Goal: Check status: Check status

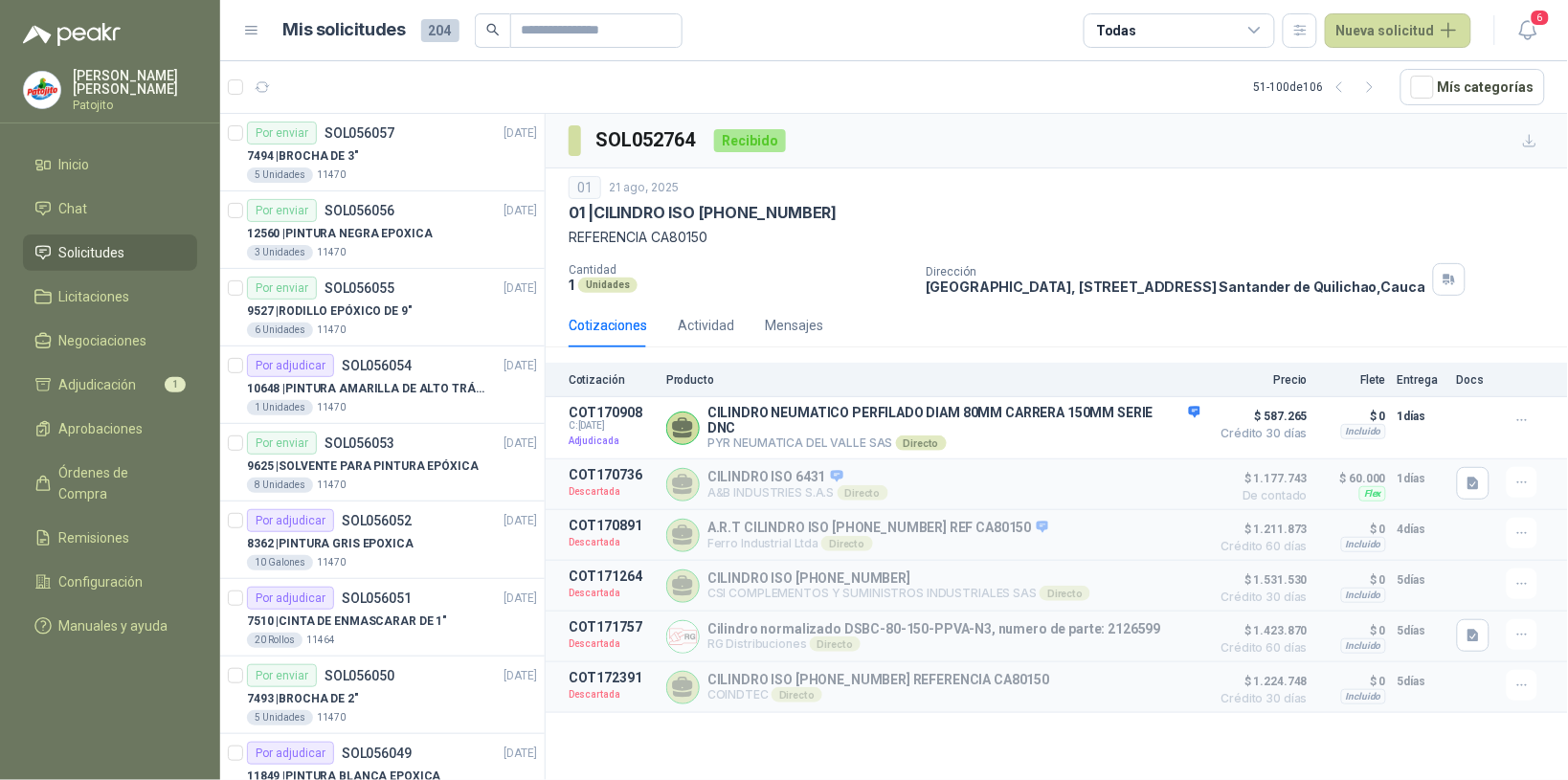
scroll to position [3239, 0]
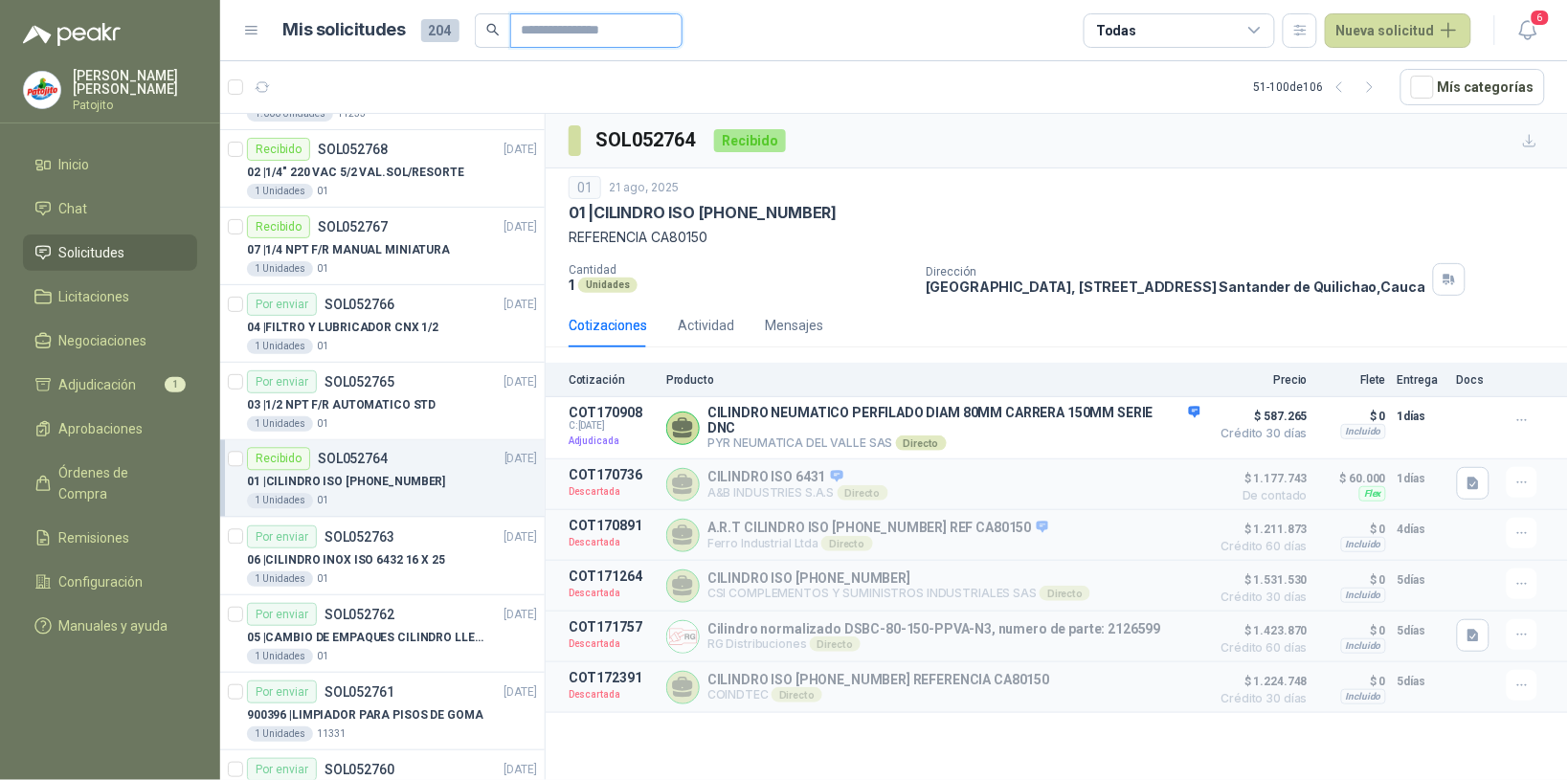
click at [548, 31] on input "text" at bounding box center [588, 30] width 134 height 32
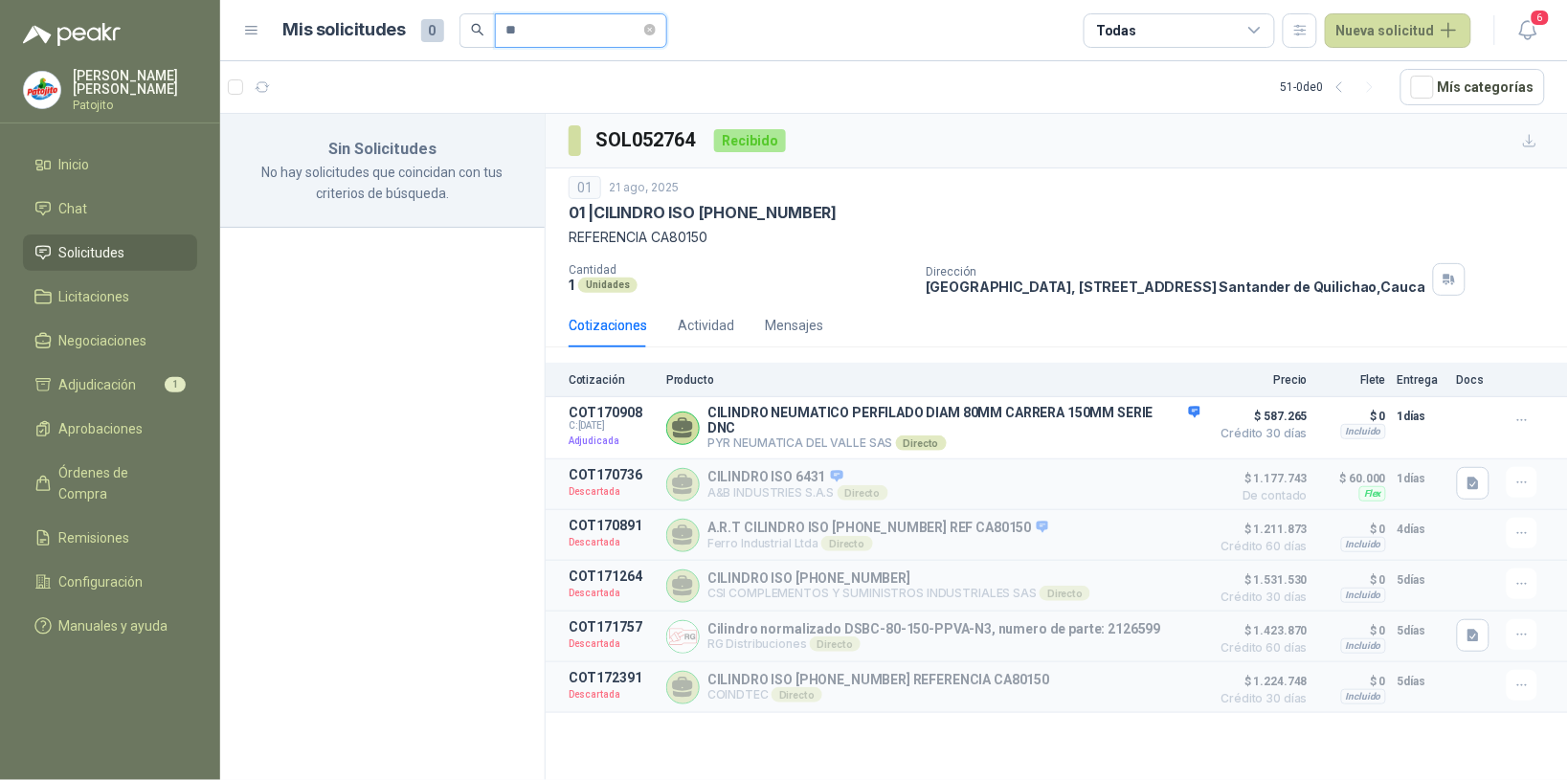
type input "*"
type input "**********"
click at [142, 245] on li "Solicitudes" at bounding box center [109, 253] width 151 height 21
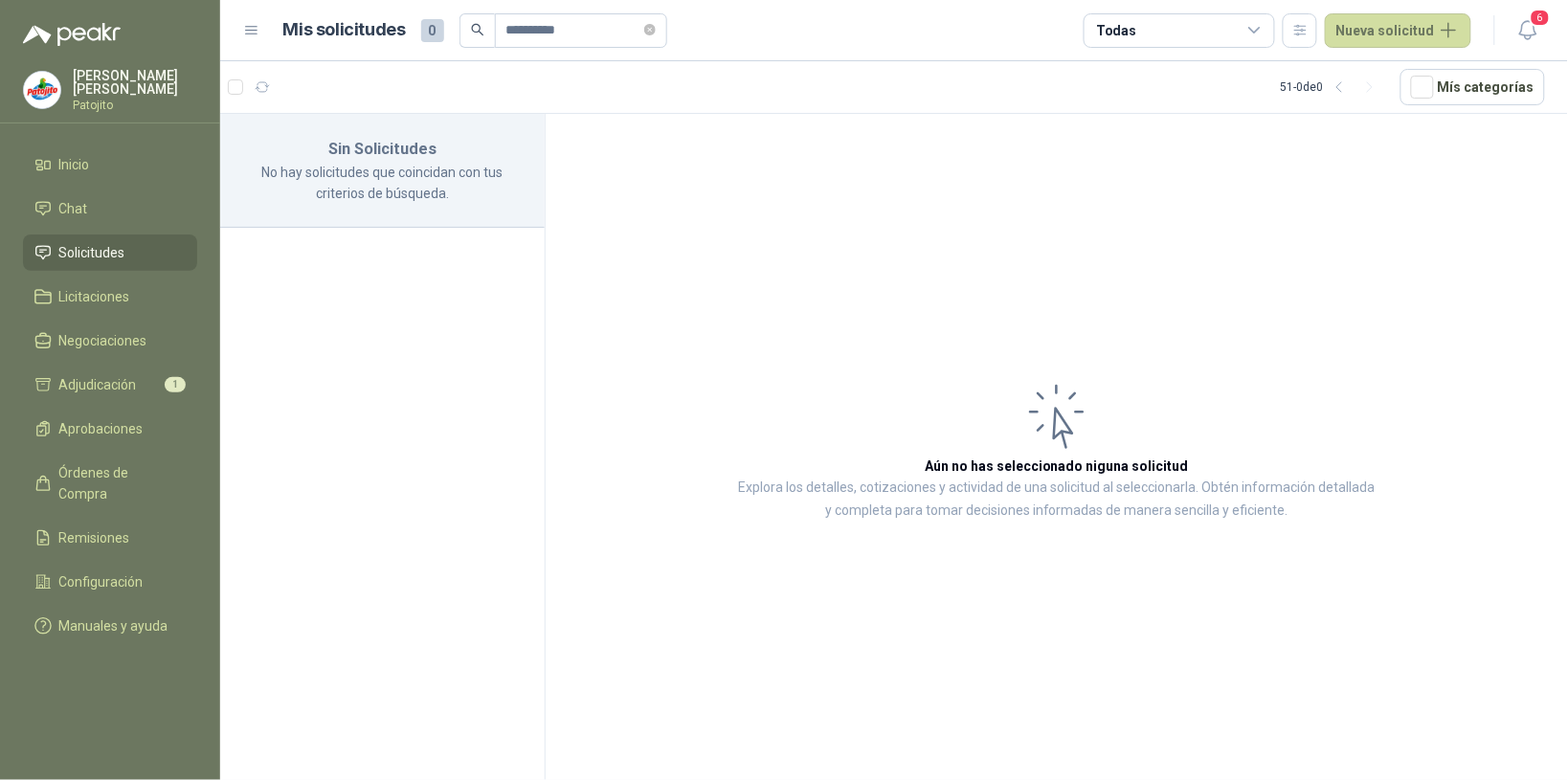
click at [1256, 25] on icon at bounding box center [1255, 31] width 18 height 18
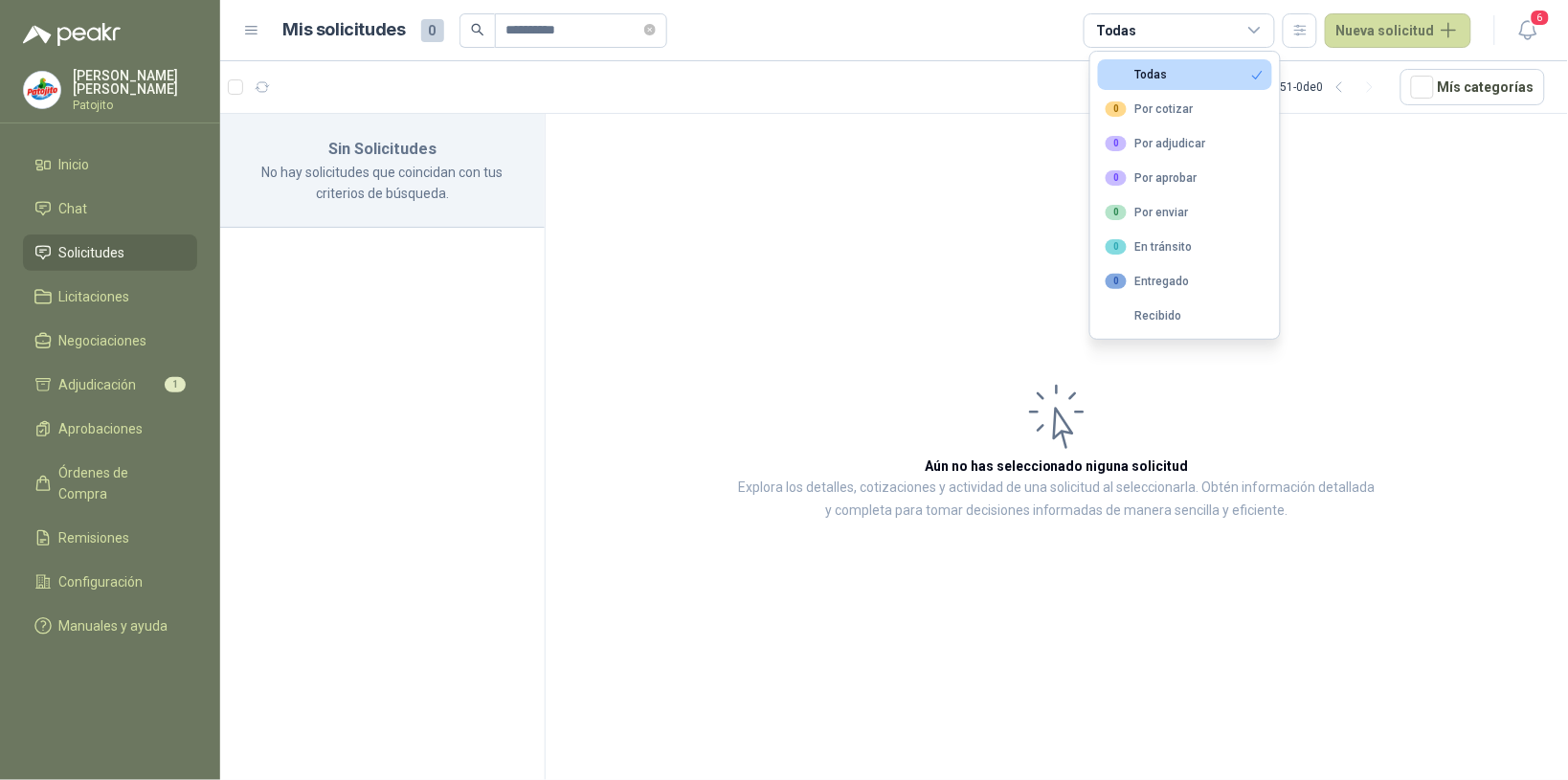
click at [1169, 78] on button "Todas" at bounding box center [1184, 74] width 174 height 30
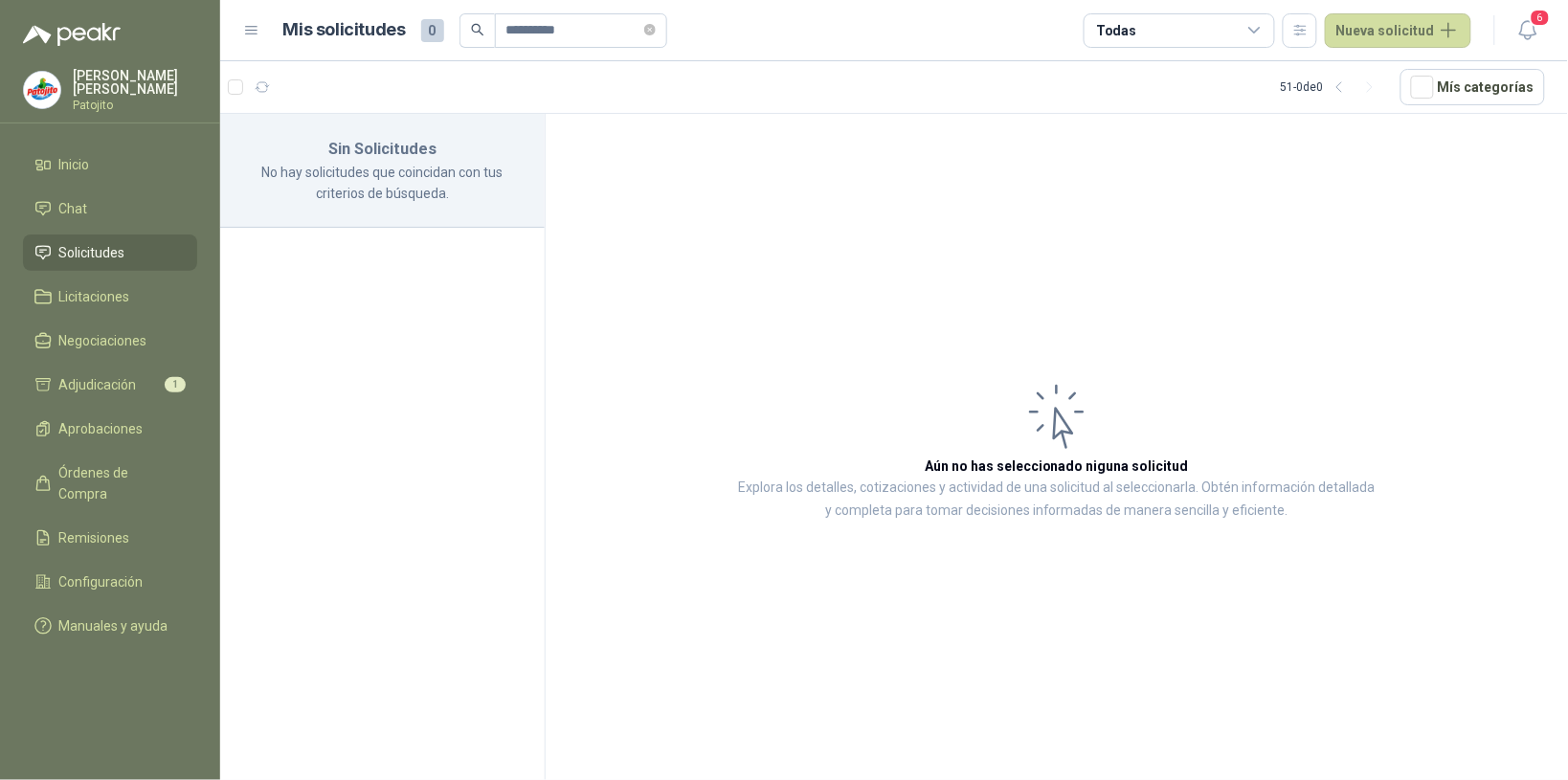
click at [116, 247] on span "Solicitudes" at bounding box center [93, 253] width 66 height 21
click at [118, 201] on li "Chat" at bounding box center [109, 209] width 151 height 21
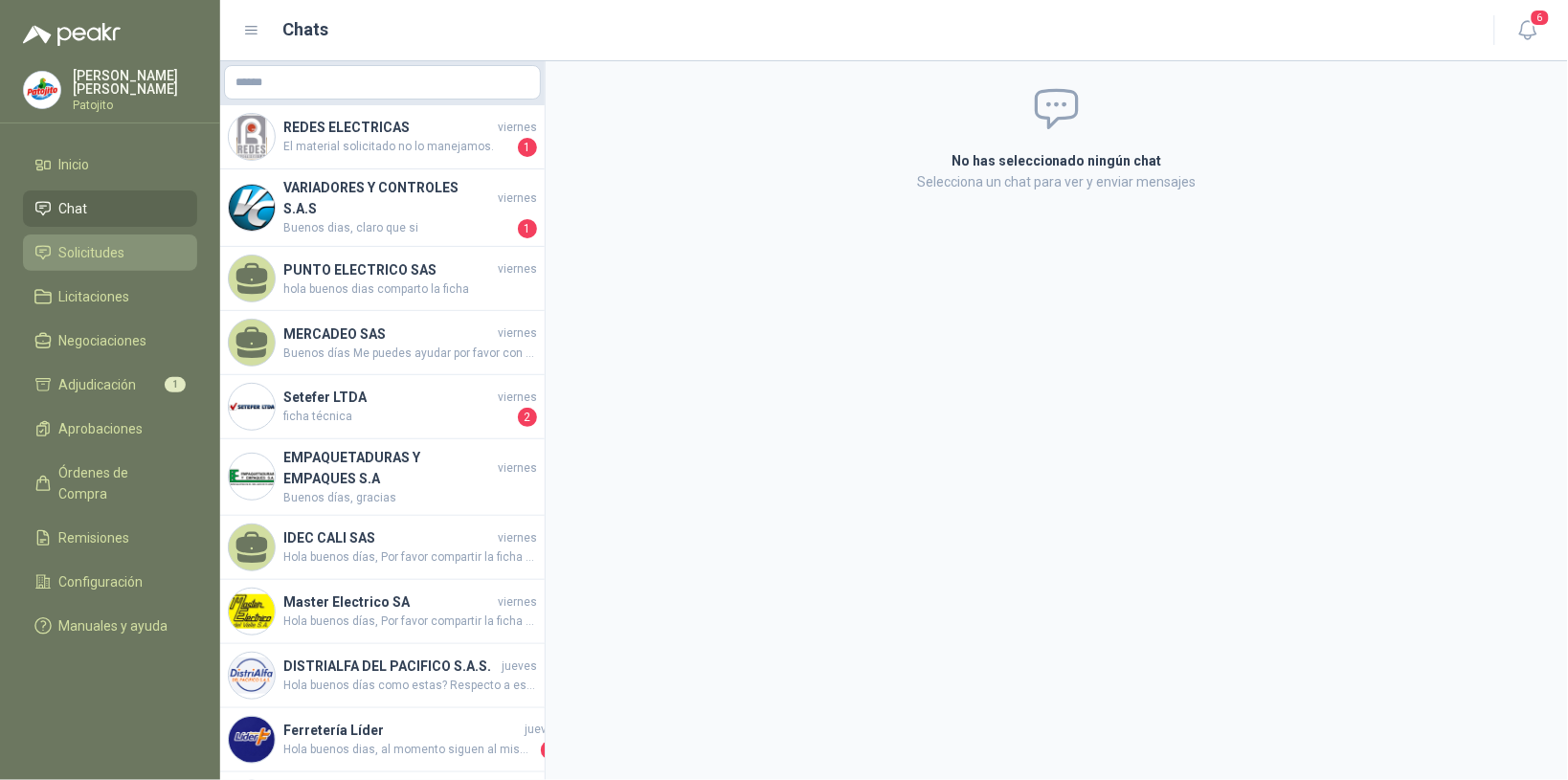
click at [120, 247] on span "Solicitudes" at bounding box center [93, 253] width 66 height 21
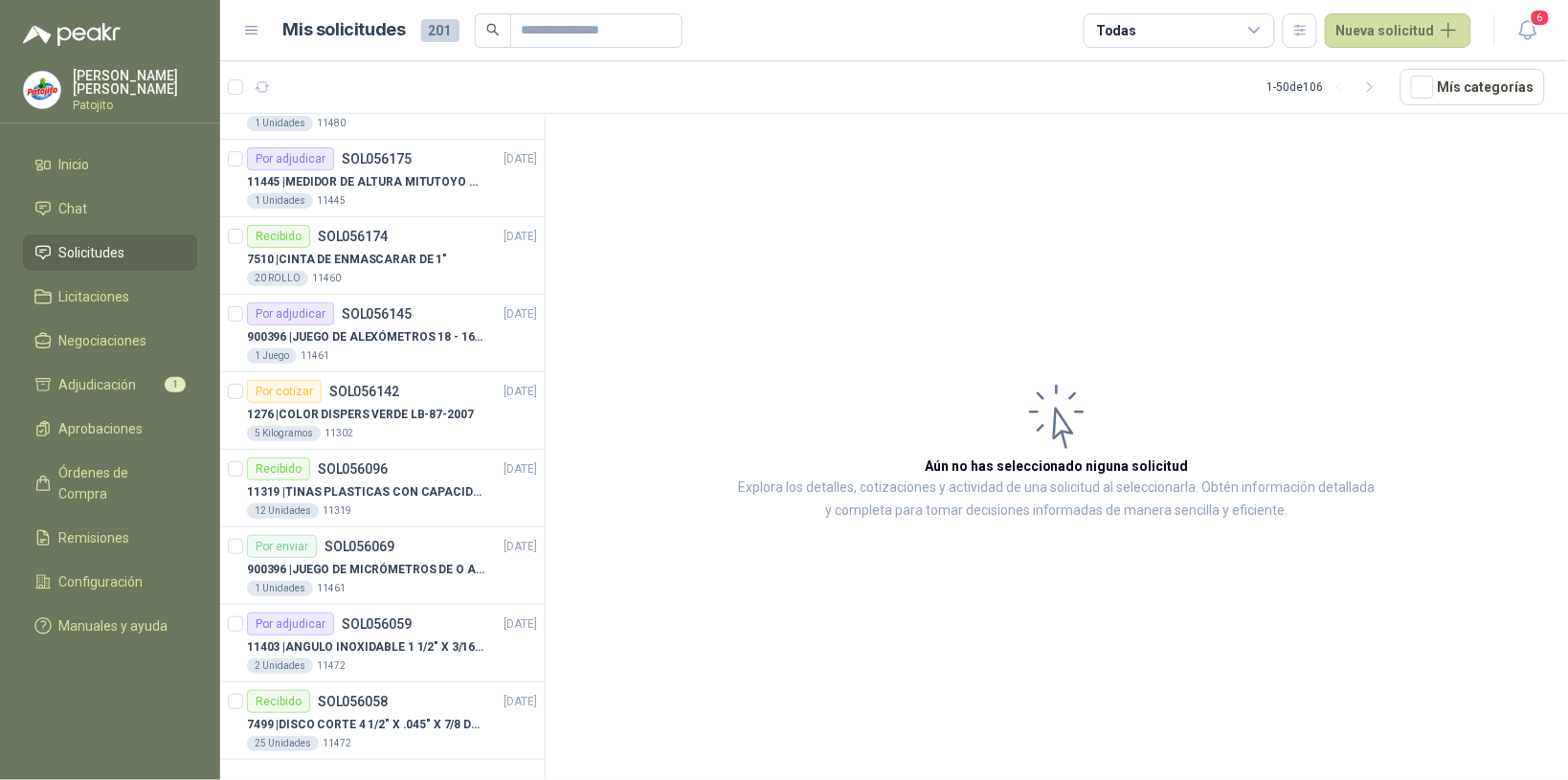
scroll to position [3239, 0]
click at [1374, 86] on icon "button" at bounding box center [1370, 87] width 17 height 17
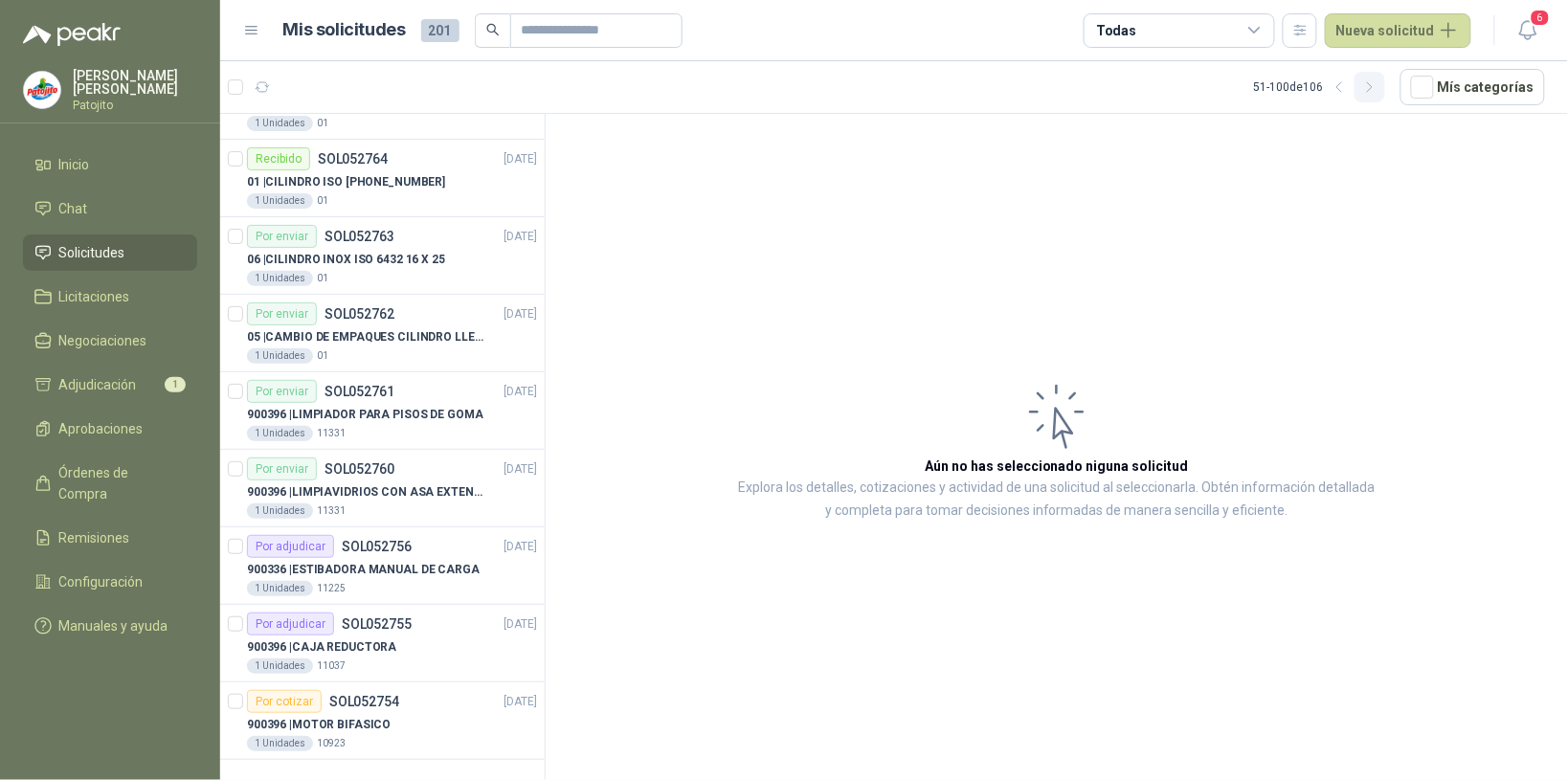
click at [1377, 84] on icon "button" at bounding box center [1370, 87] width 17 height 17
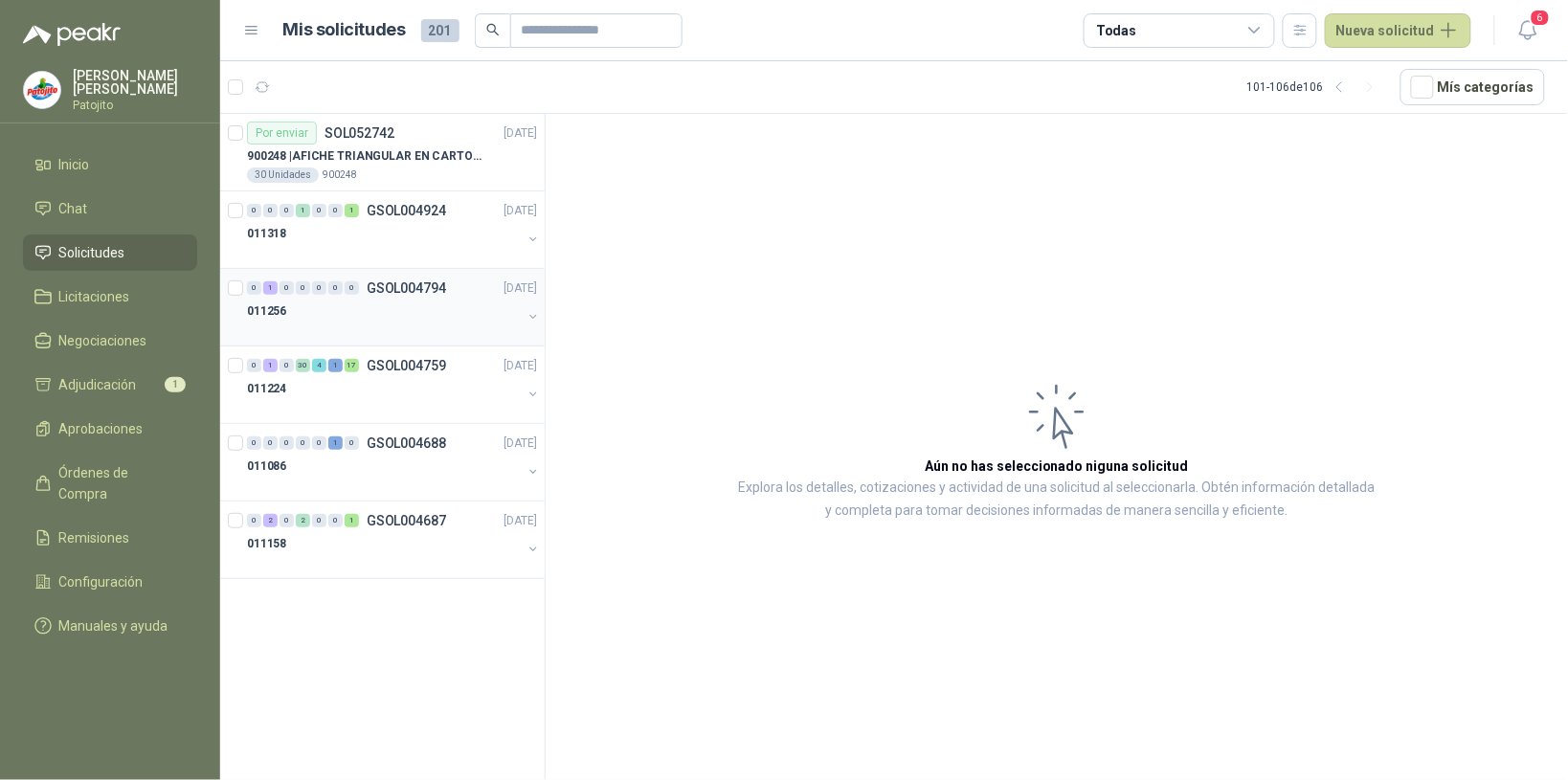
scroll to position [0, 0]
click at [1341, 86] on icon "button" at bounding box center [1339, 87] width 5 height 10
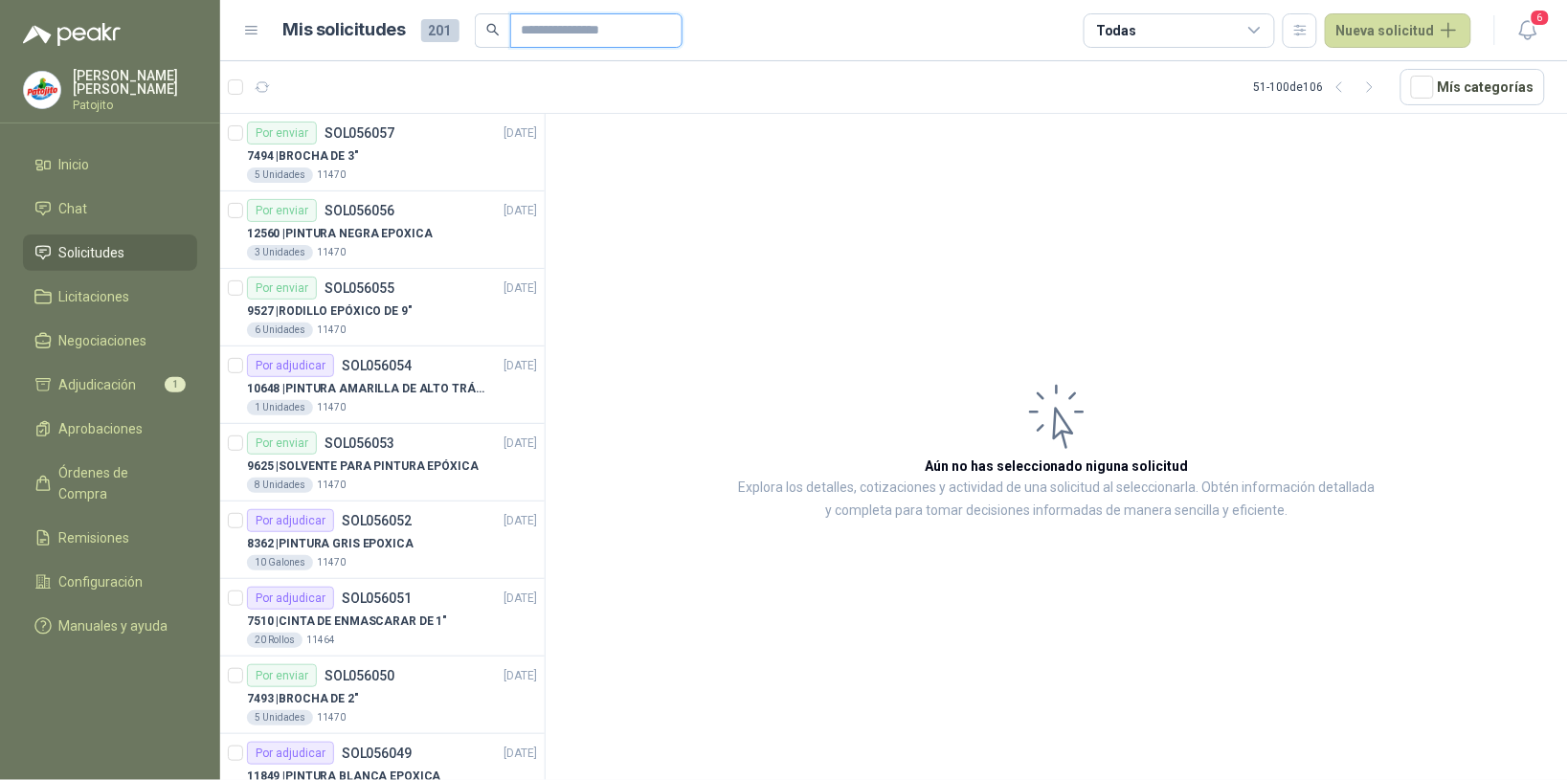
click at [546, 25] on input "text" at bounding box center [588, 30] width 134 height 32
type input "*****"
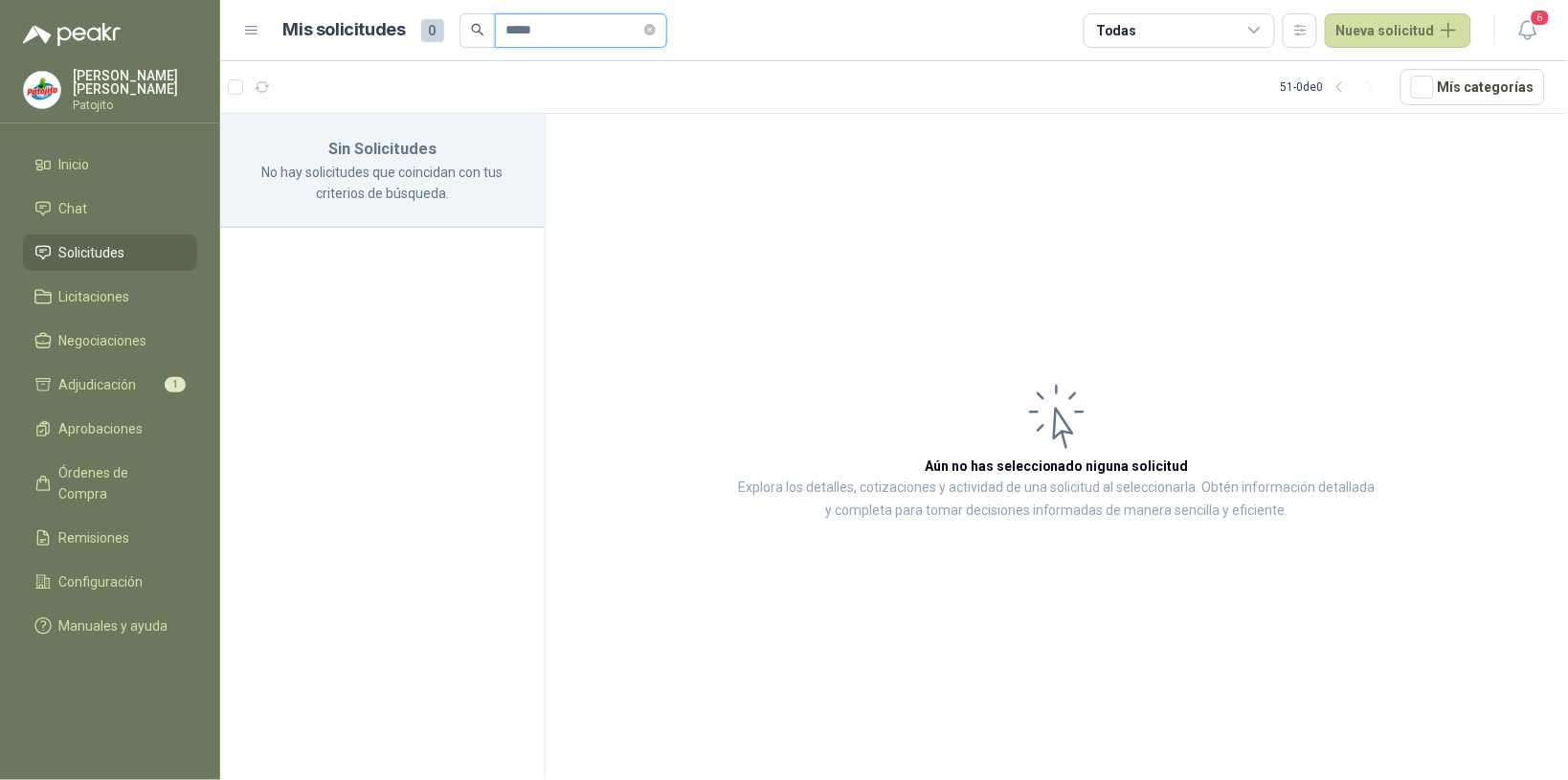
click at [638, 24] on input "*****" at bounding box center [573, 30] width 134 height 32
click at [656, 28] on icon "close-circle" at bounding box center [650, 30] width 12 height 12
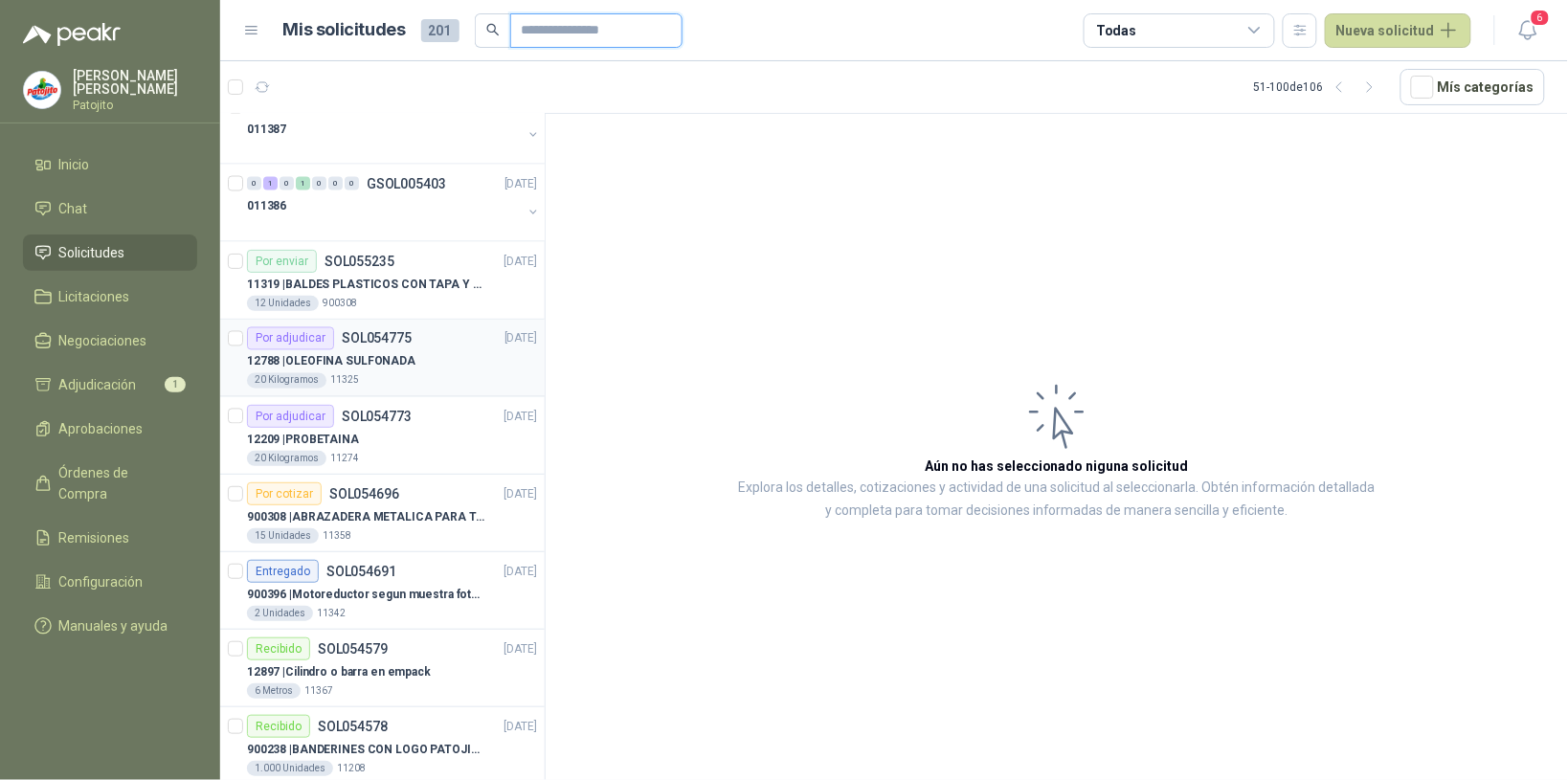
scroll to position [1077, 0]
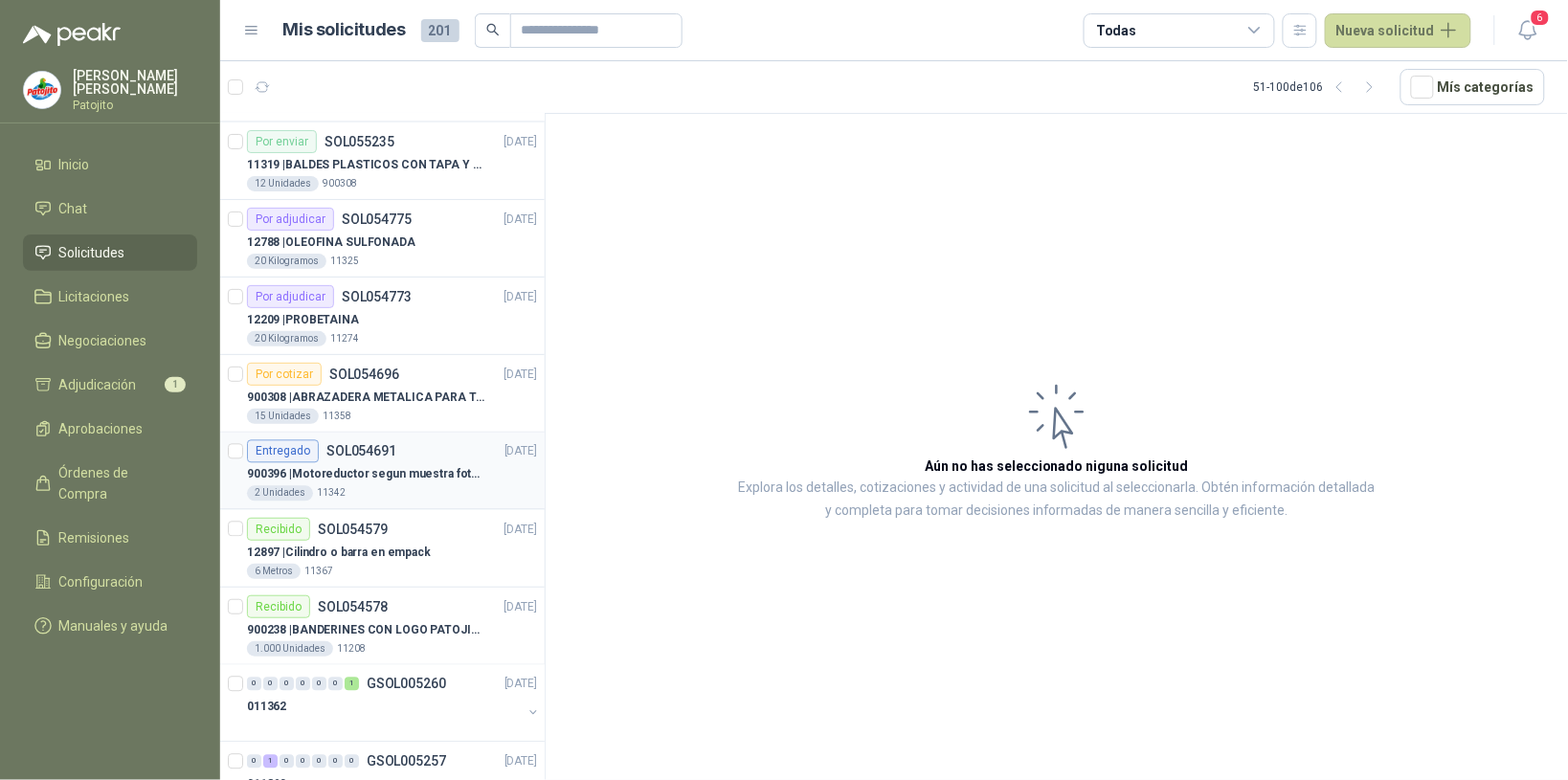
click at [389, 466] on div "900396 | Motoreductor segun muestra fotográfica" at bounding box center [392, 474] width 290 height 23
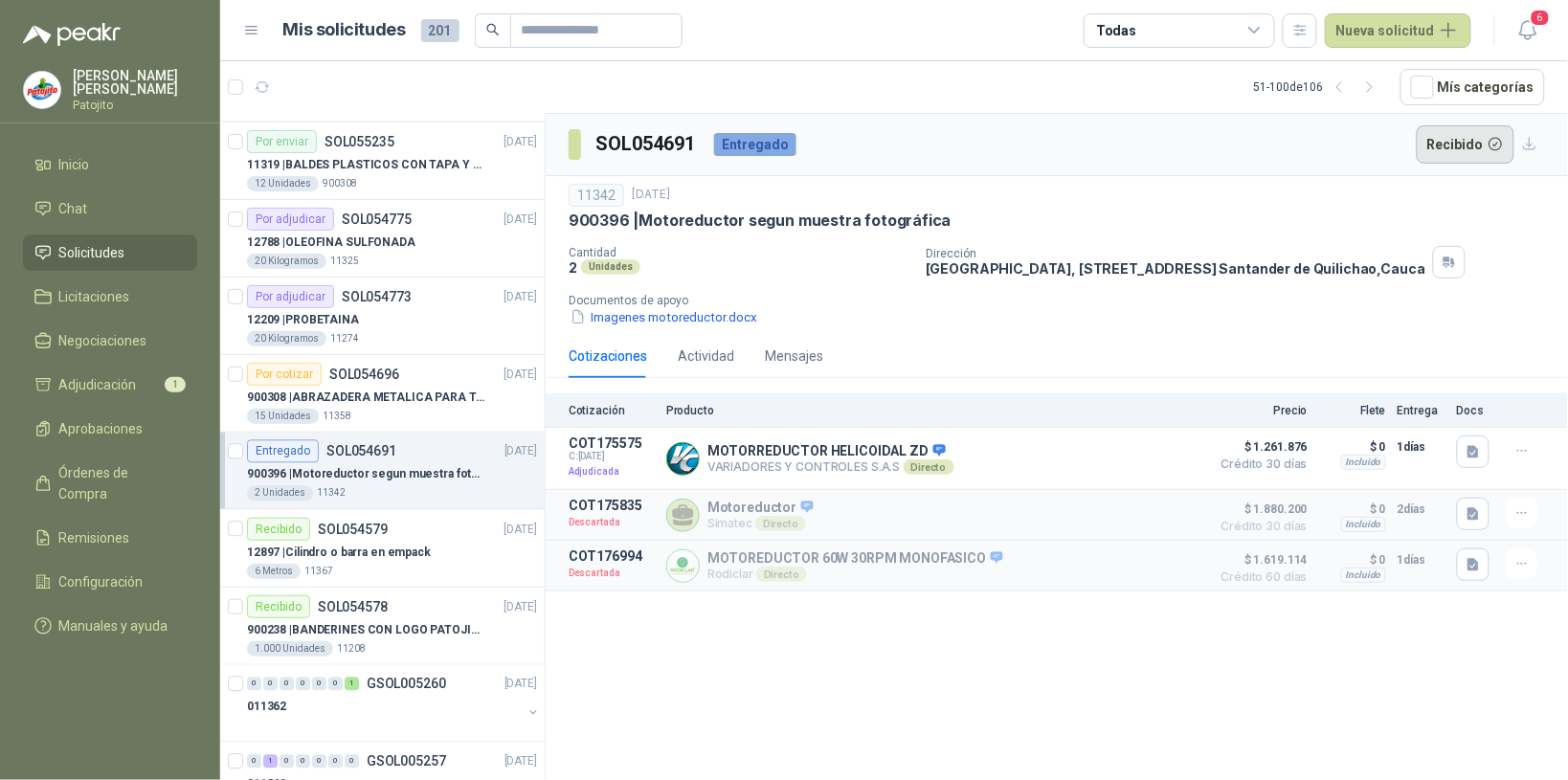
click at [1446, 134] on button "Recibido" at bounding box center [1465, 144] width 99 height 38
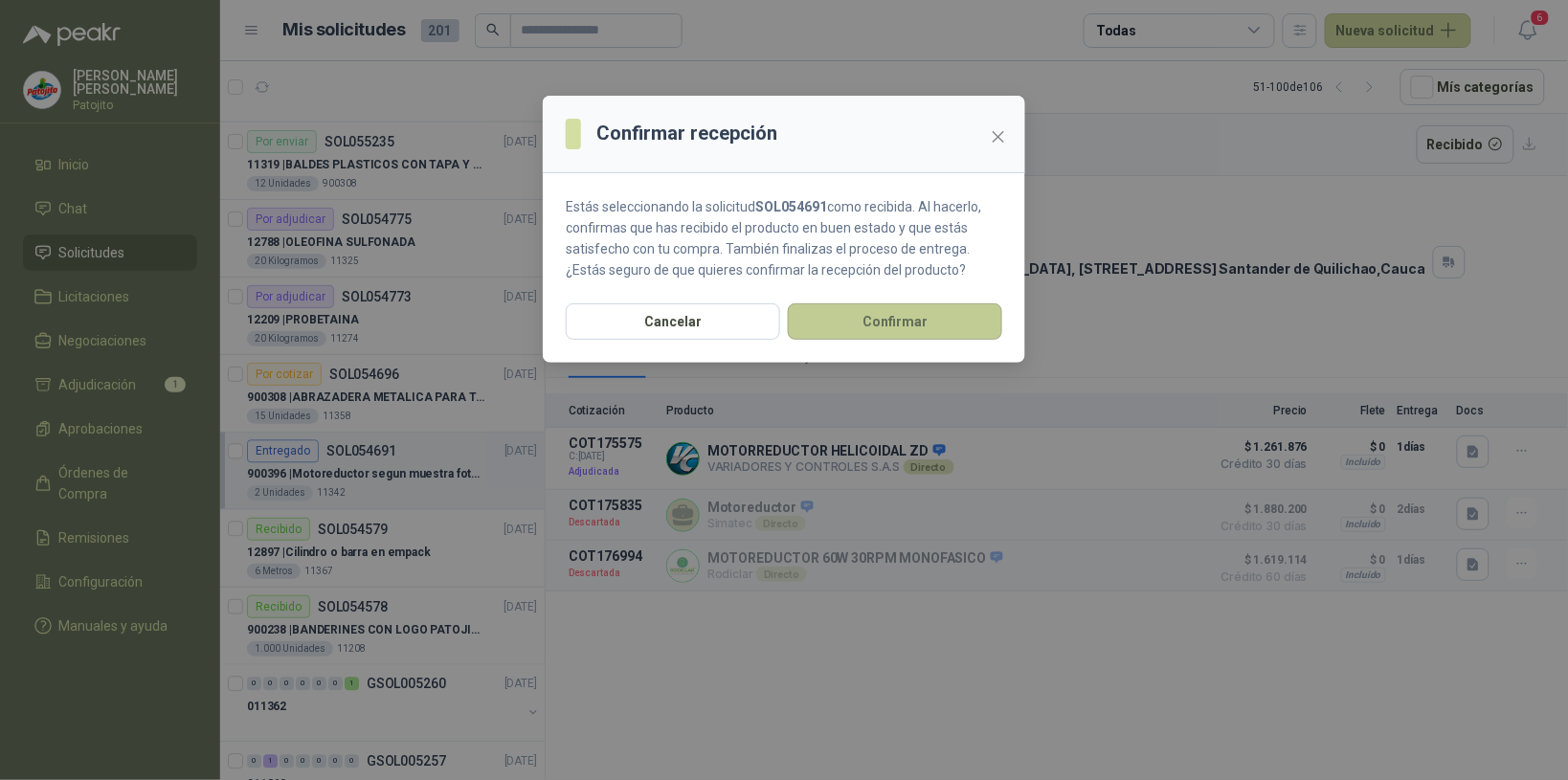
click at [919, 332] on button "Confirmar" at bounding box center [895, 321] width 215 height 36
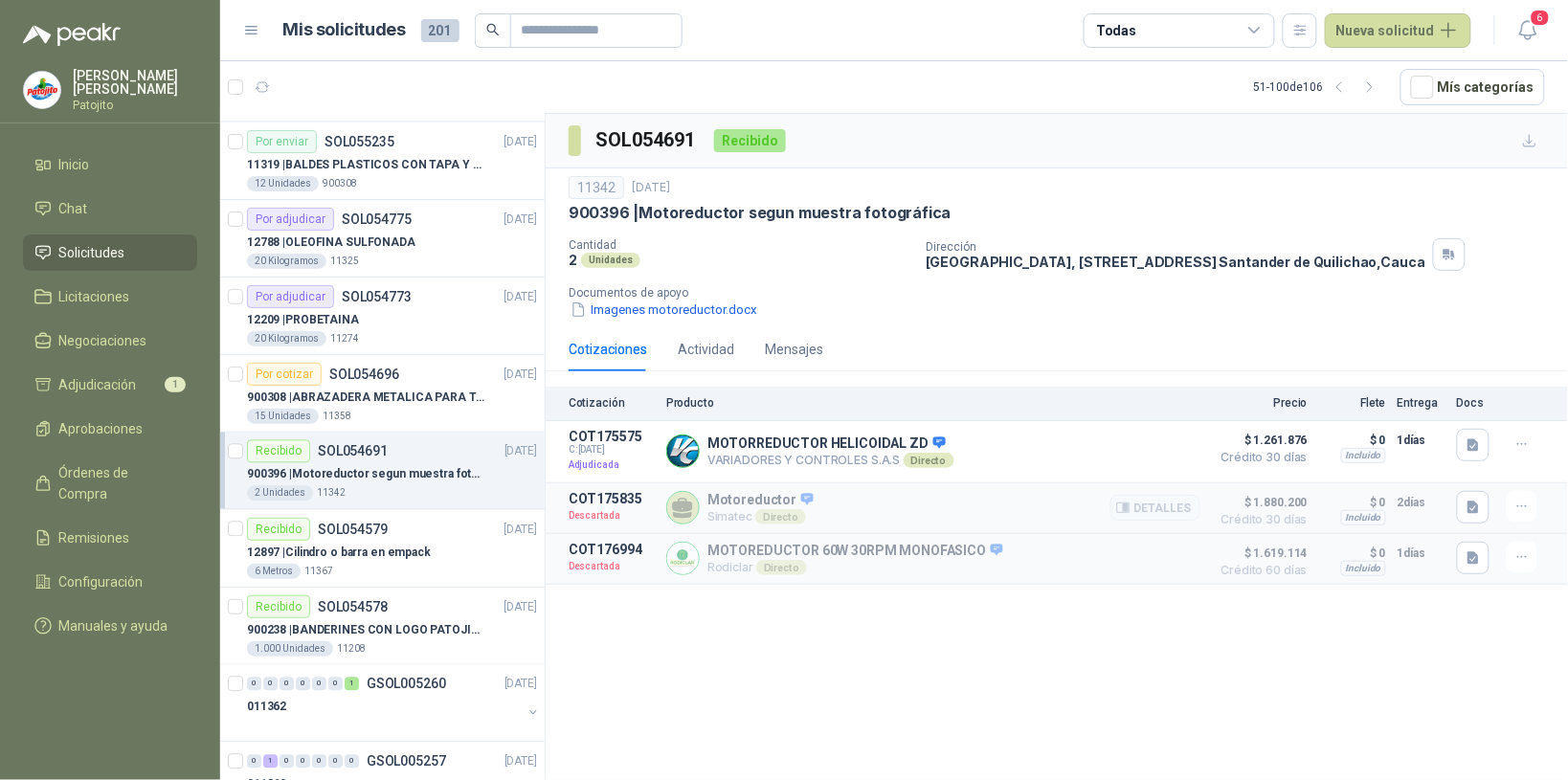
click at [1171, 496] on div "Detalles" at bounding box center [1155, 508] width 90 height 34
drag, startPoint x: 1171, startPoint y: 496, endPoint x: 1170, endPoint y: 517, distance: 21.0
click at [1170, 517] on button "Detalles" at bounding box center [1155, 508] width 90 height 25
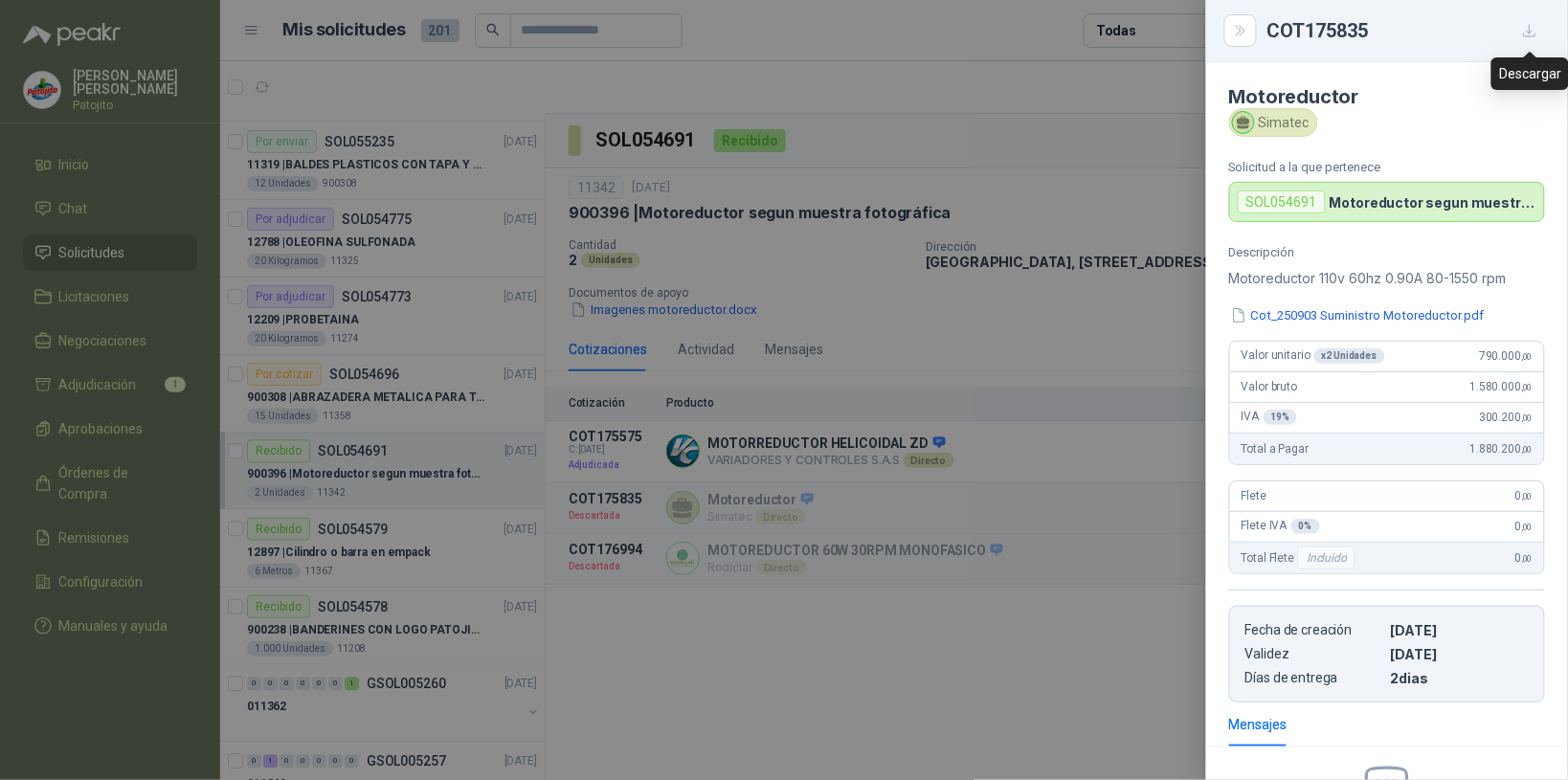
click at [1531, 23] on icon "button" at bounding box center [1530, 31] width 17 height 17
click at [1238, 31] on icon "Close" at bounding box center [1241, 31] width 17 height 17
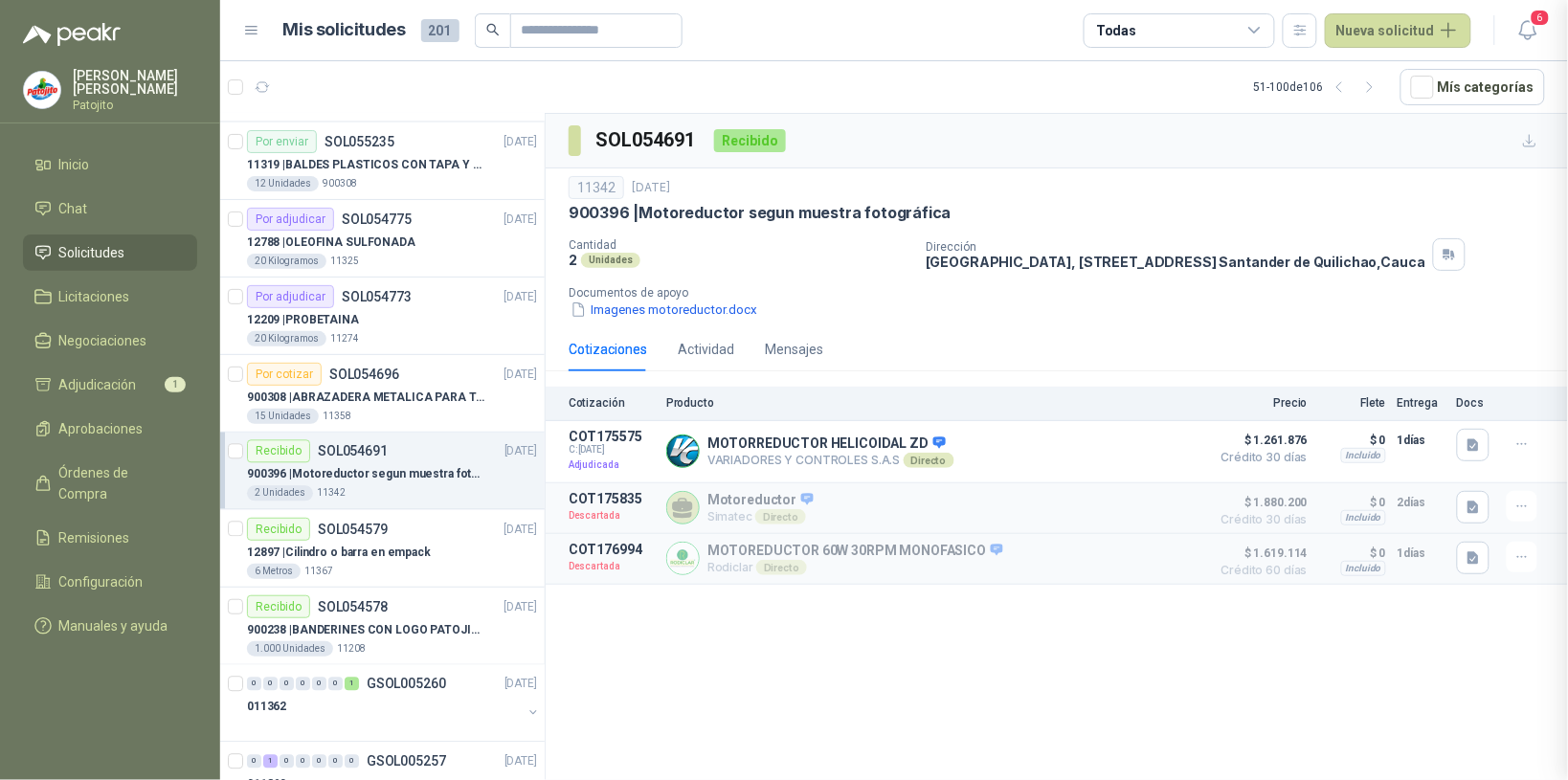
scroll to position [246, 0]
drag, startPoint x: 1380, startPoint y: 94, endPoint x: 1263, endPoint y: 141, distance: 126.1
click at [1379, 94] on icon "button" at bounding box center [1370, 87] width 17 height 17
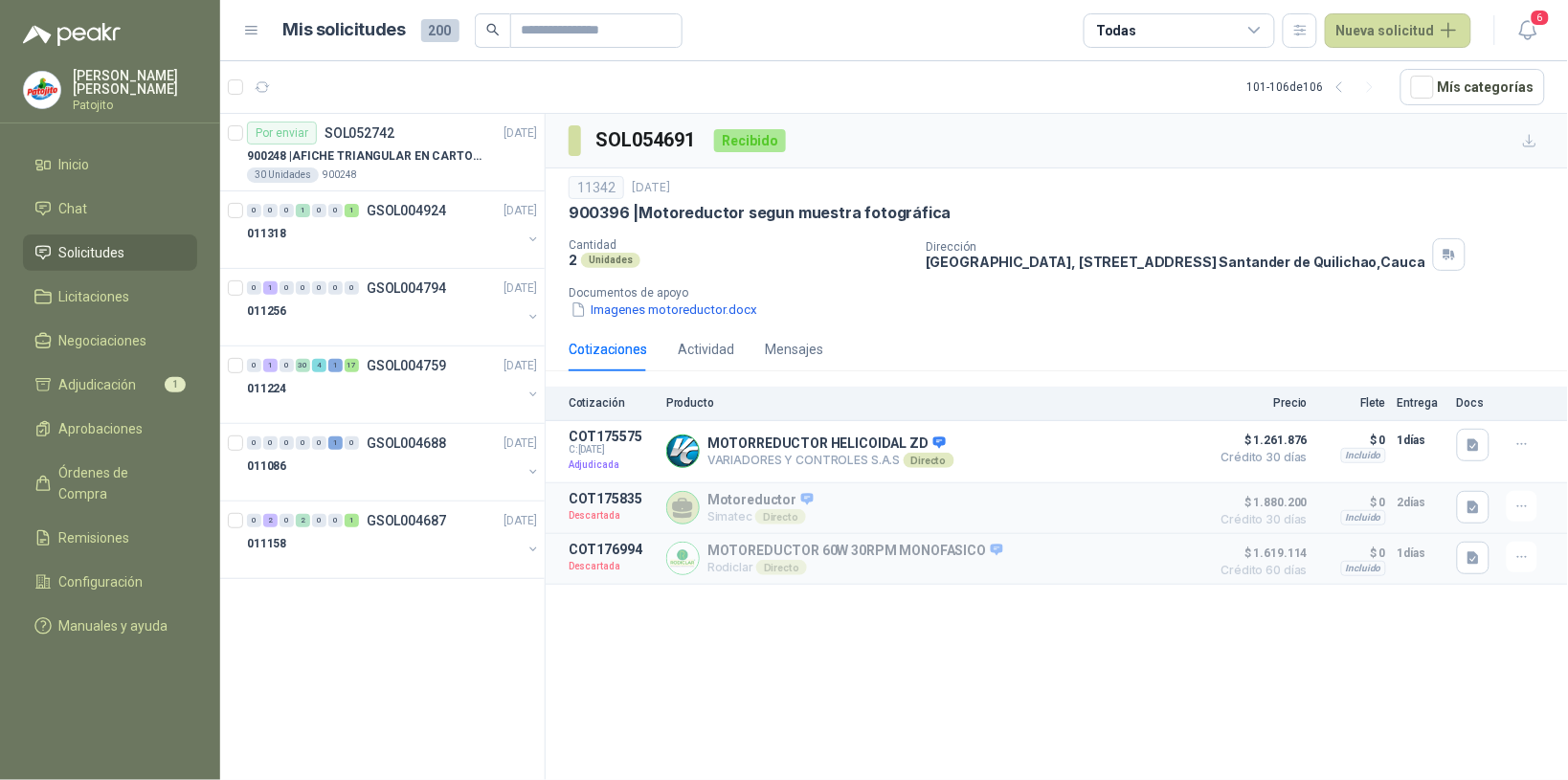
scroll to position [0, 0]
click at [337, 380] on div "011224" at bounding box center [384, 389] width 274 height 23
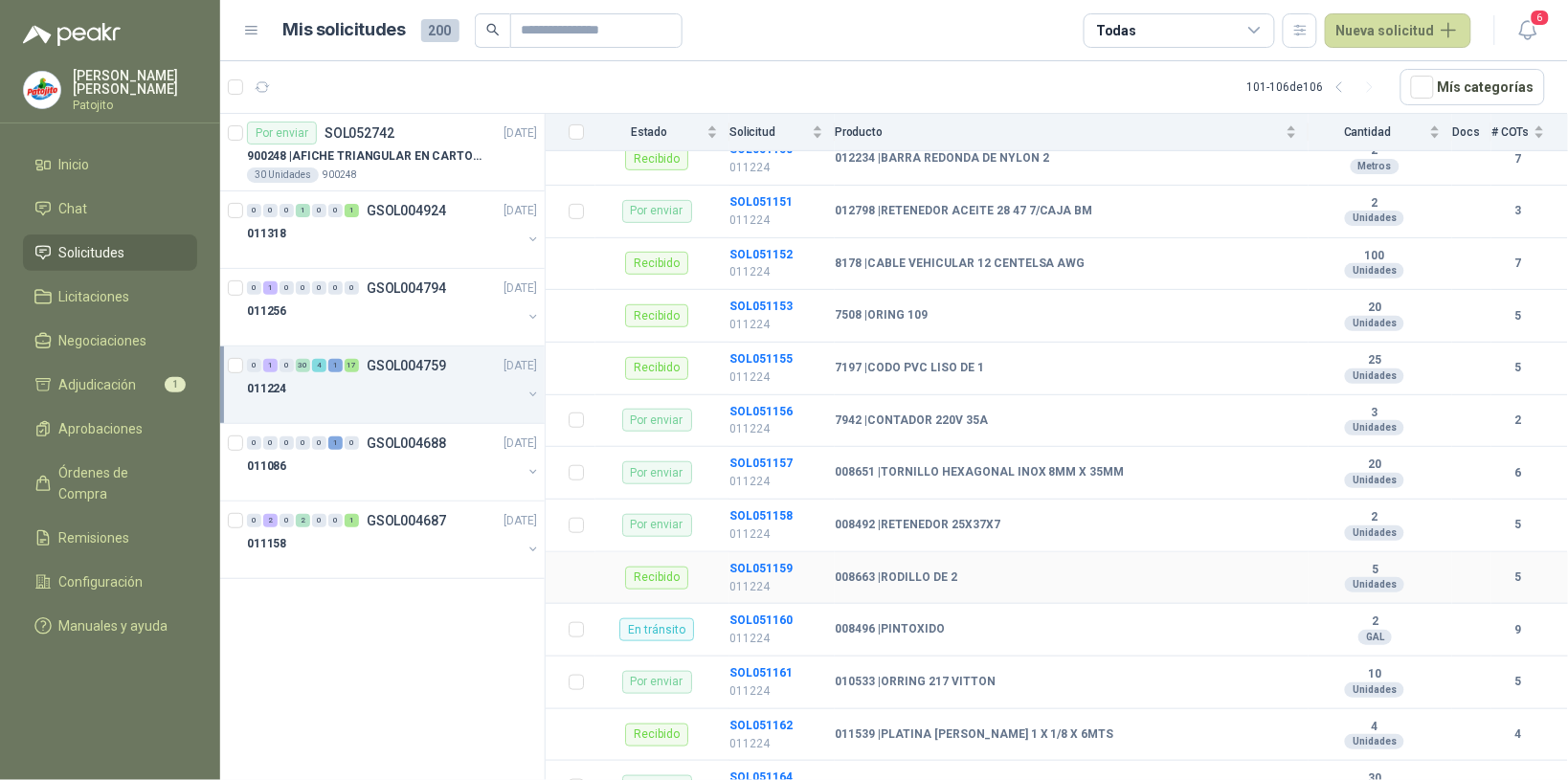
scroll to position [359, 0]
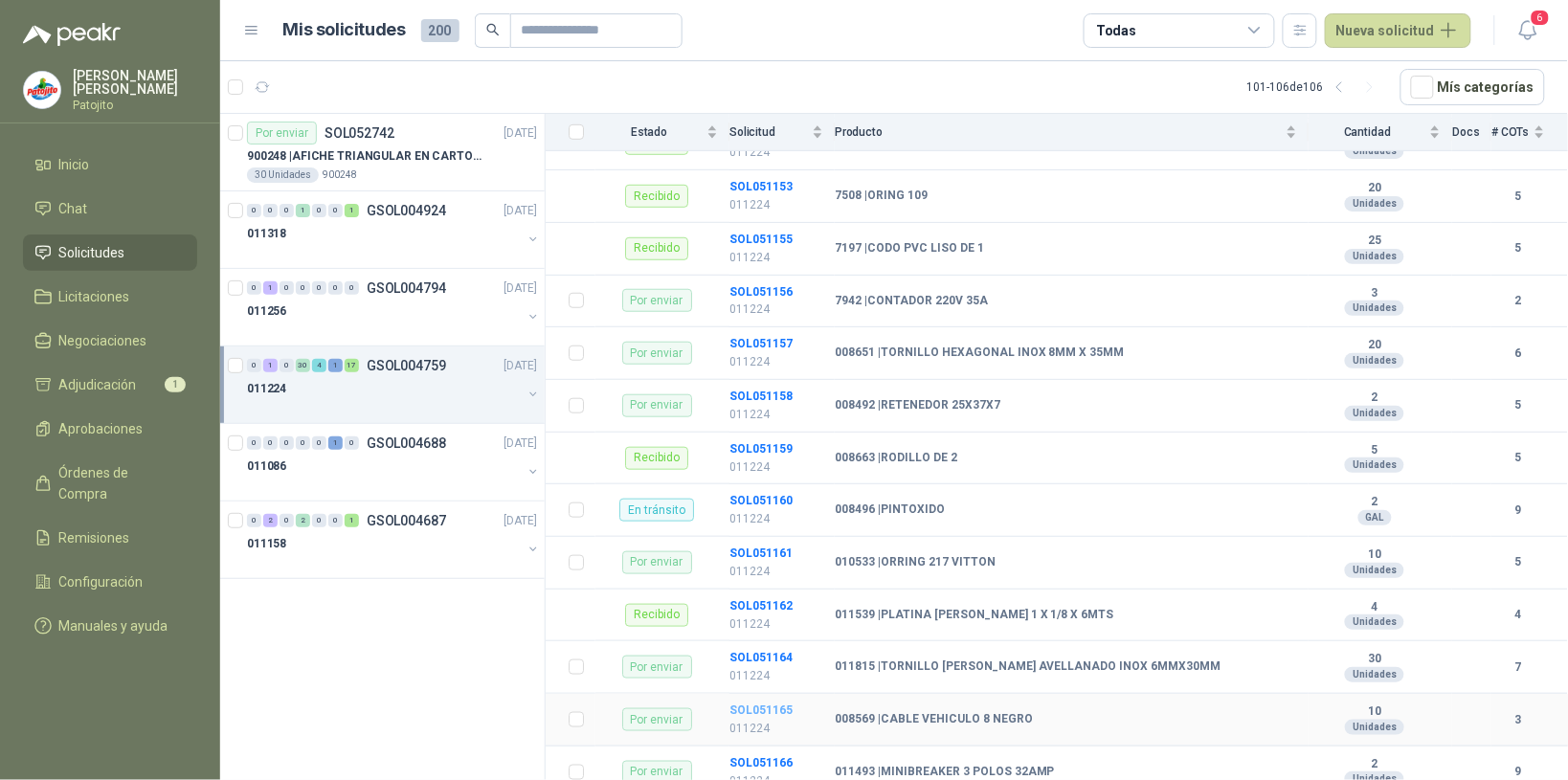
click at [763, 715] on b "SOL051165" at bounding box center [761, 711] width 63 height 14
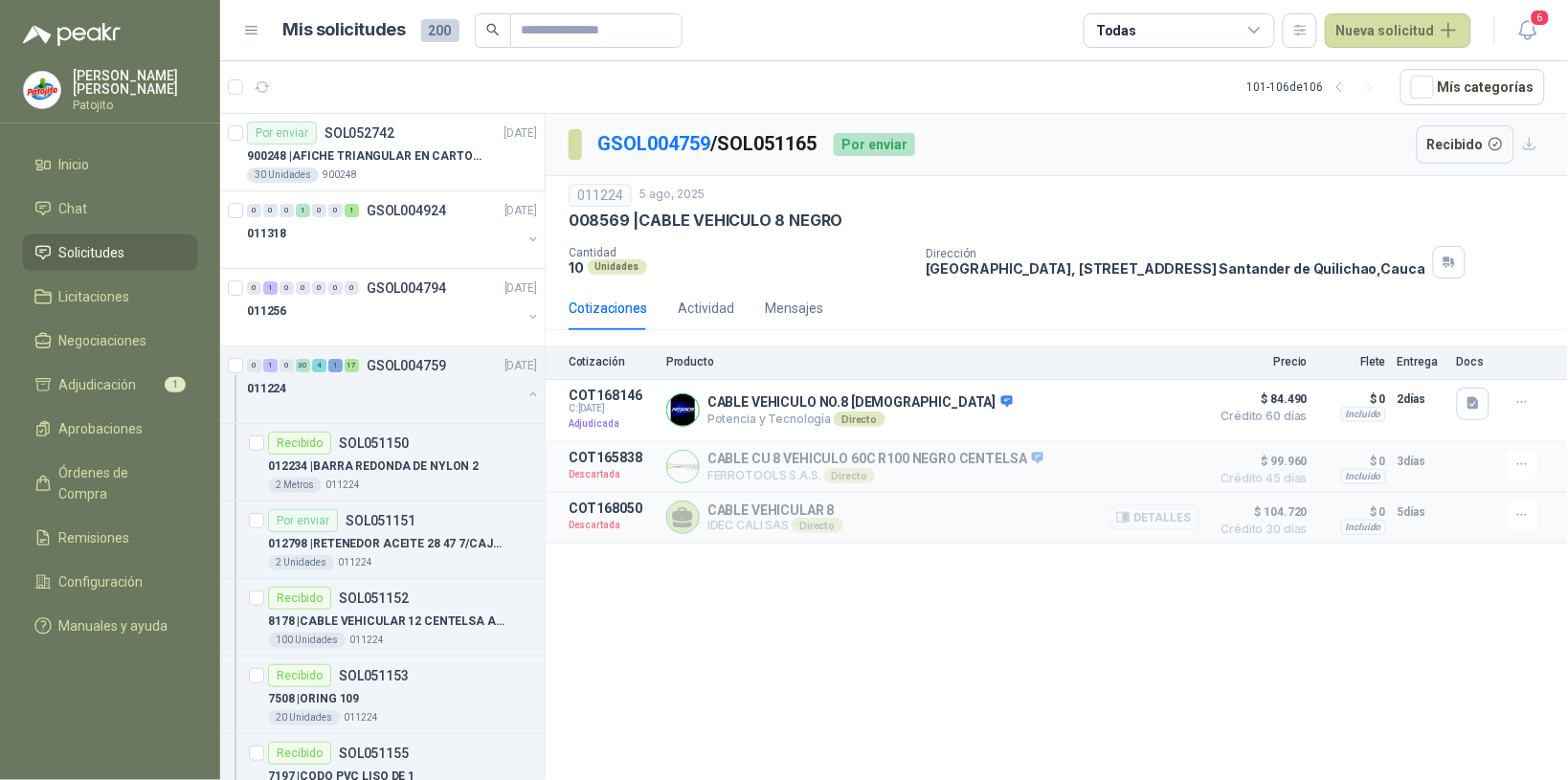
click at [1173, 521] on button "Detalles" at bounding box center [1155, 517] width 90 height 25
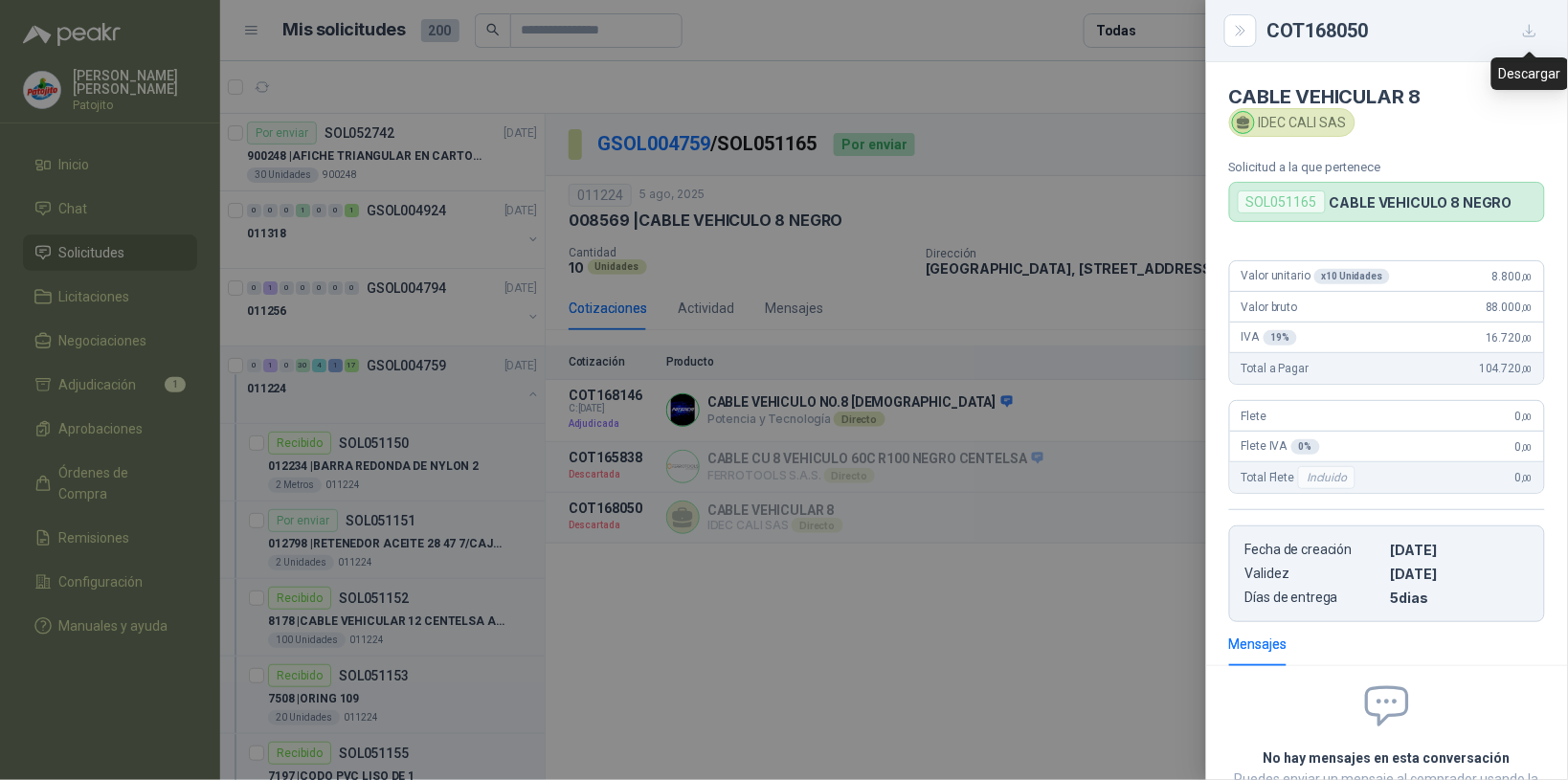
click at [1531, 29] on icon "button" at bounding box center [1530, 31] width 17 height 17
click at [1244, 35] on icon "Close" at bounding box center [1241, 31] width 17 height 17
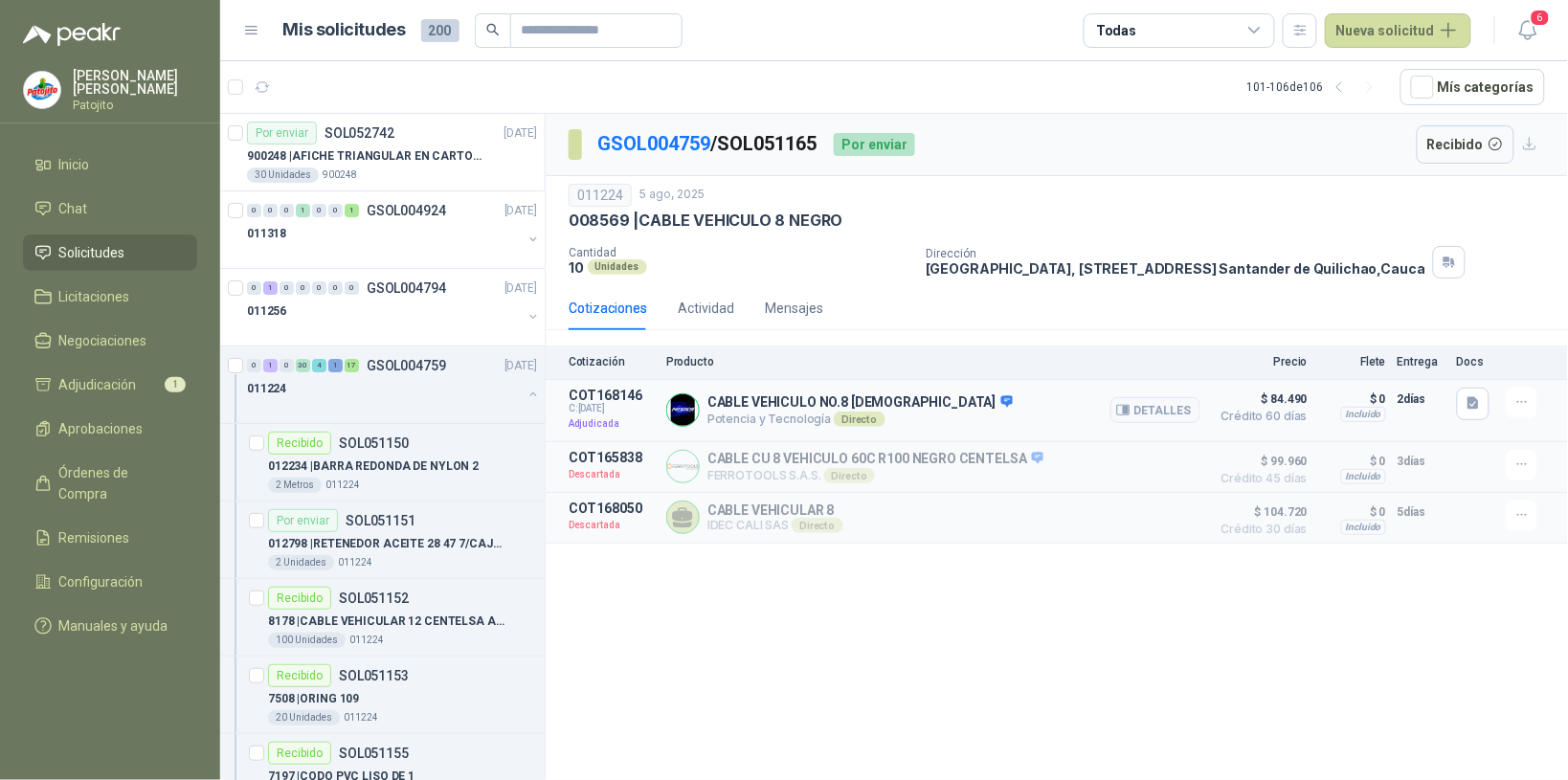
click at [1352, 34] on button "Nueva solicitud" at bounding box center [1398, 30] width 146 height 34
click at [113, 237] on link "Solicitudes" at bounding box center [110, 252] width 174 height 36
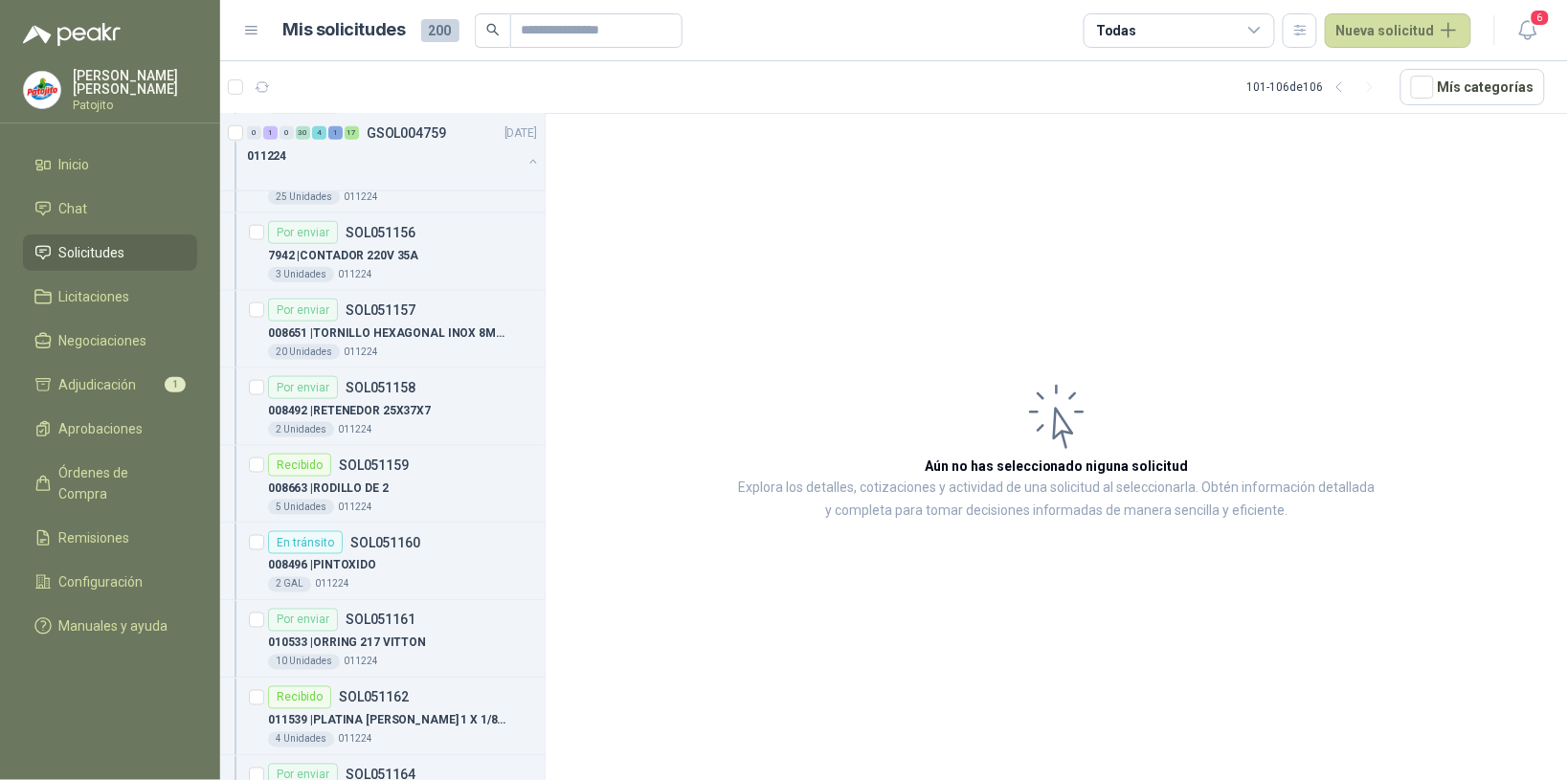
scroll to position [239, 0]
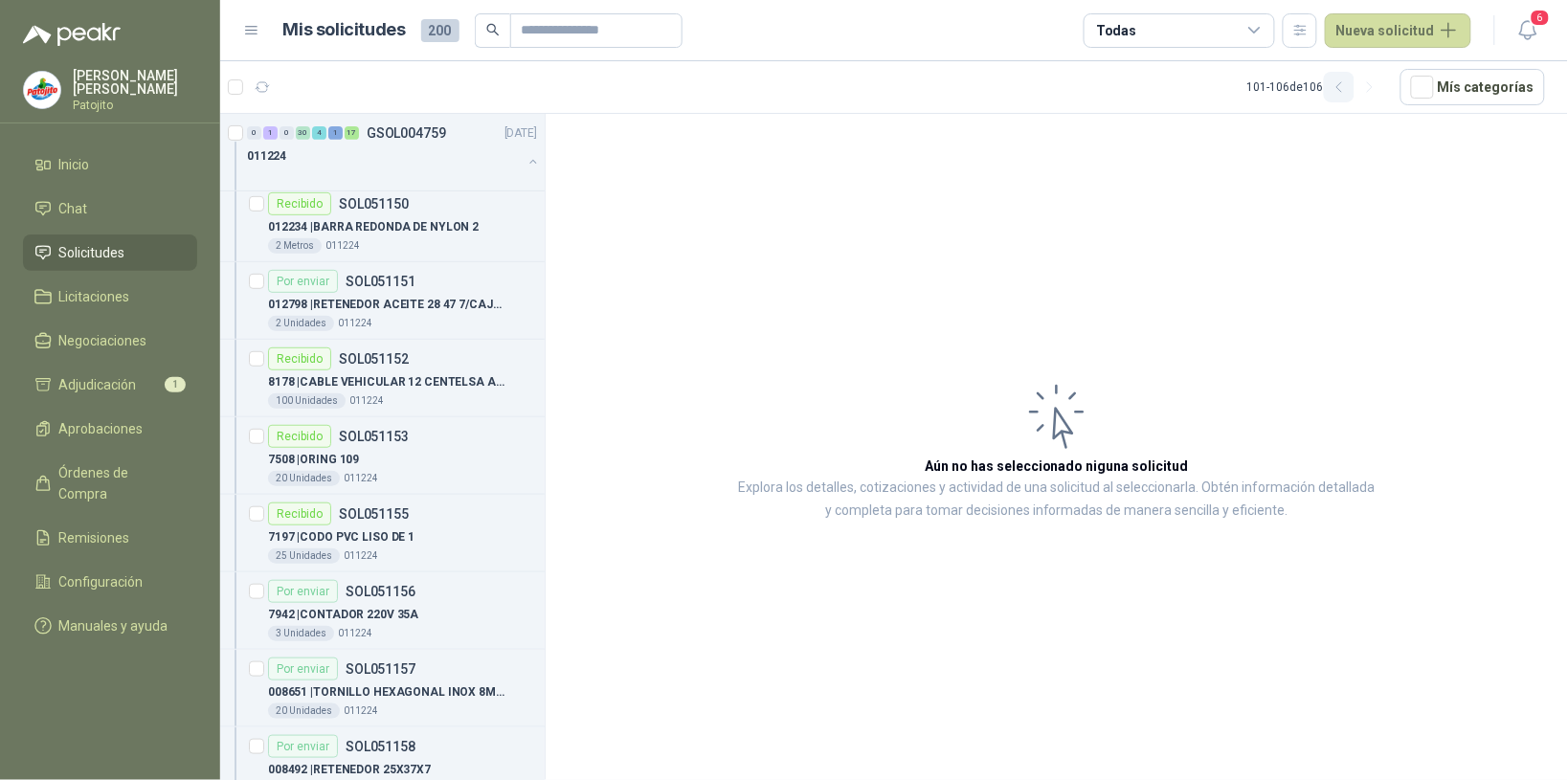
click at [1347, 82] on icon "button" at bounding box center [1340, 87] width 17 height 17
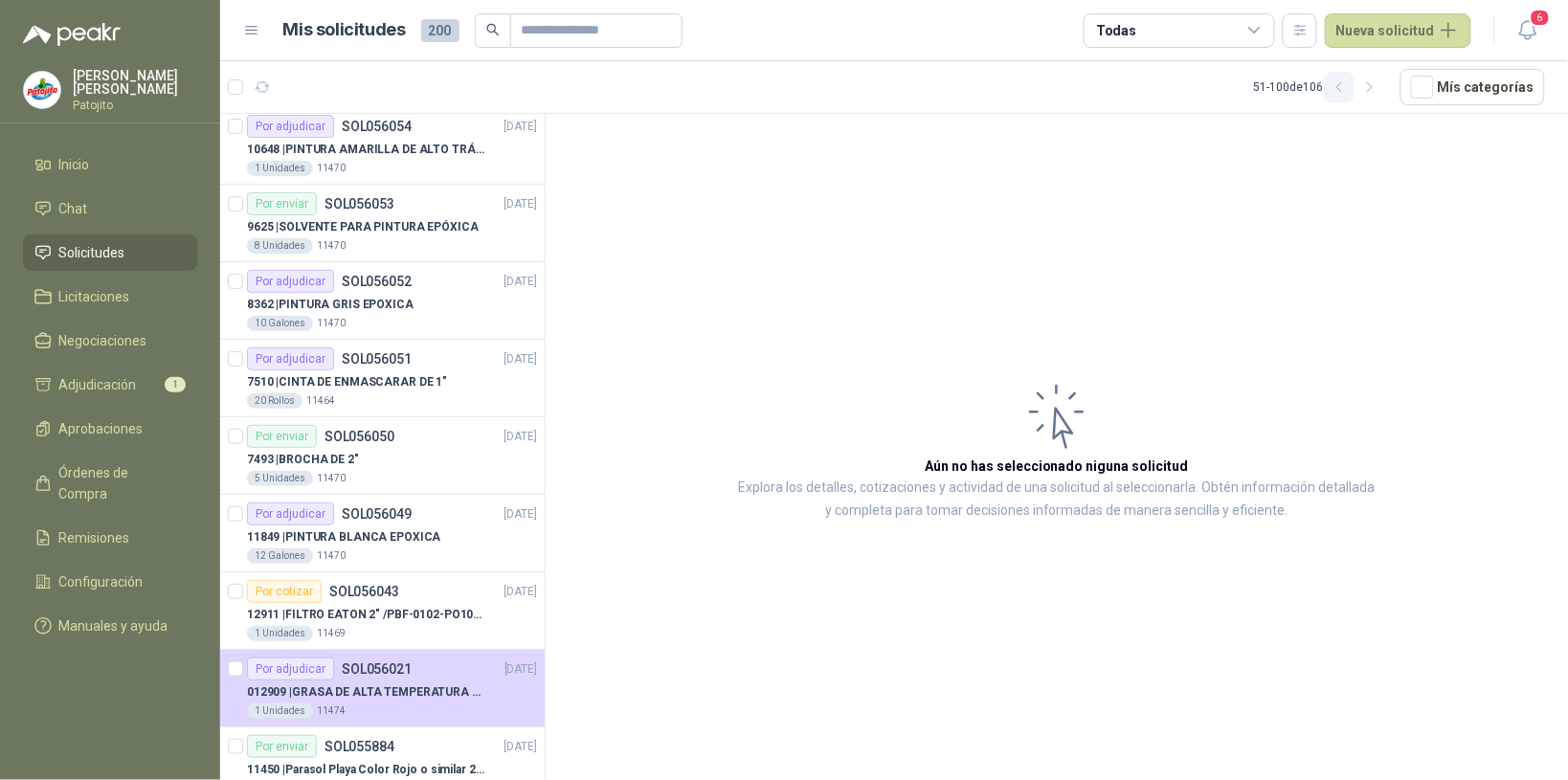
click at [1347, 86] on icon "button" at bounding box center [1340, 87] width 17 height 17
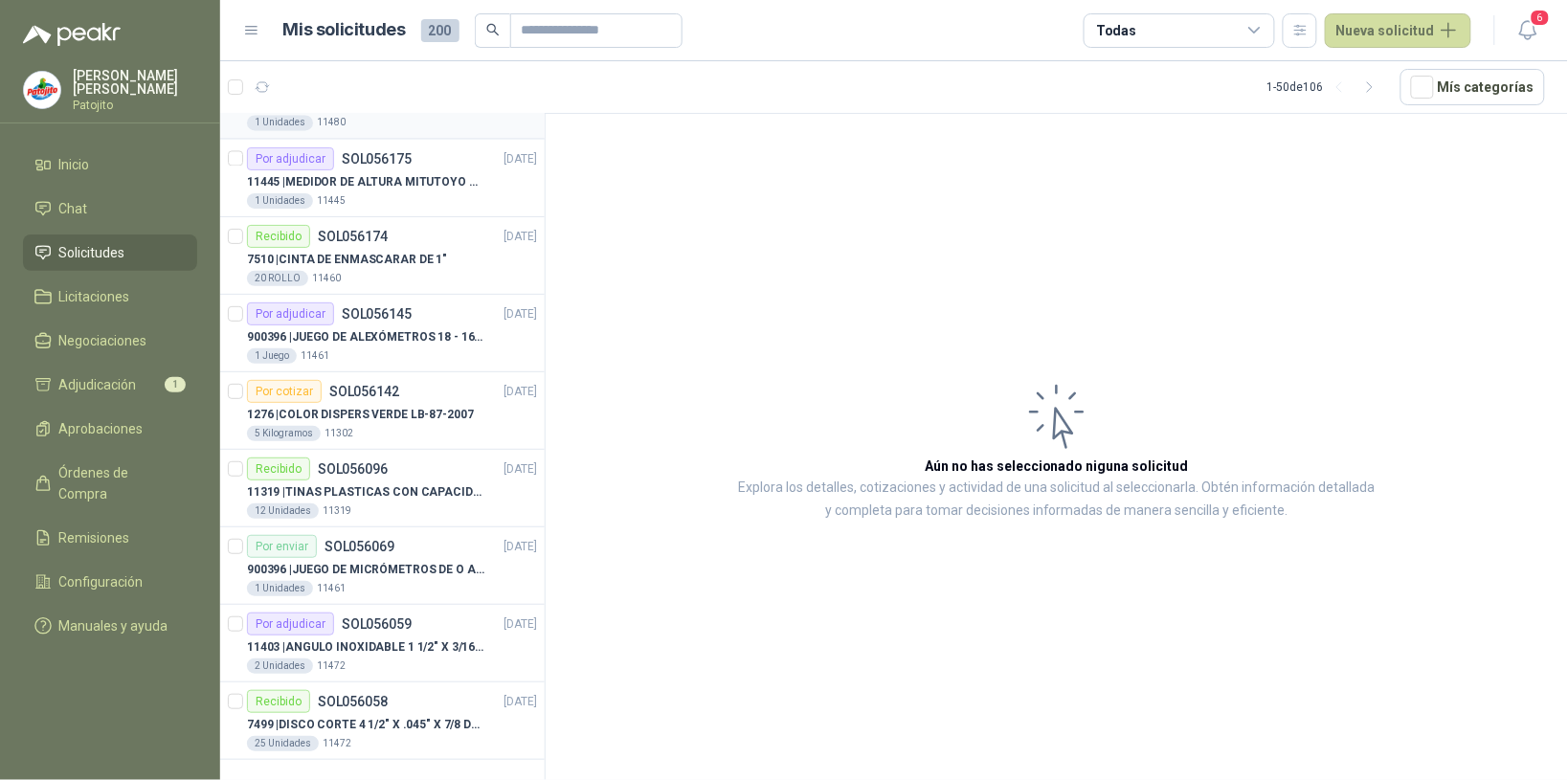
scroll to position [3239, 0]
click at [1369, 81] on button "button" at bounding box center [1369, 87] width 30 height 30
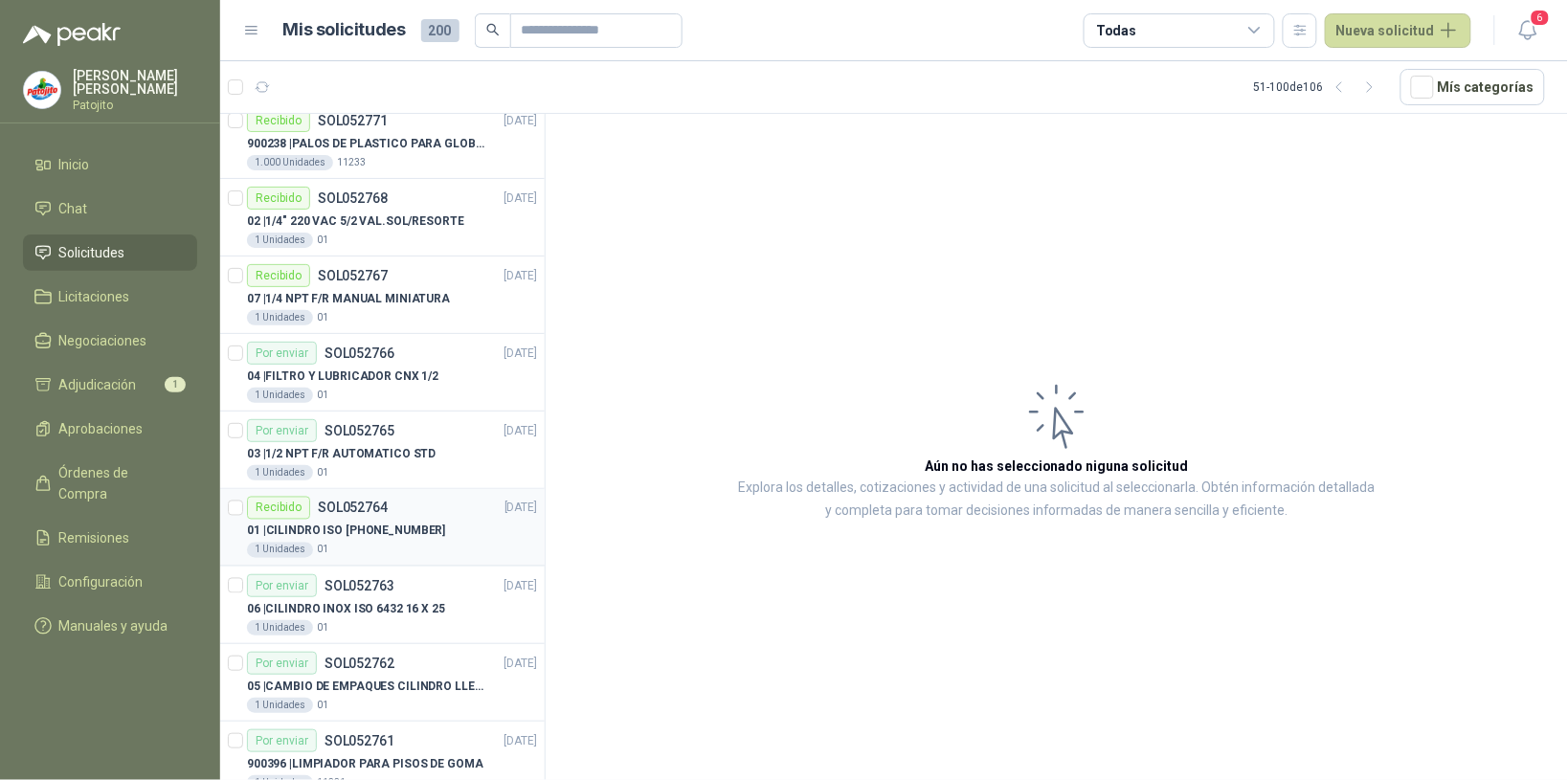
scroll to position [2761, 0]
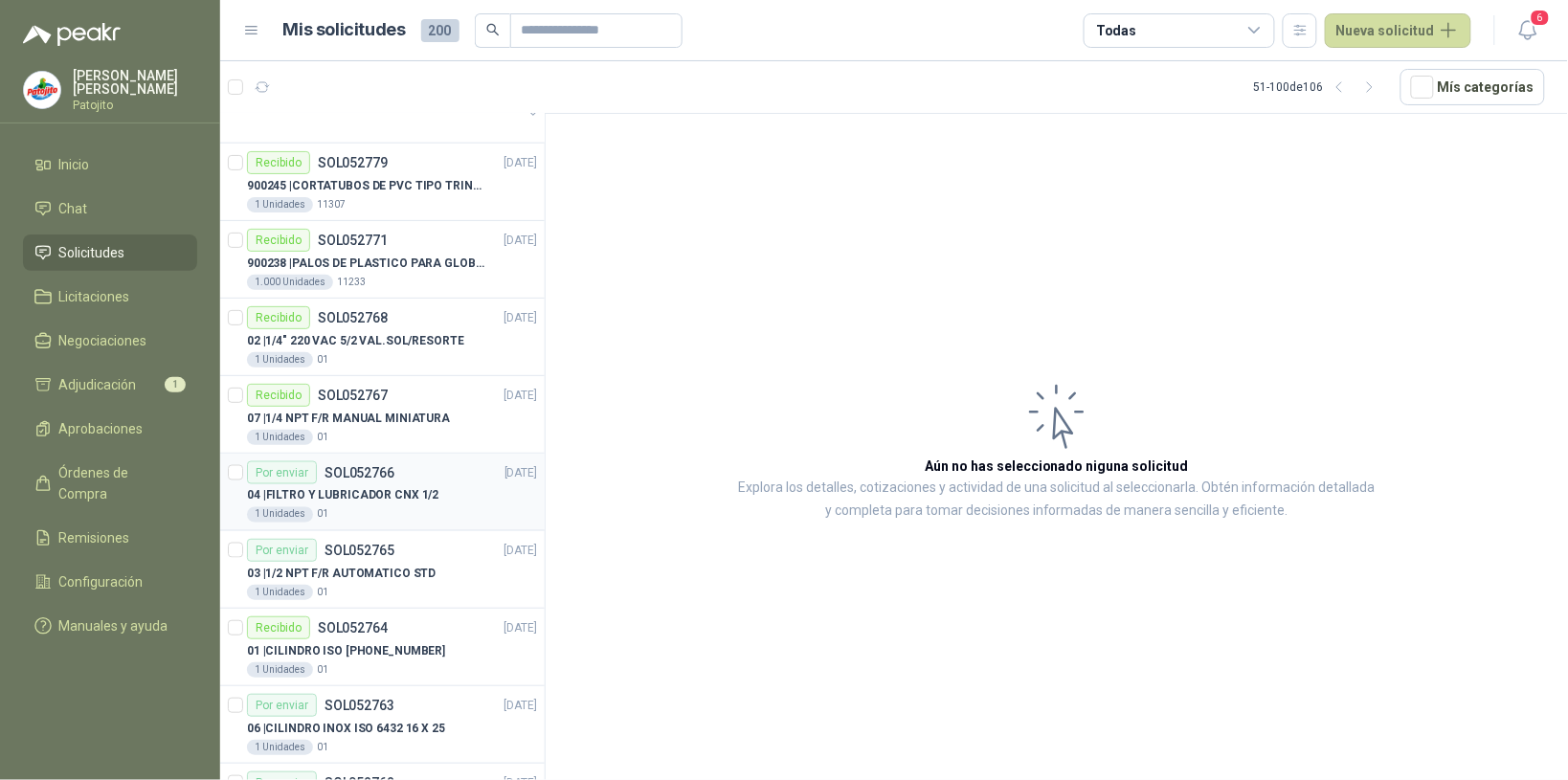
click at [380, 516] on div "1 Unidades 01" at bounding box center [392, 515] width 290 height 16
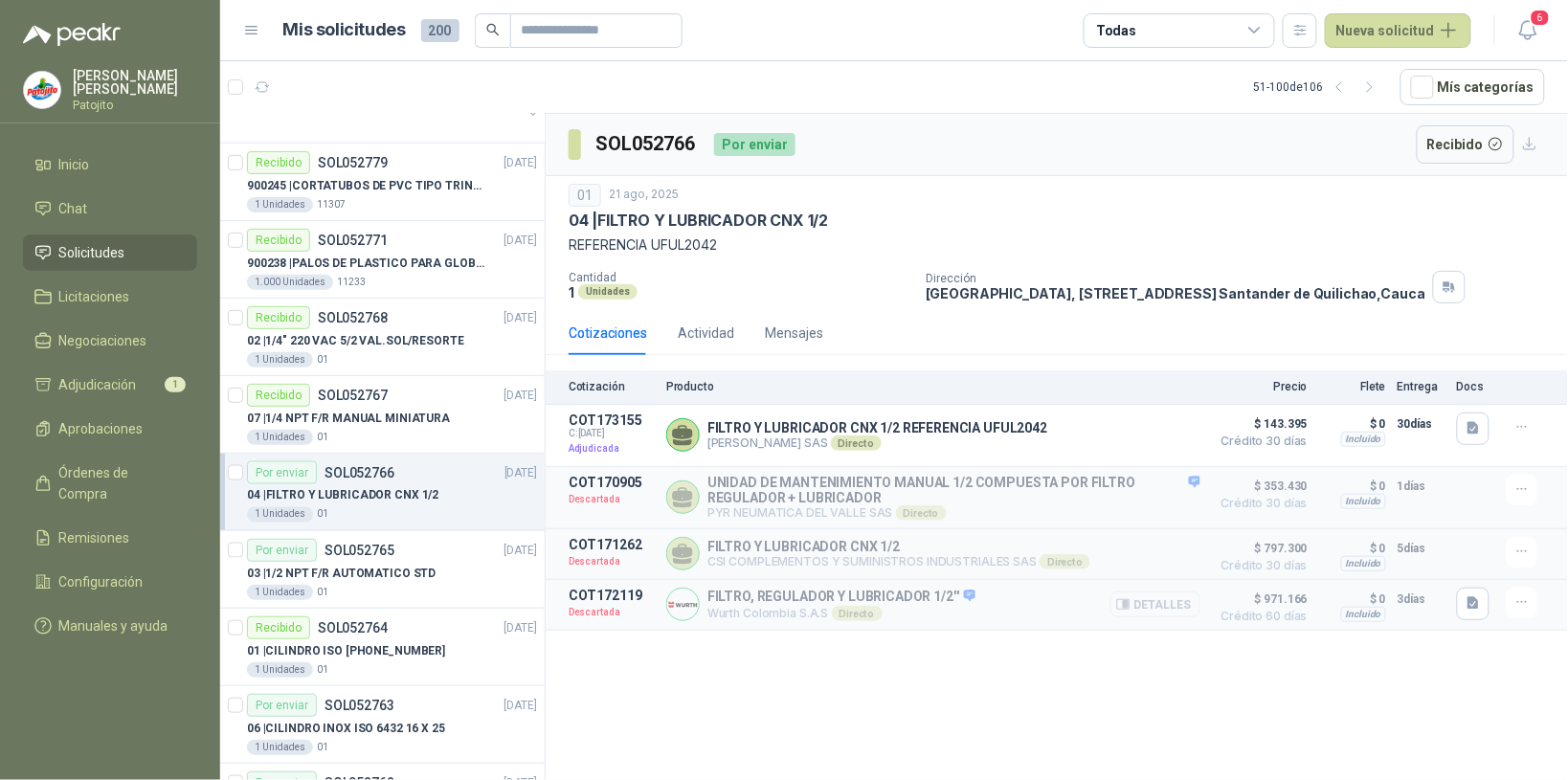
click at [1166, 614] on button "Detalles" at bounding box center [1155, 604] width 90 height 25
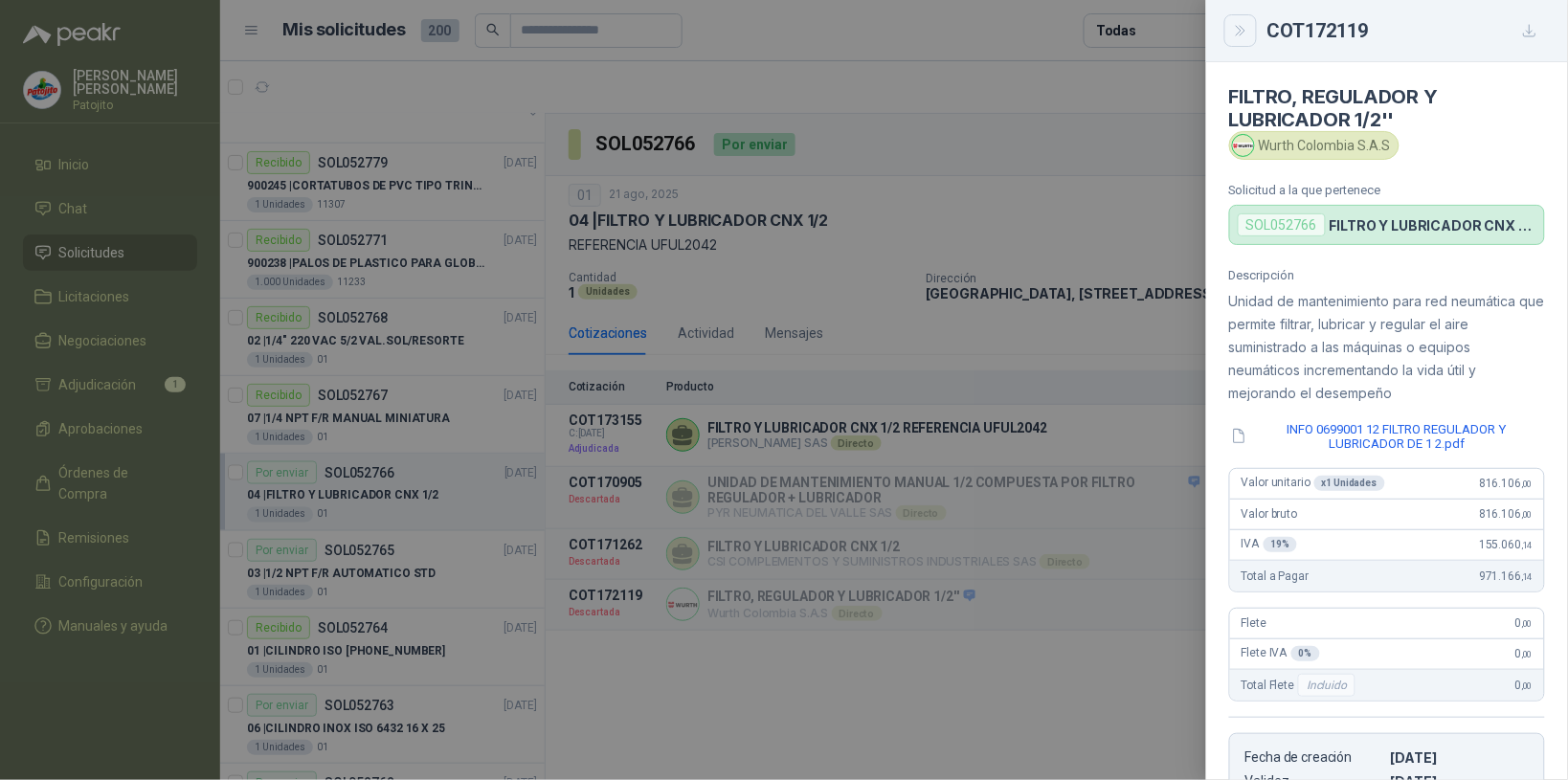
click at [1236, 29] on icon "Close" at bounding box center [1241, 31] width 17 height 17
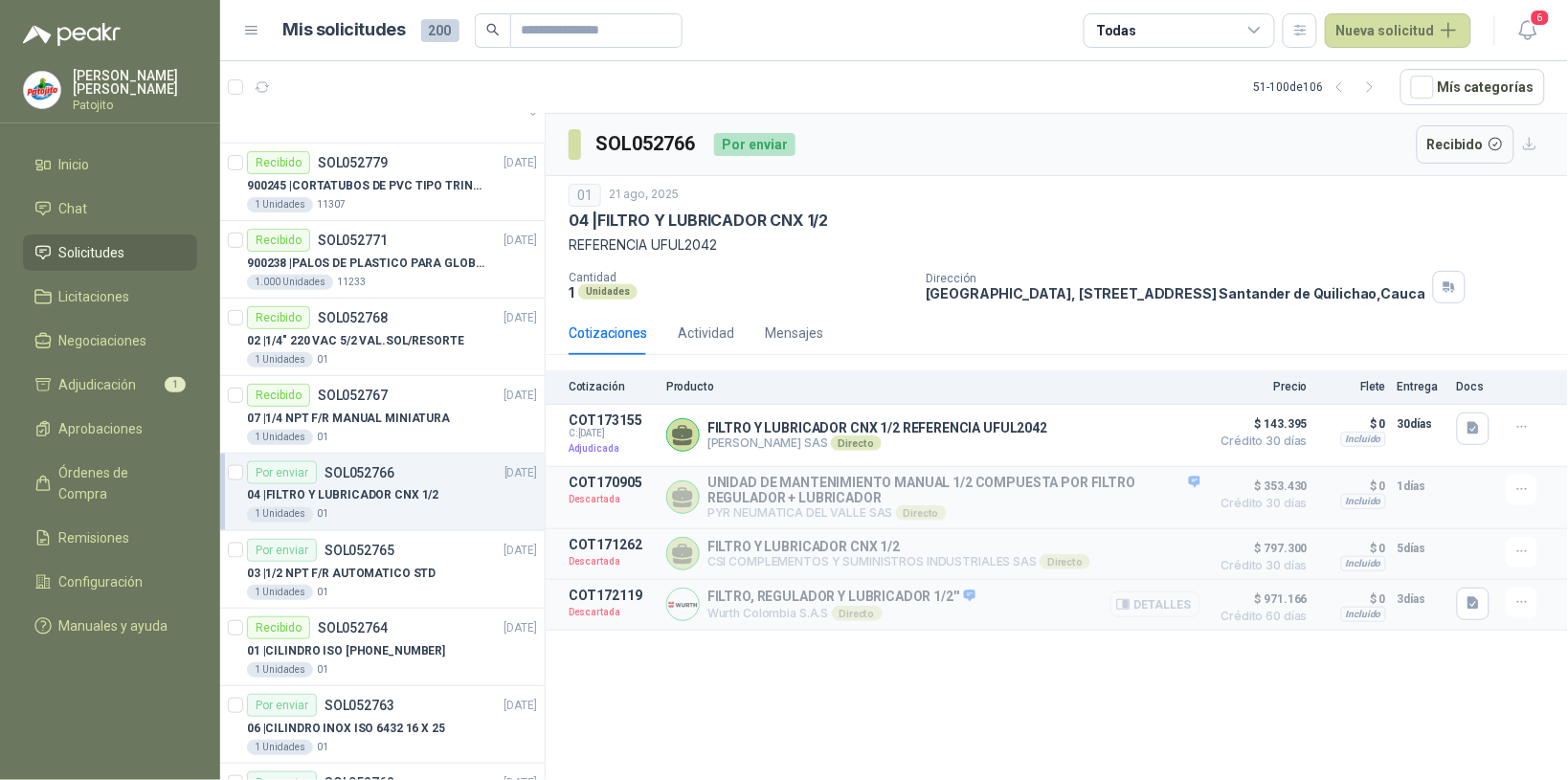
click at [1187, 617] on button "Detalles" at bounding box center [1155, 604] width 90 height 25
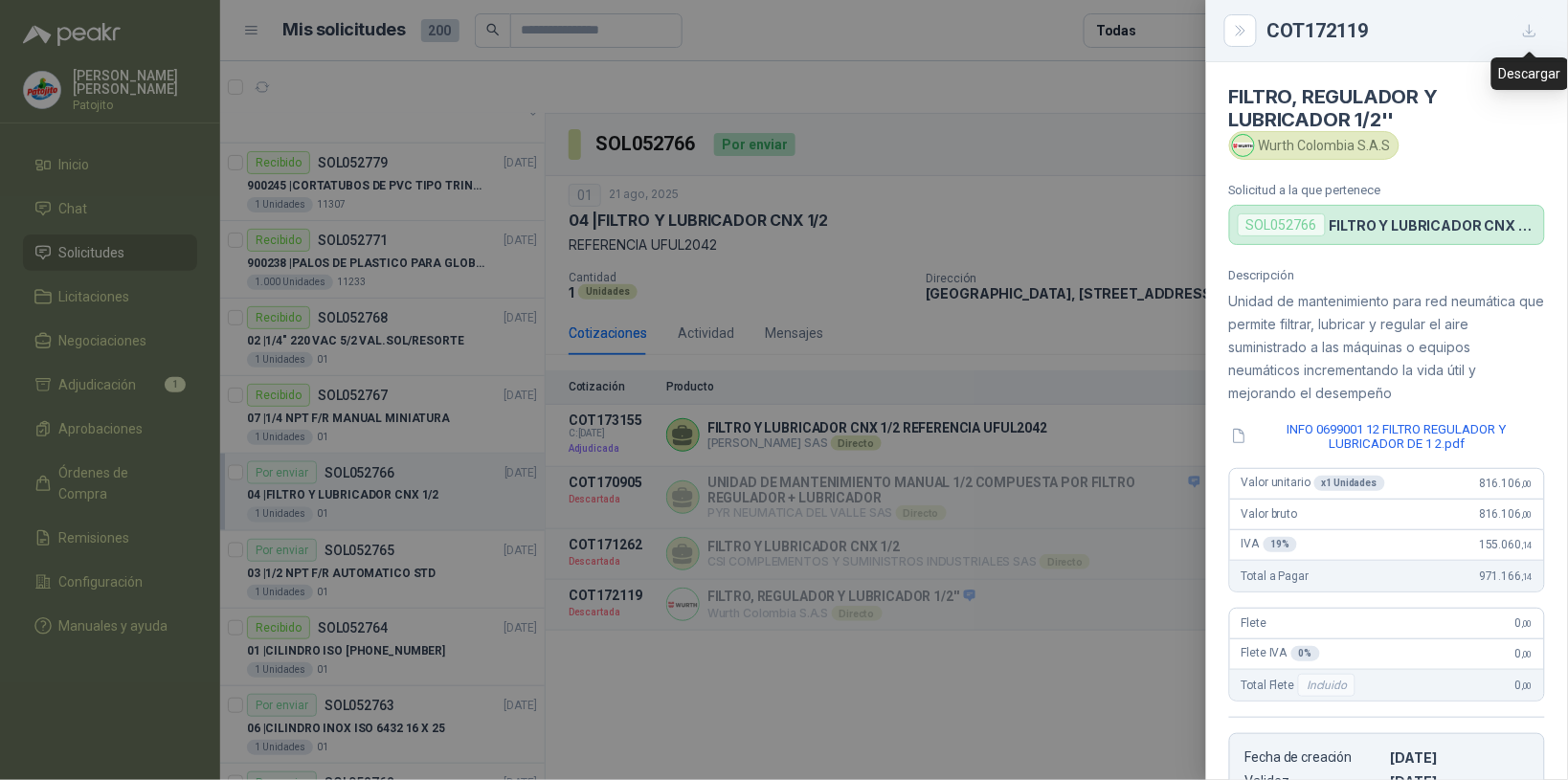
click at [1525, 28] on icon "button" at bounding box center [1530, 31] width 17 height 17
click at [1232, 39] on button "Close" at bounding box center [1240, 30] width 32 height 32
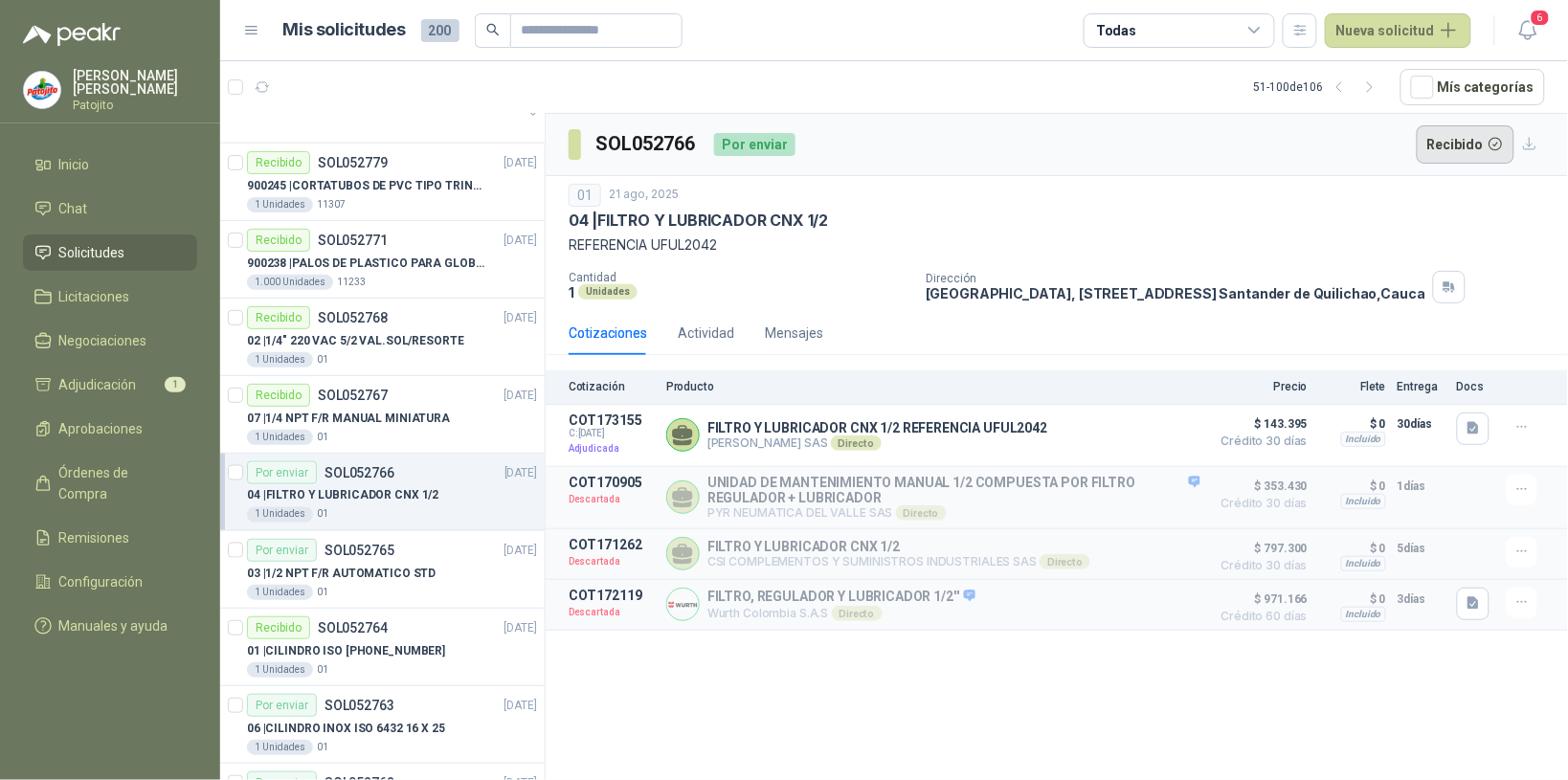
click at [1477, 144] on button "Recibido" at bounding box center [1465, 144] width 99 height 38
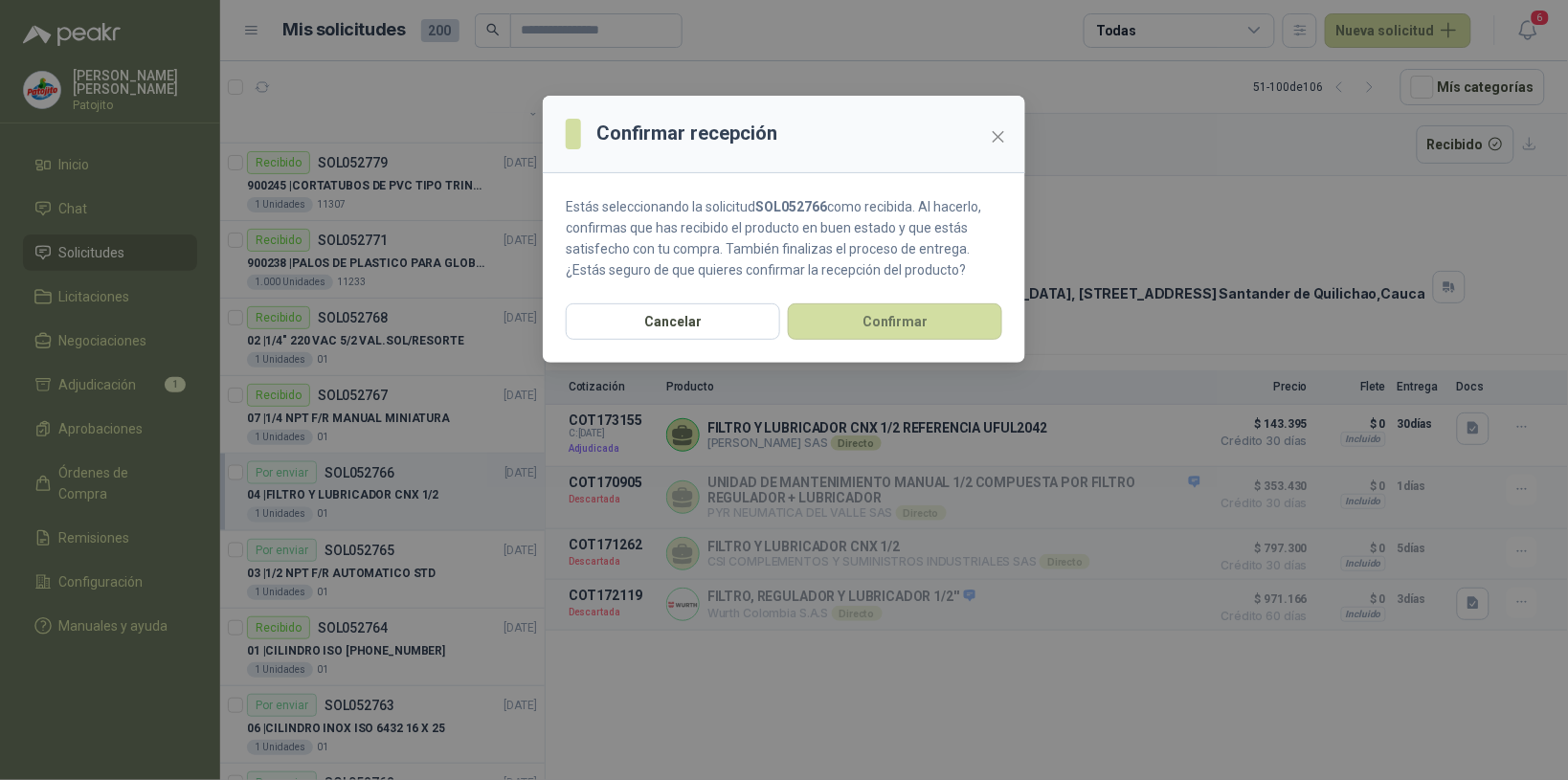
click at [984, 295] on section "Estás seleccionando la solicitud SOL052766 como recibida. Al hacerlo, confirmas…" at bounding box center [784, 237] width 482 height 130
click at [884, 328] on button "Confirmar" at bounding box center [895, 321] width 215 height 36
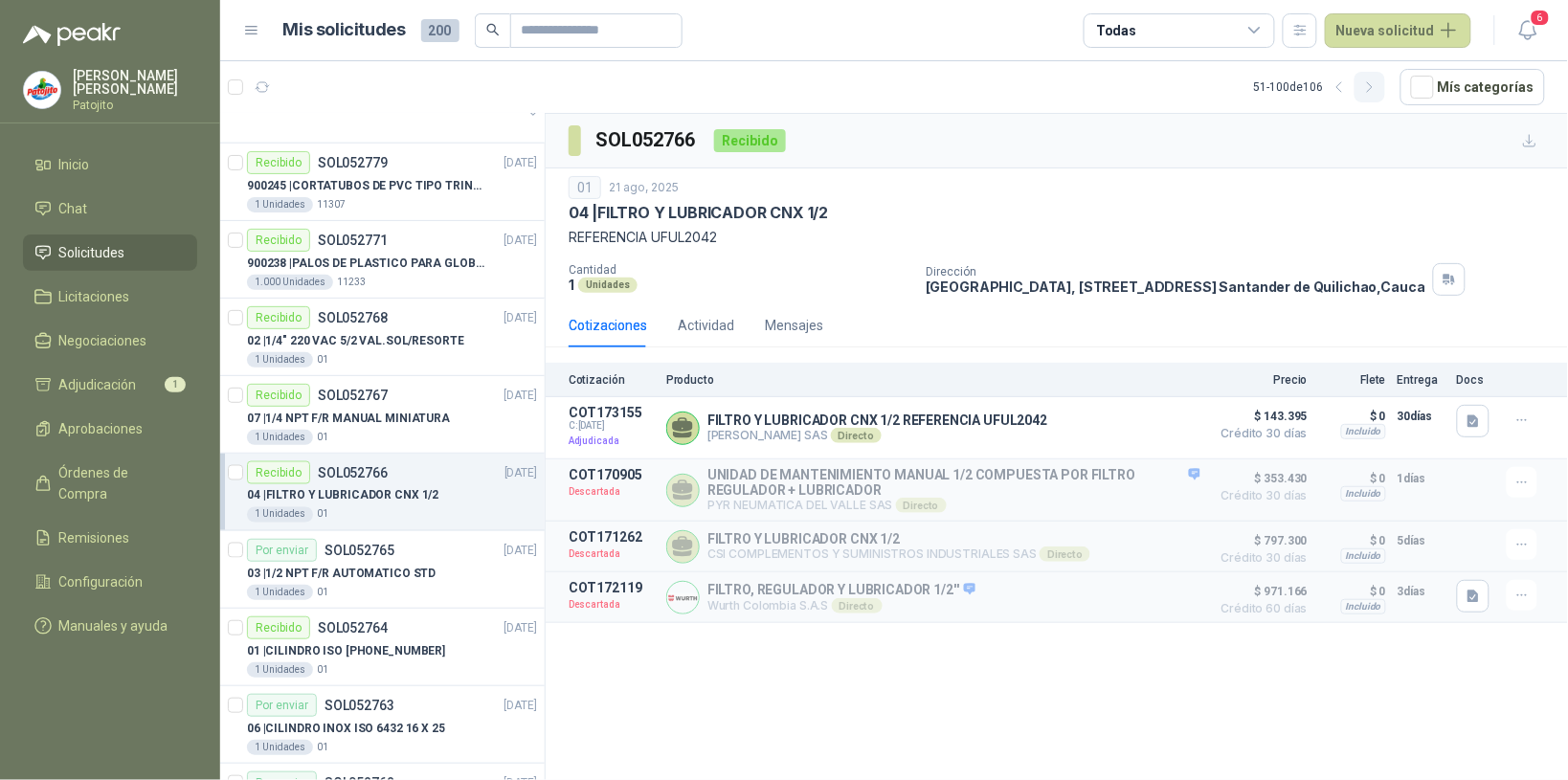
click at [1374, 79] on icon "button" at bounding box center [1370, 87] width 17 height 17
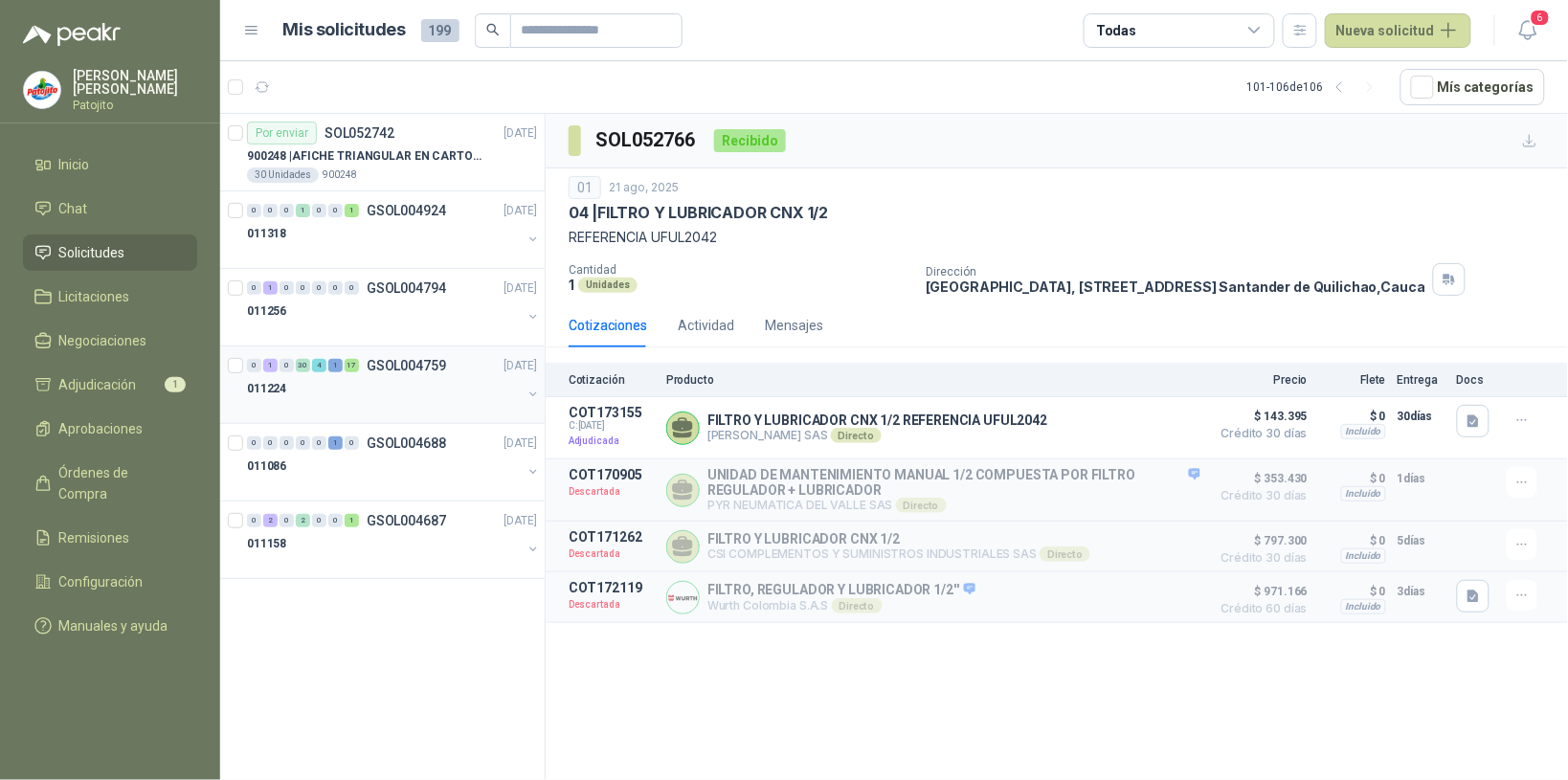
click at [366, 393] on div "011224" at bounding box center [384, 389] width 274 height 23
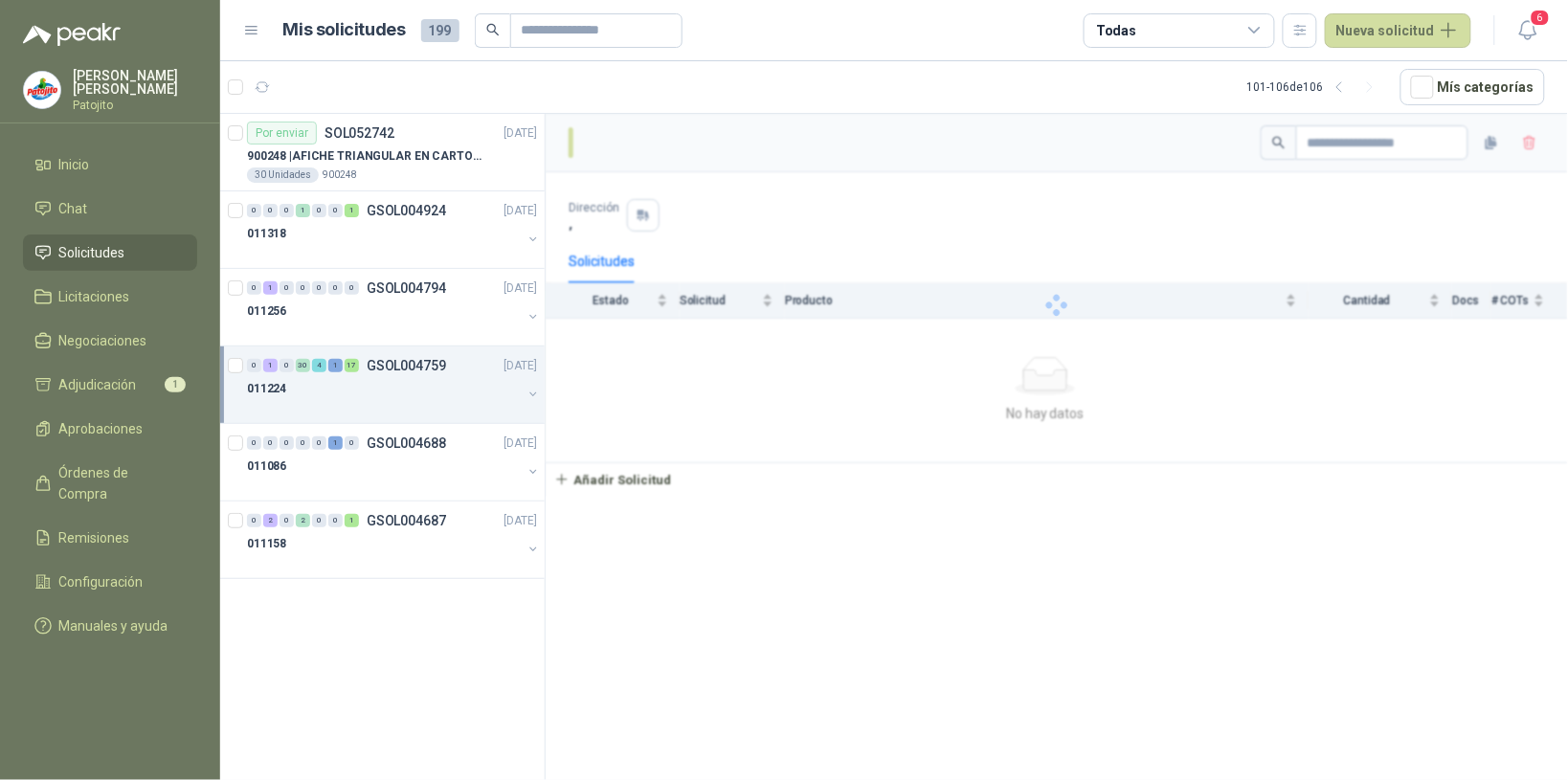
click at [366, 393] on div "011224" at bounding box center [384, 389] width 274 height 23
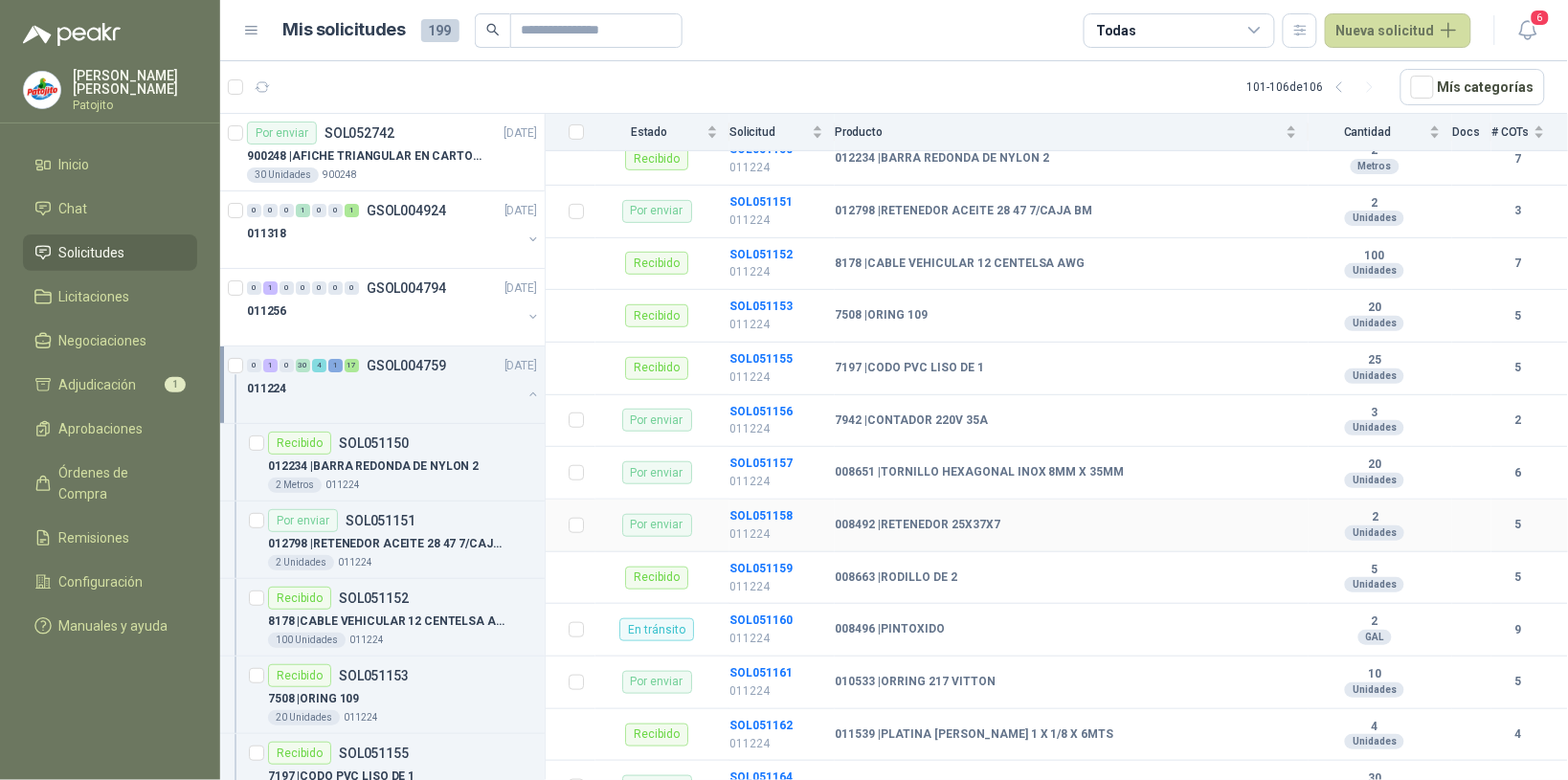
scroll to position [359, 0]
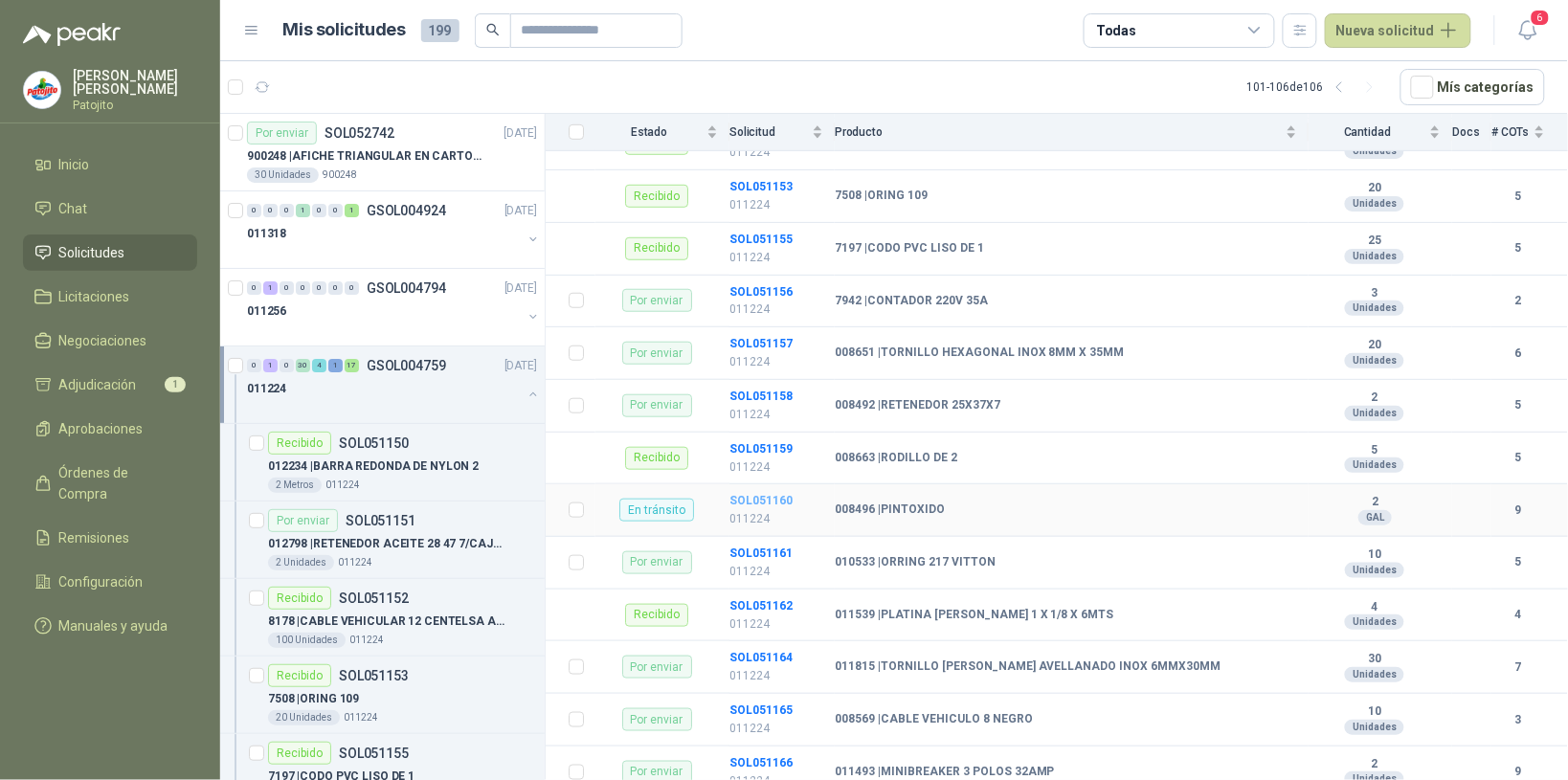
click at [775, 501] on b "SOL051160" at bounding box center [761, 501] width 63 height 14
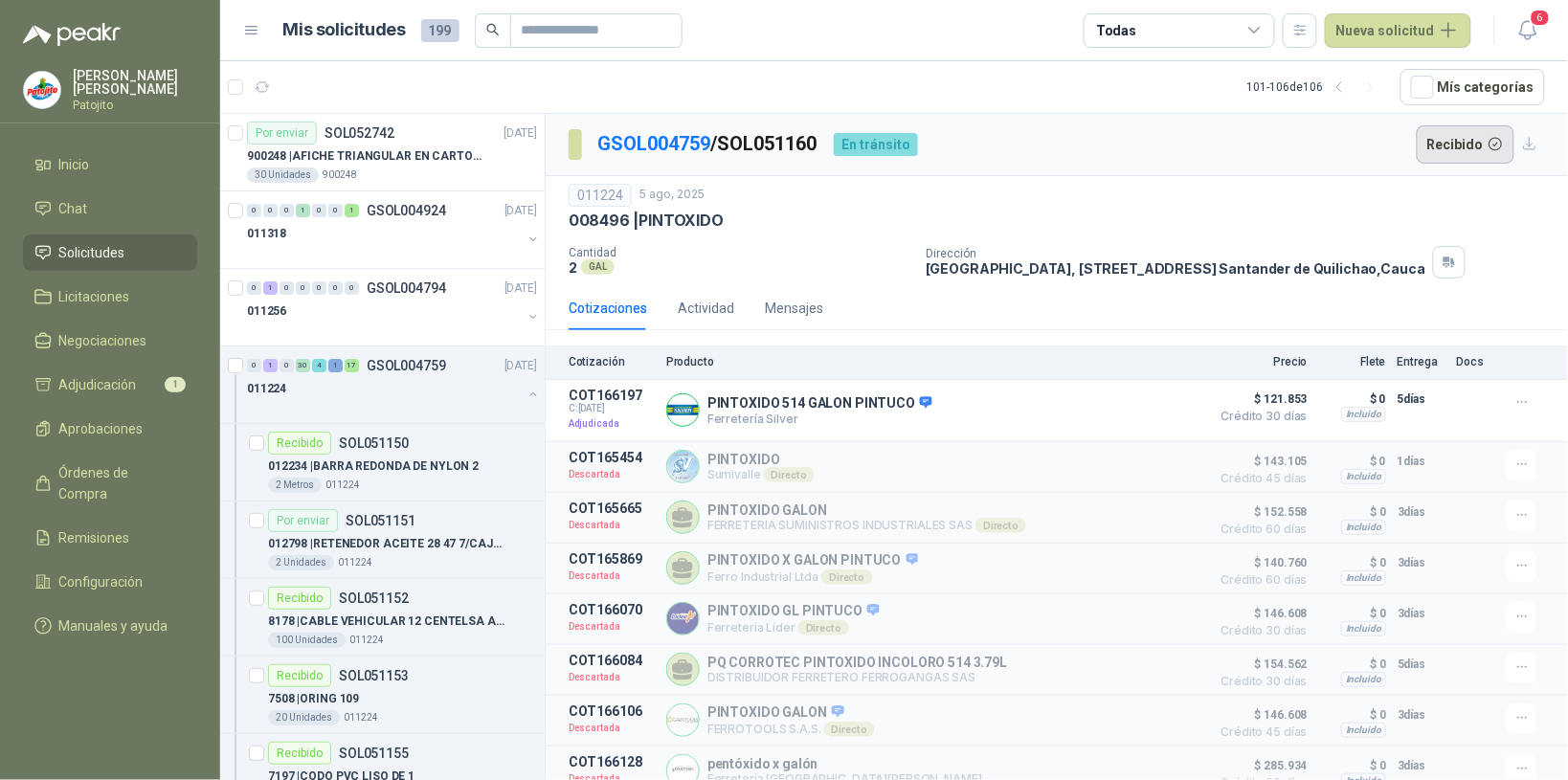
click at [1431, 137] on button "Recibido" at bounding box center [1465, 144] width 99 height 38
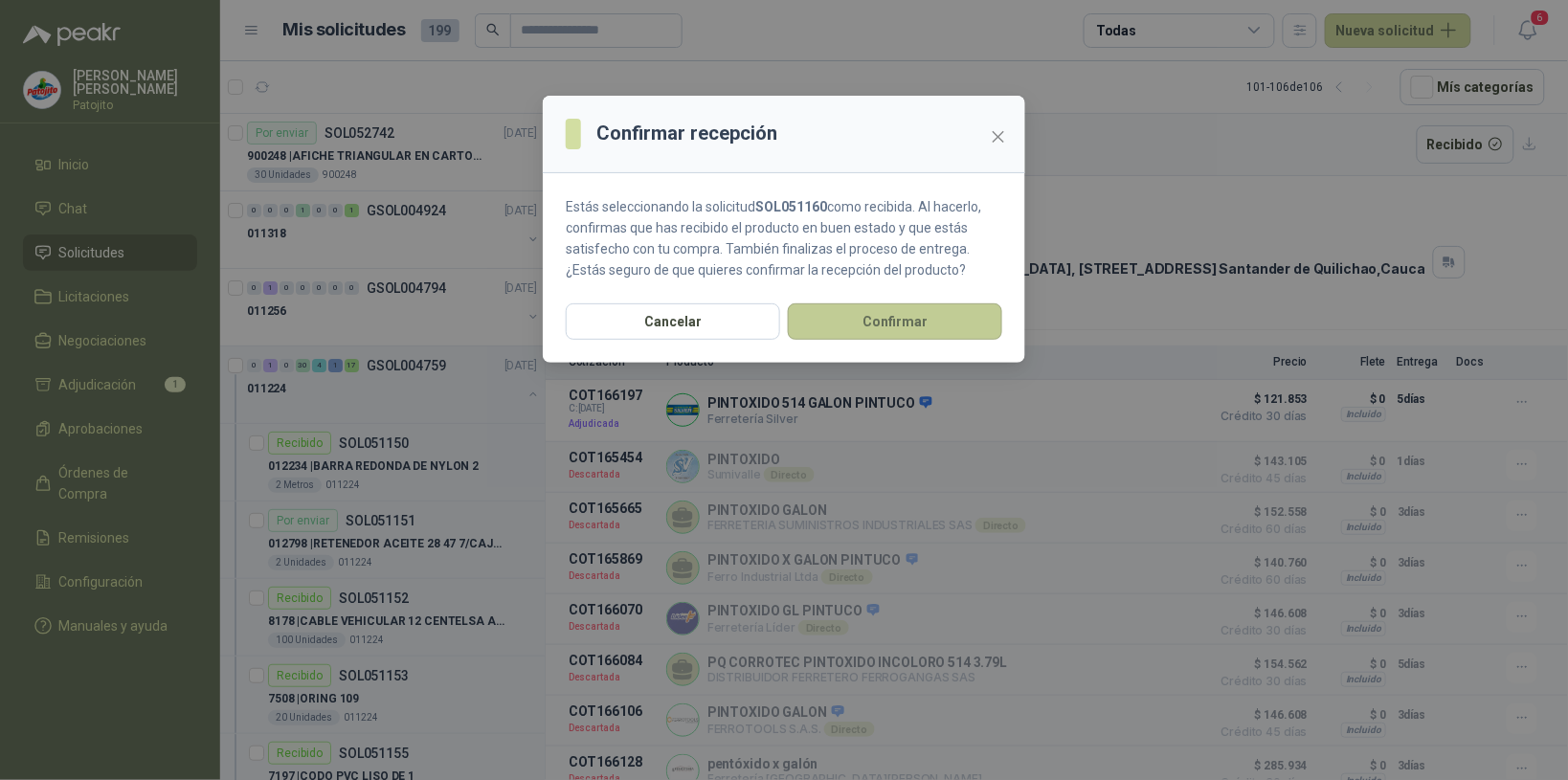
click at [891, 325] on button "Confirmar" at bounding box center [895, 321] width 215 height 36
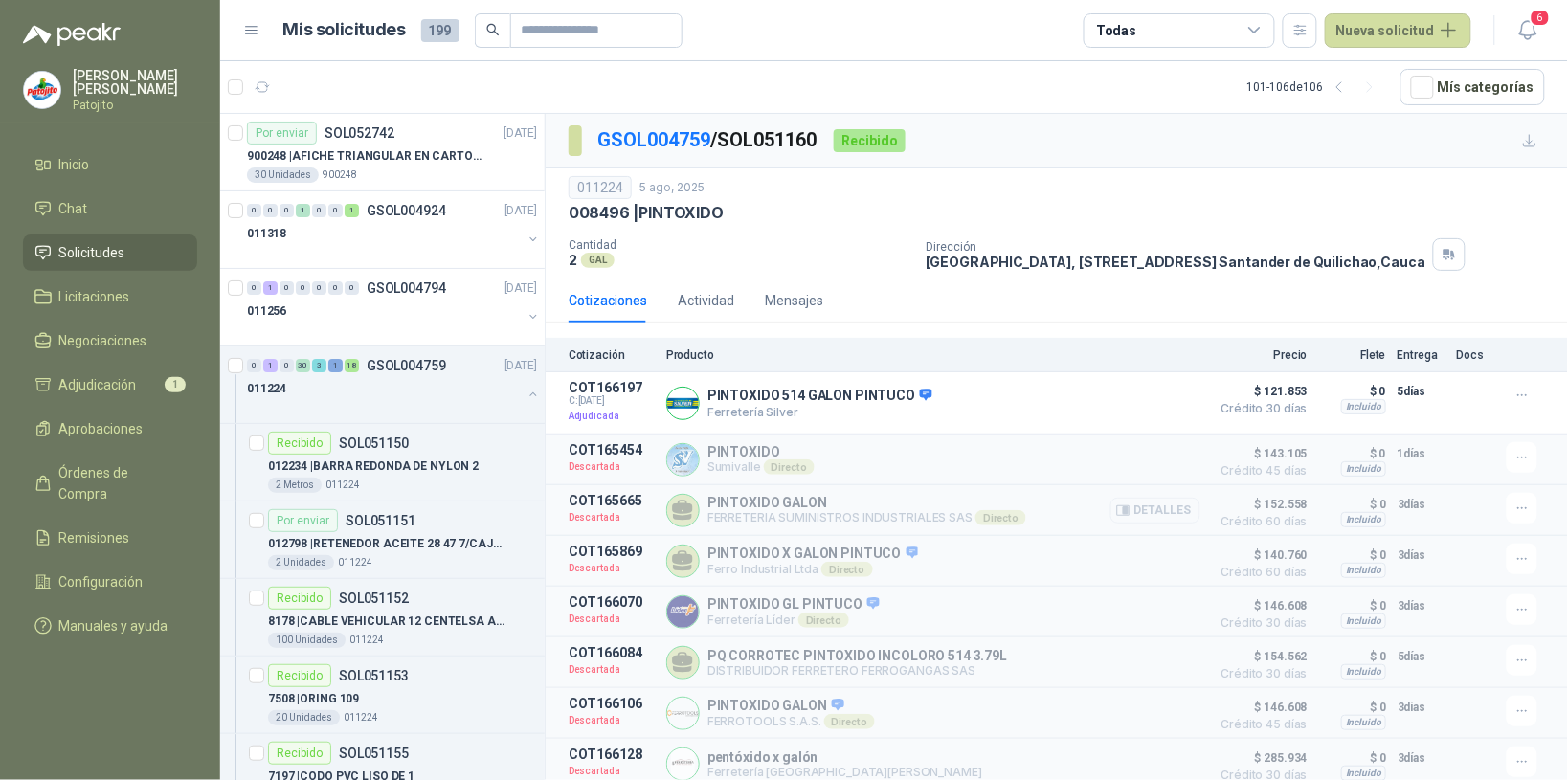
scroll to position [69, 0]
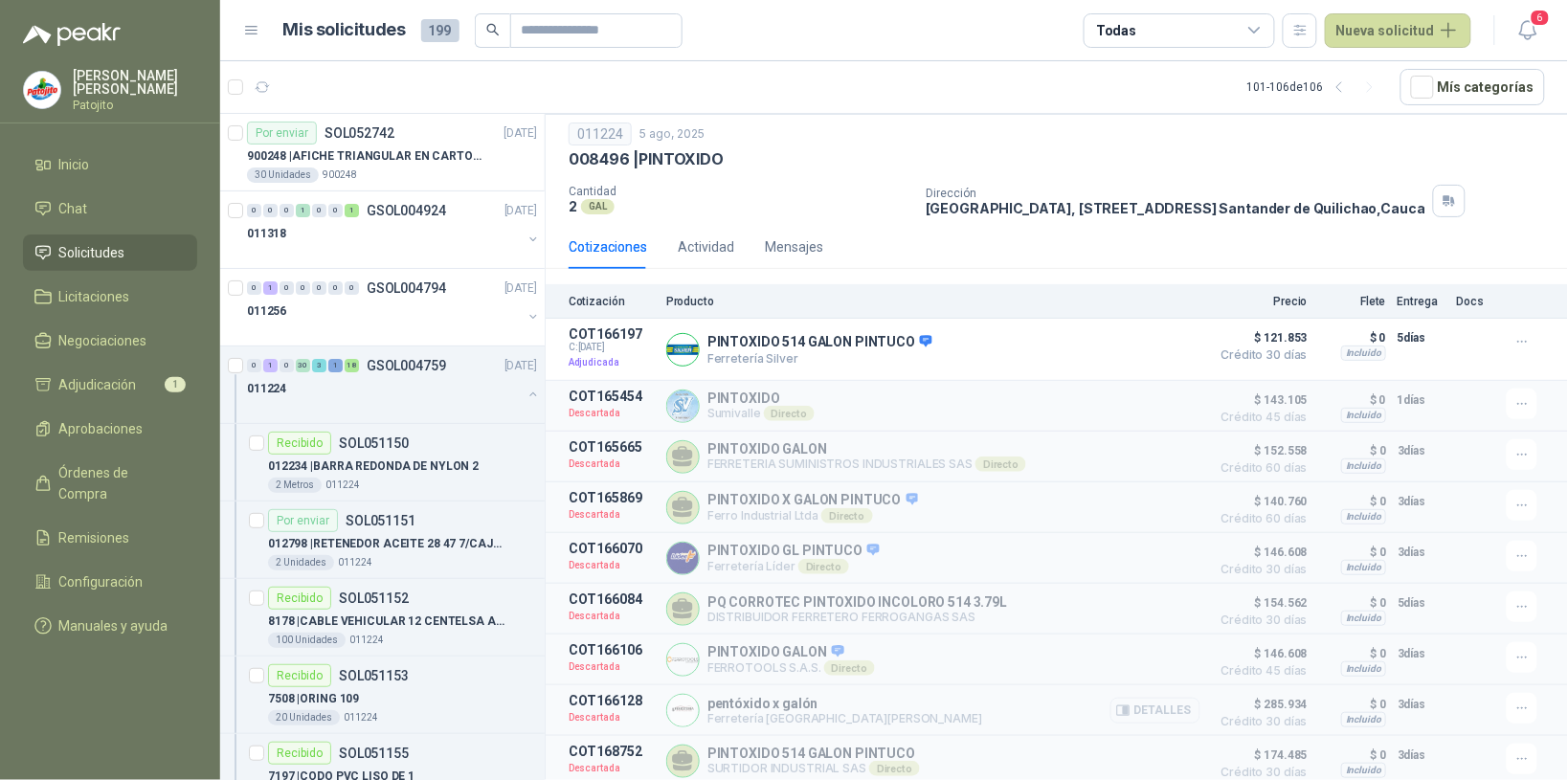
click at [1158, 701] on button "Detalles" at bounding box center [1155, 711] width 90 height 25
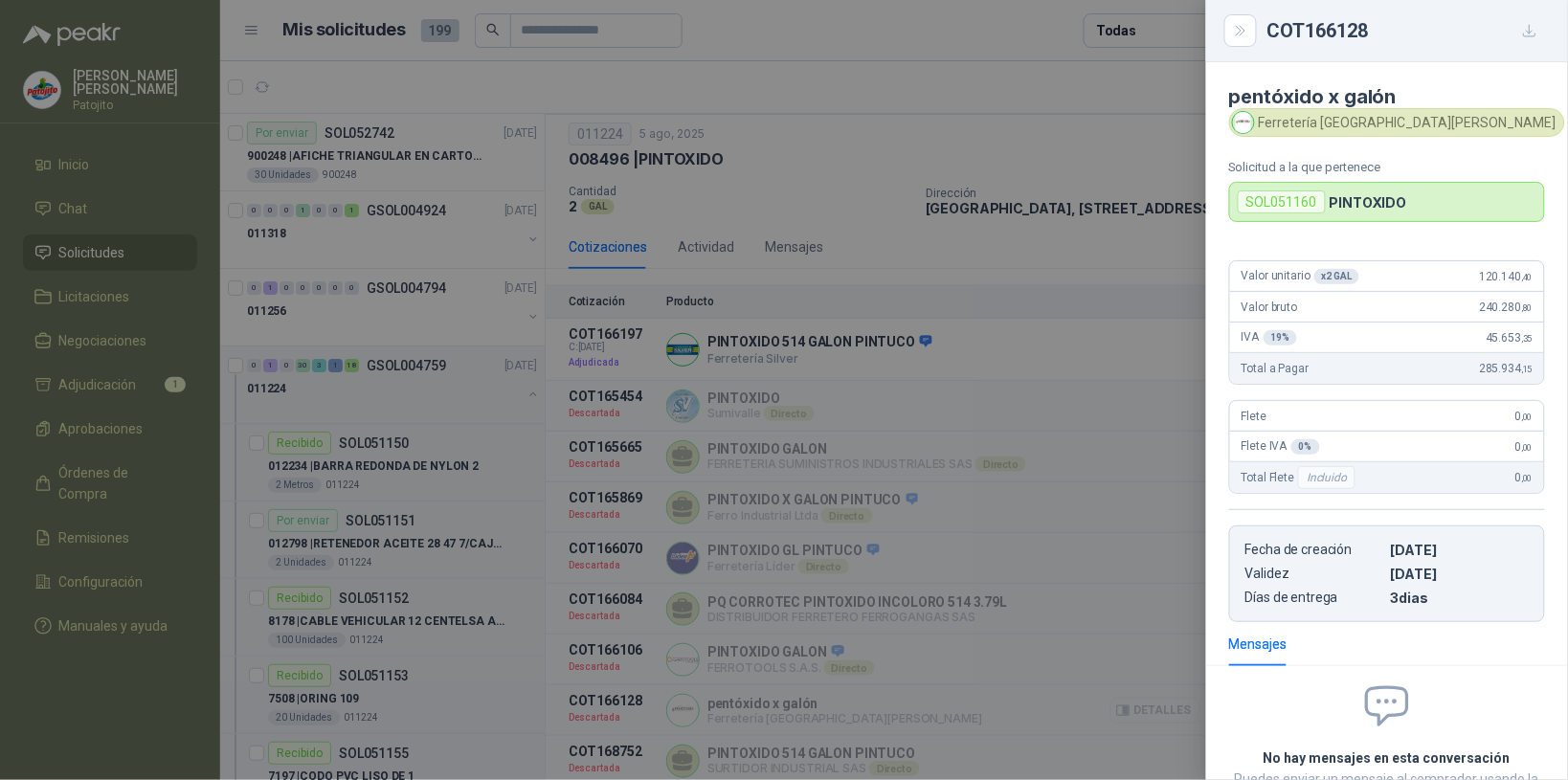
scroll to position [155, 0]
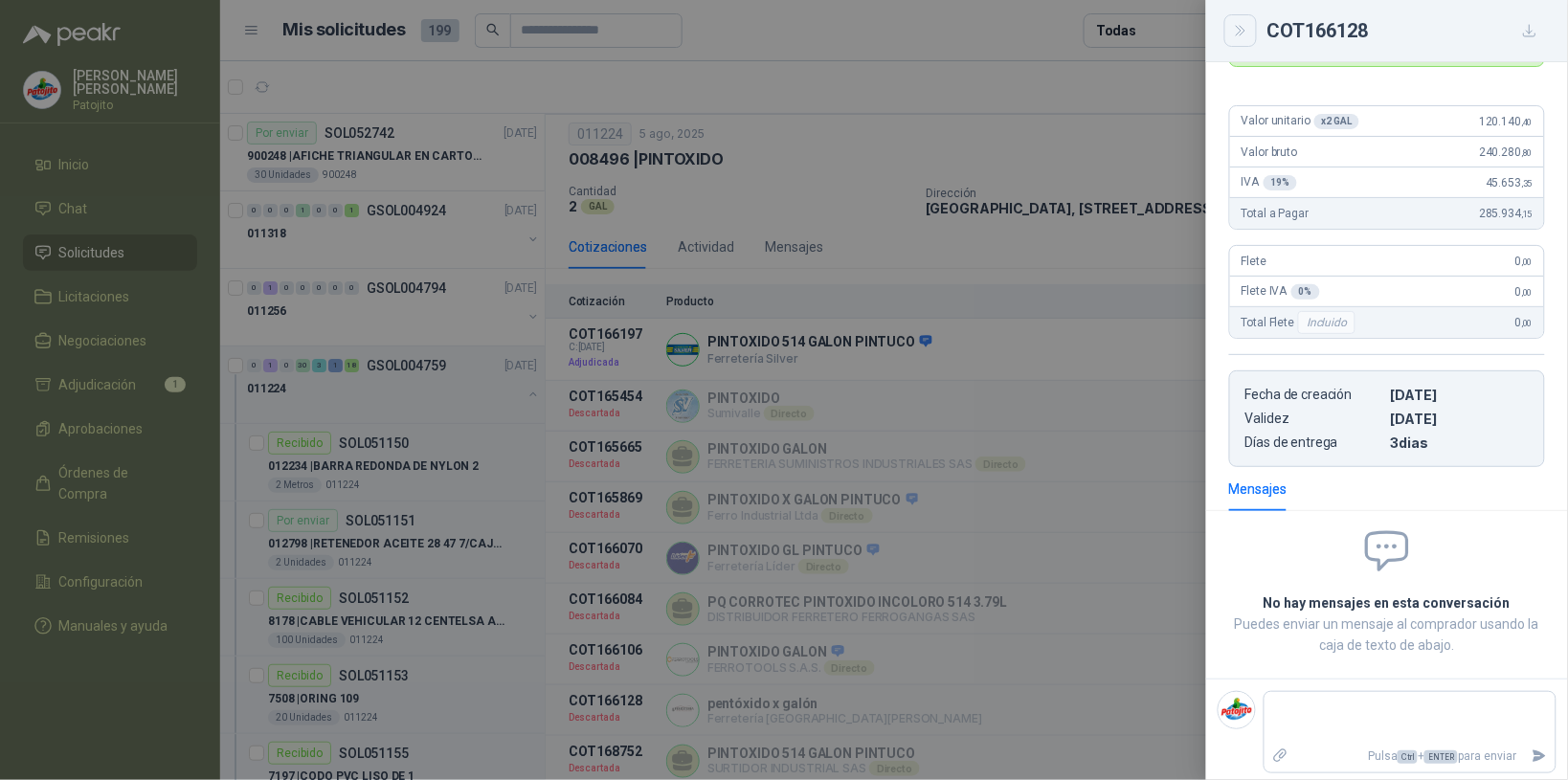
click at [1236, 36] on icon "Close" at bounding box center [1241, 31] width 17 height 17
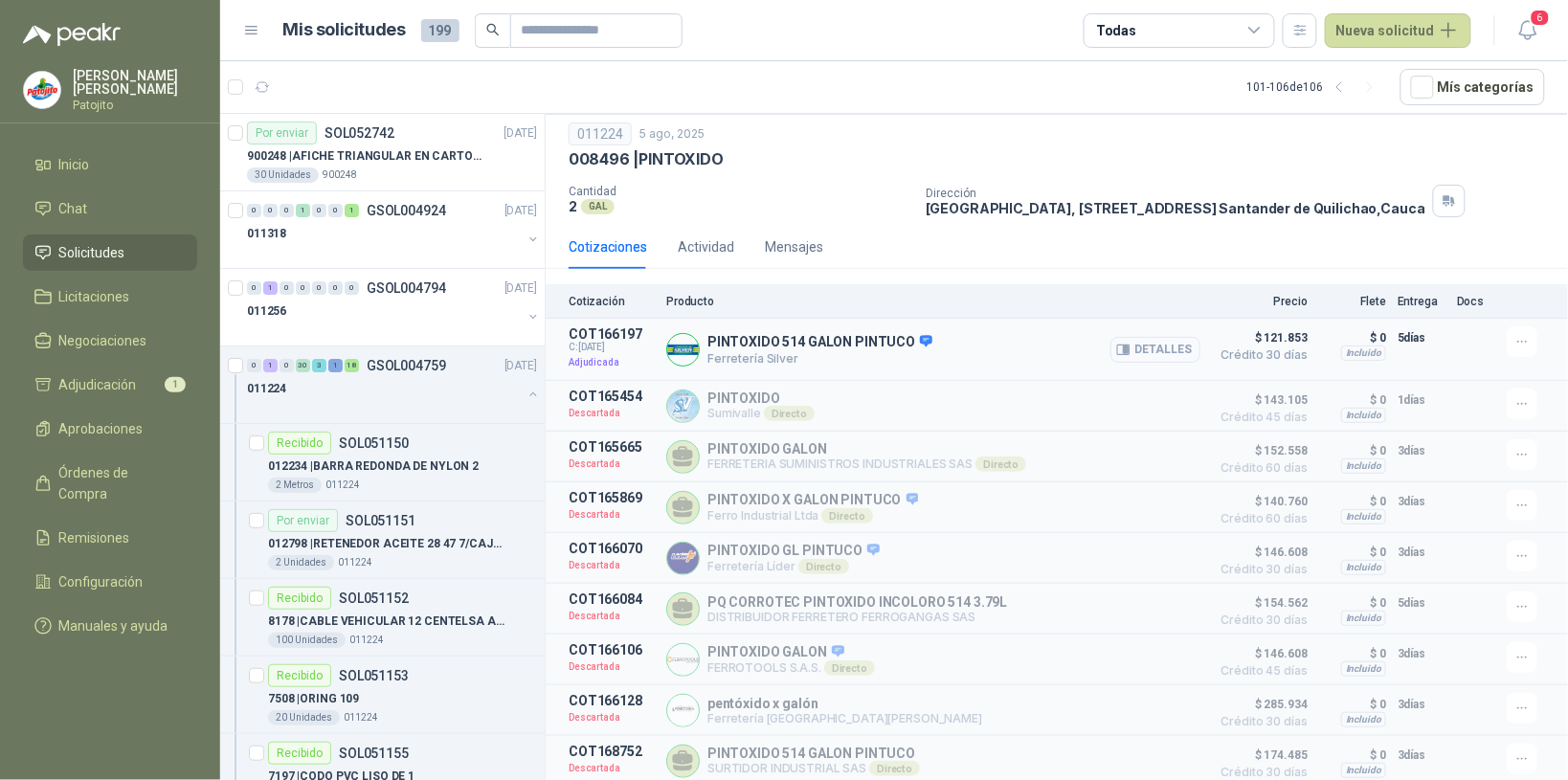
click at [1168, 337] on button "Detalles" at bounding box center [1155, 349] width 90 height 25
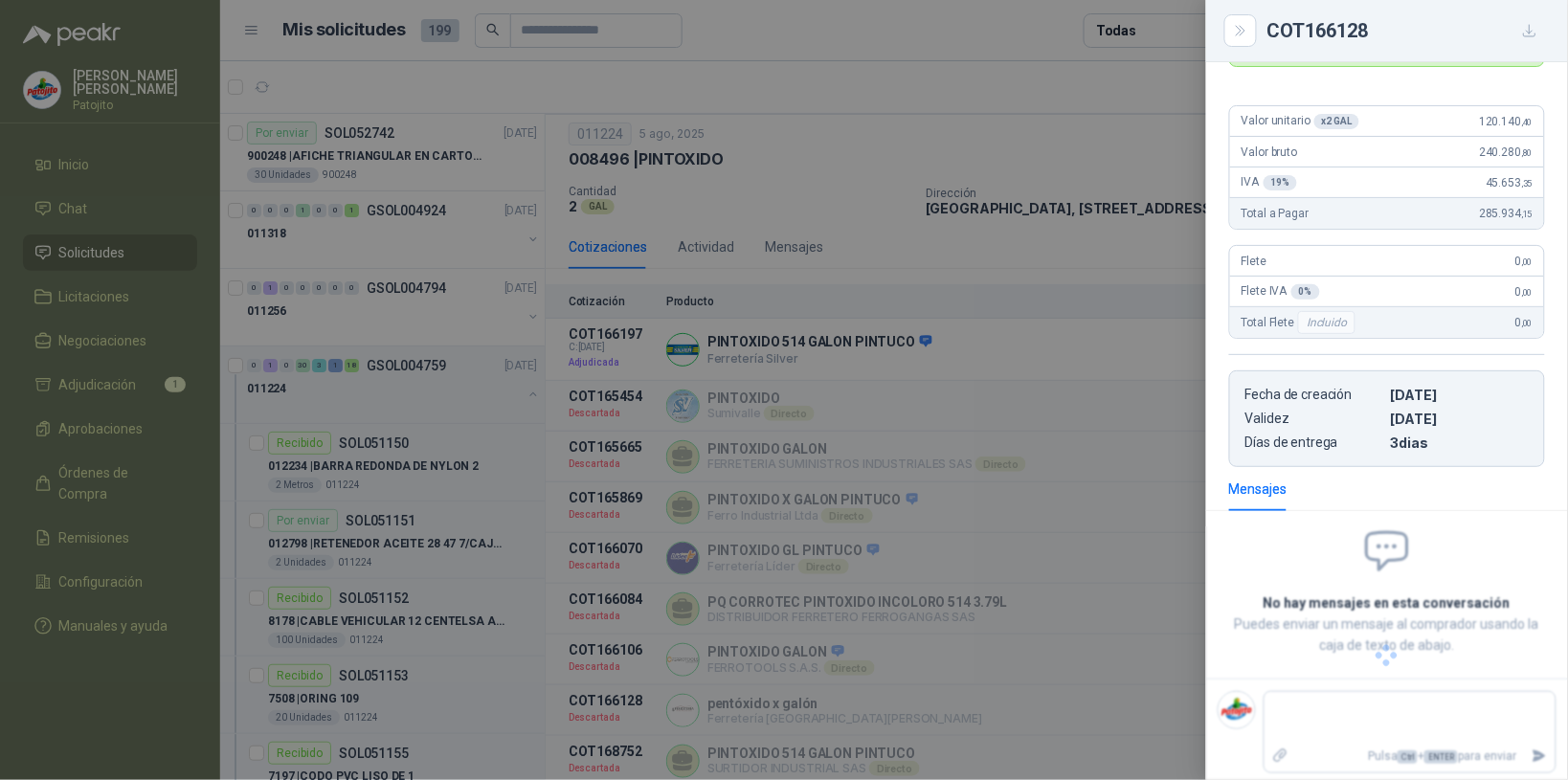
scroll to position [179, 0]
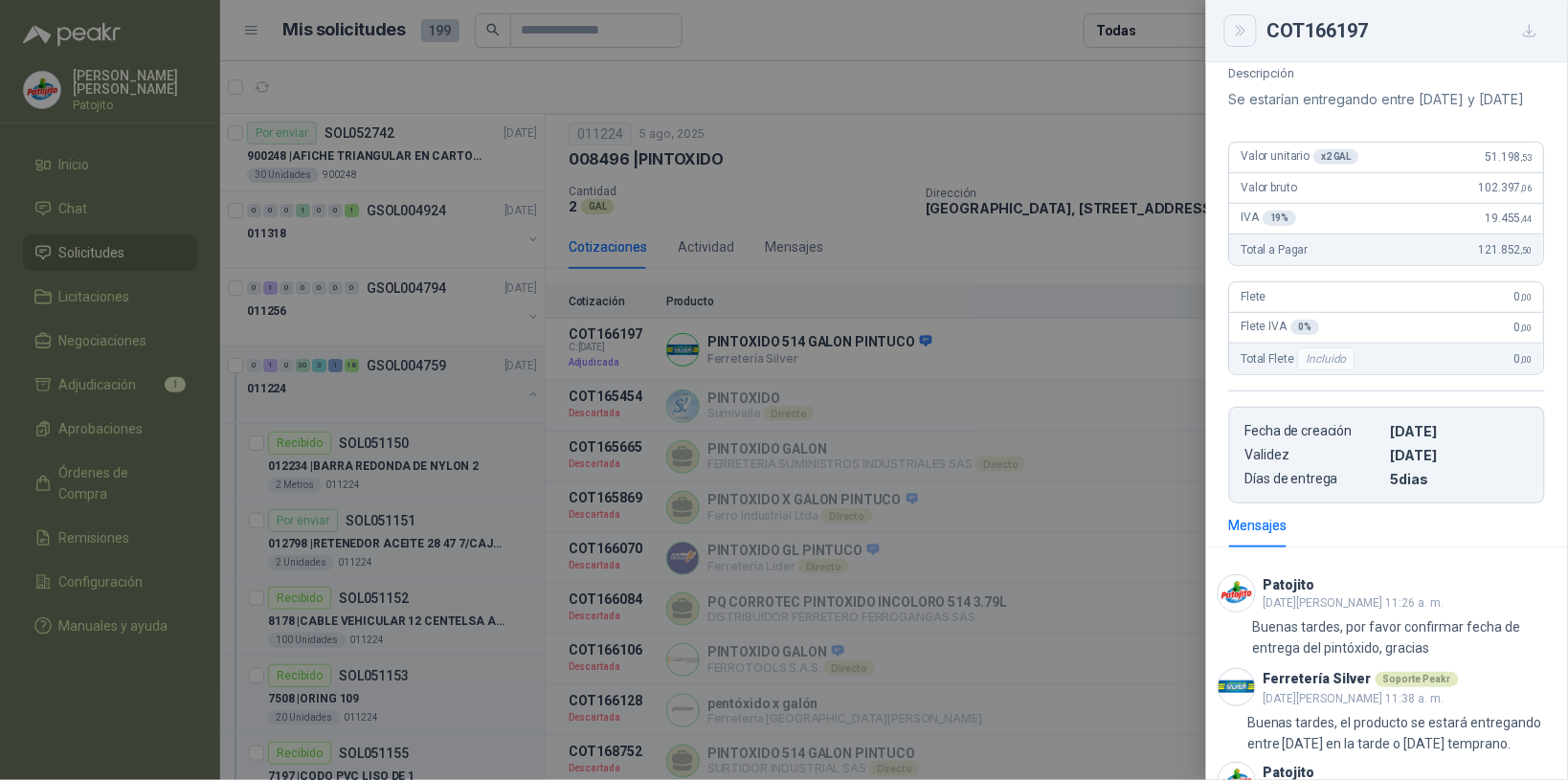
click at [1237, 39] on button "Close" at bounding box center [1240, 30] width 32 height 32
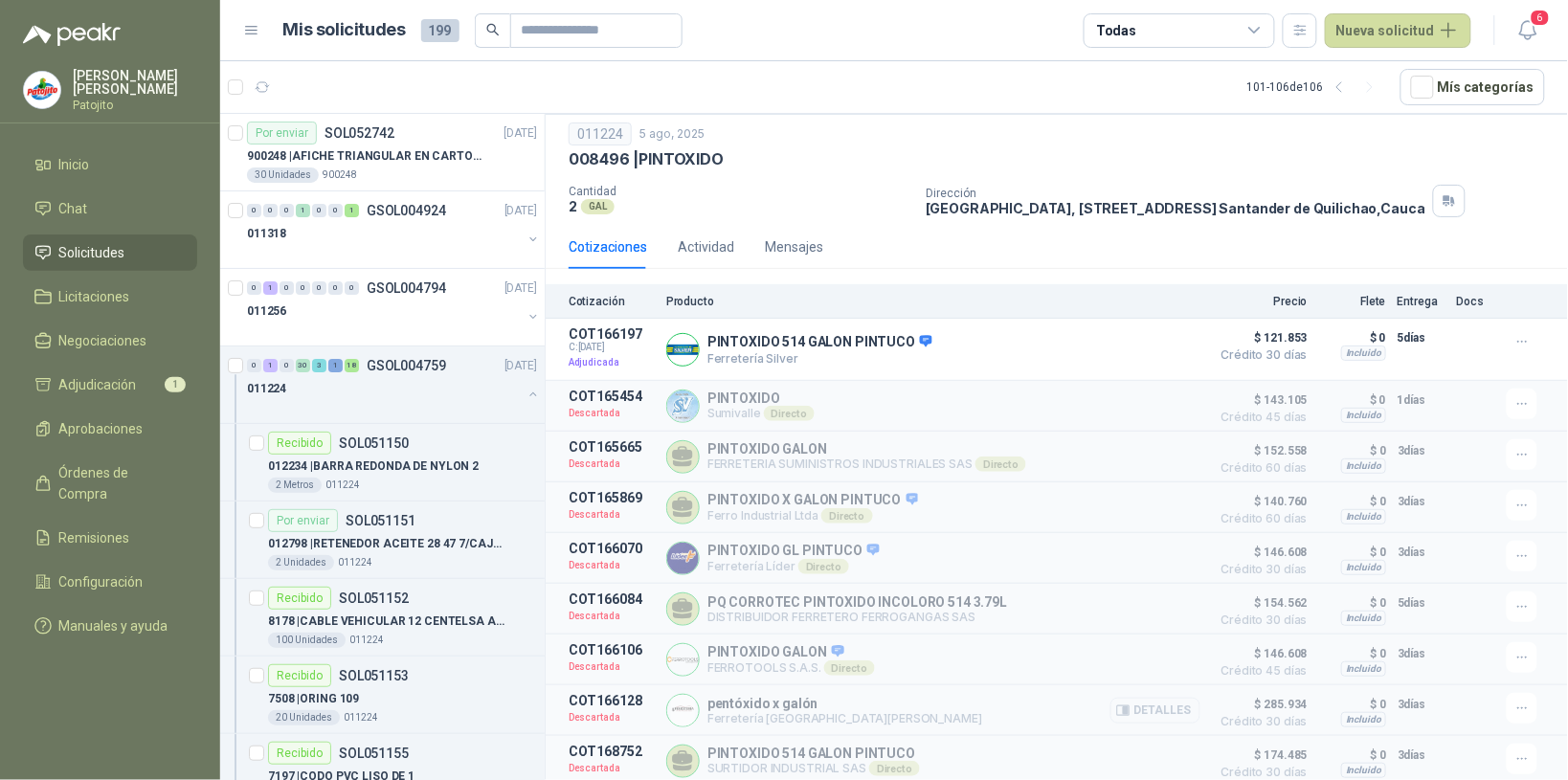
click at [1166, 699] on button "Detalles" at bounding box center [1155, 711] width 90 height 25
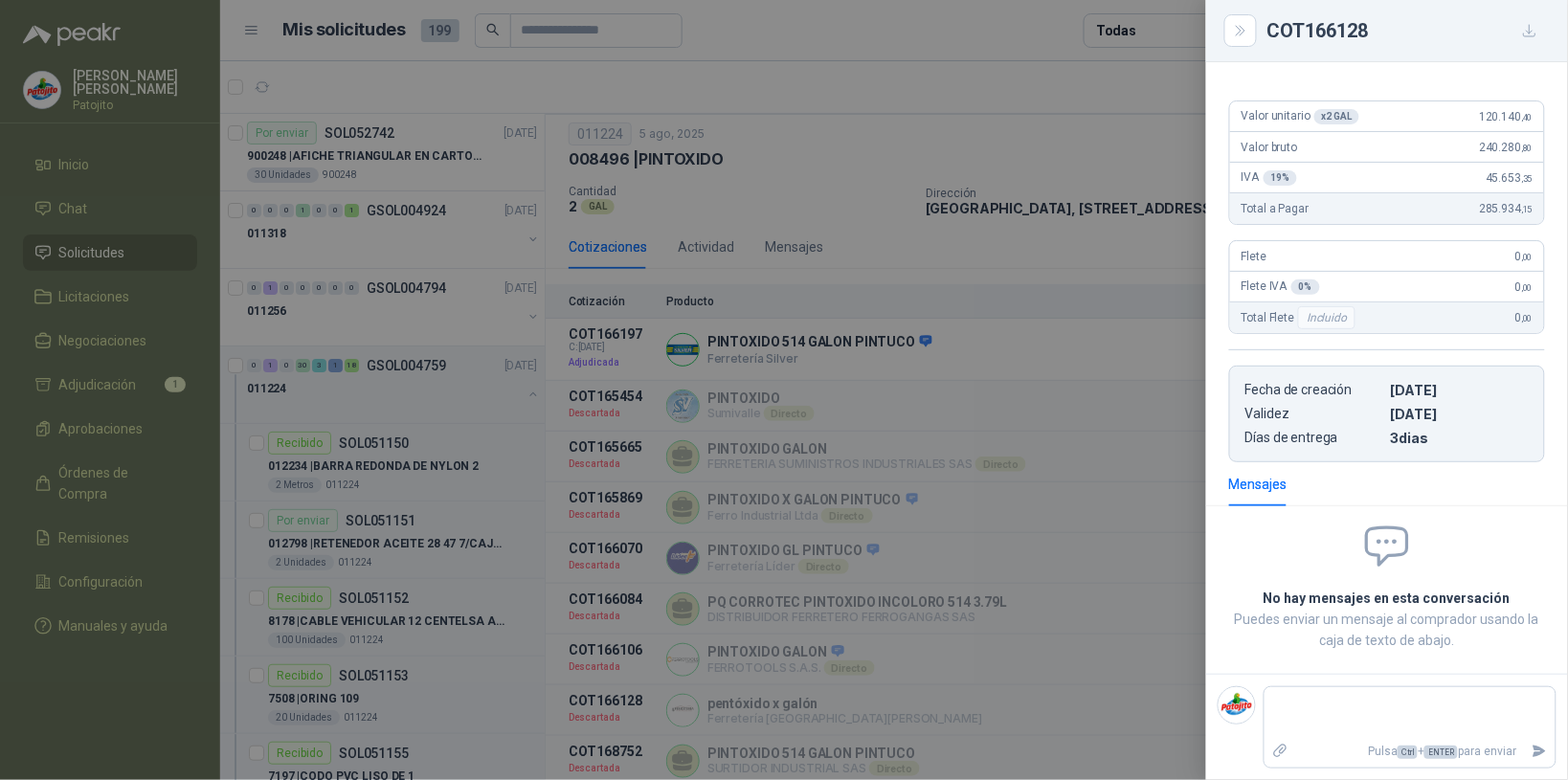
scroll to position [0, 0]
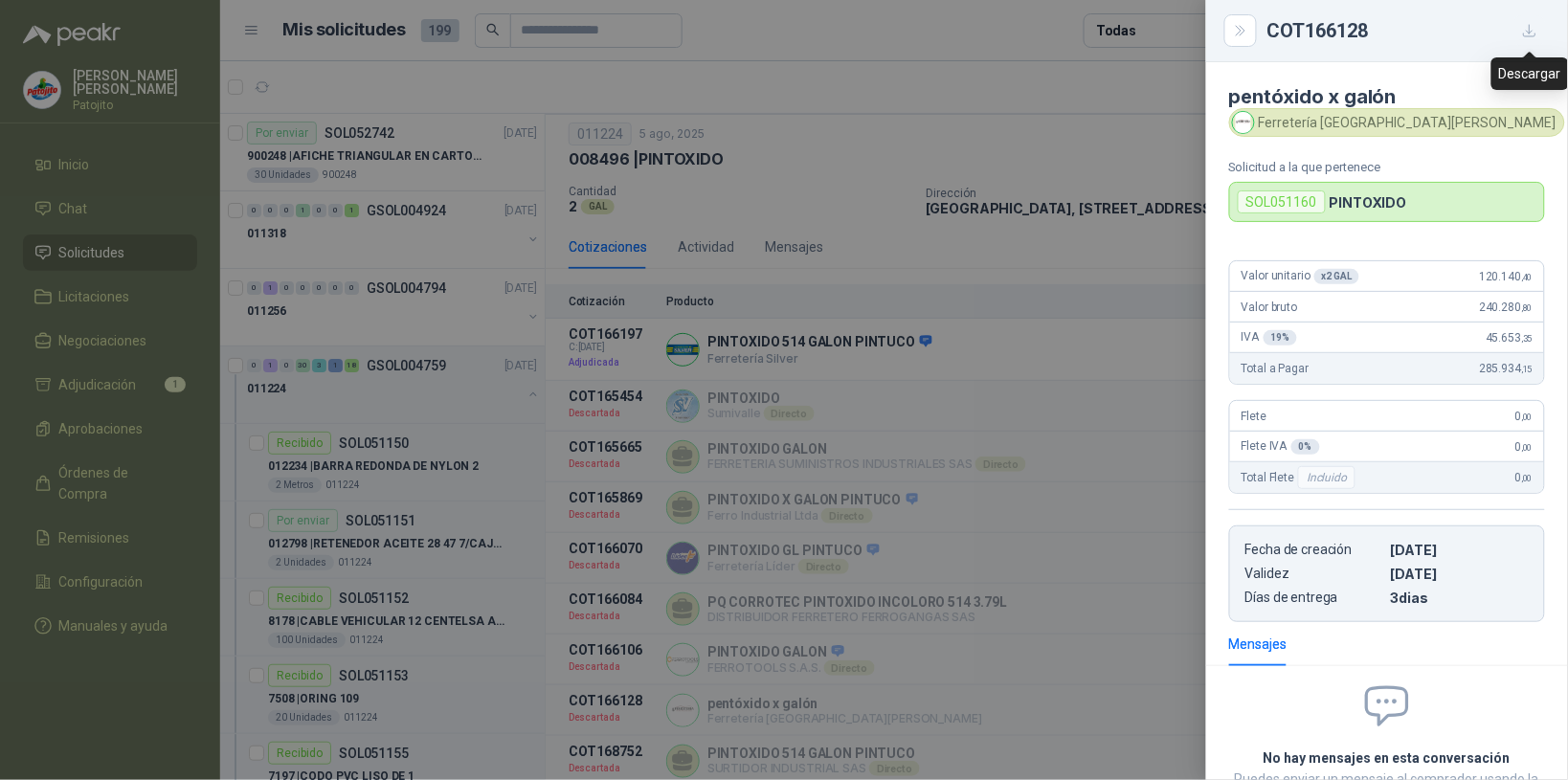
click at [1530, 26] on icon "button" at bounding box center [1530, 30] width 12 height 12
click at [1237, 24] on icon "Close" at bounding box center [1241, 31] width 17 height 17
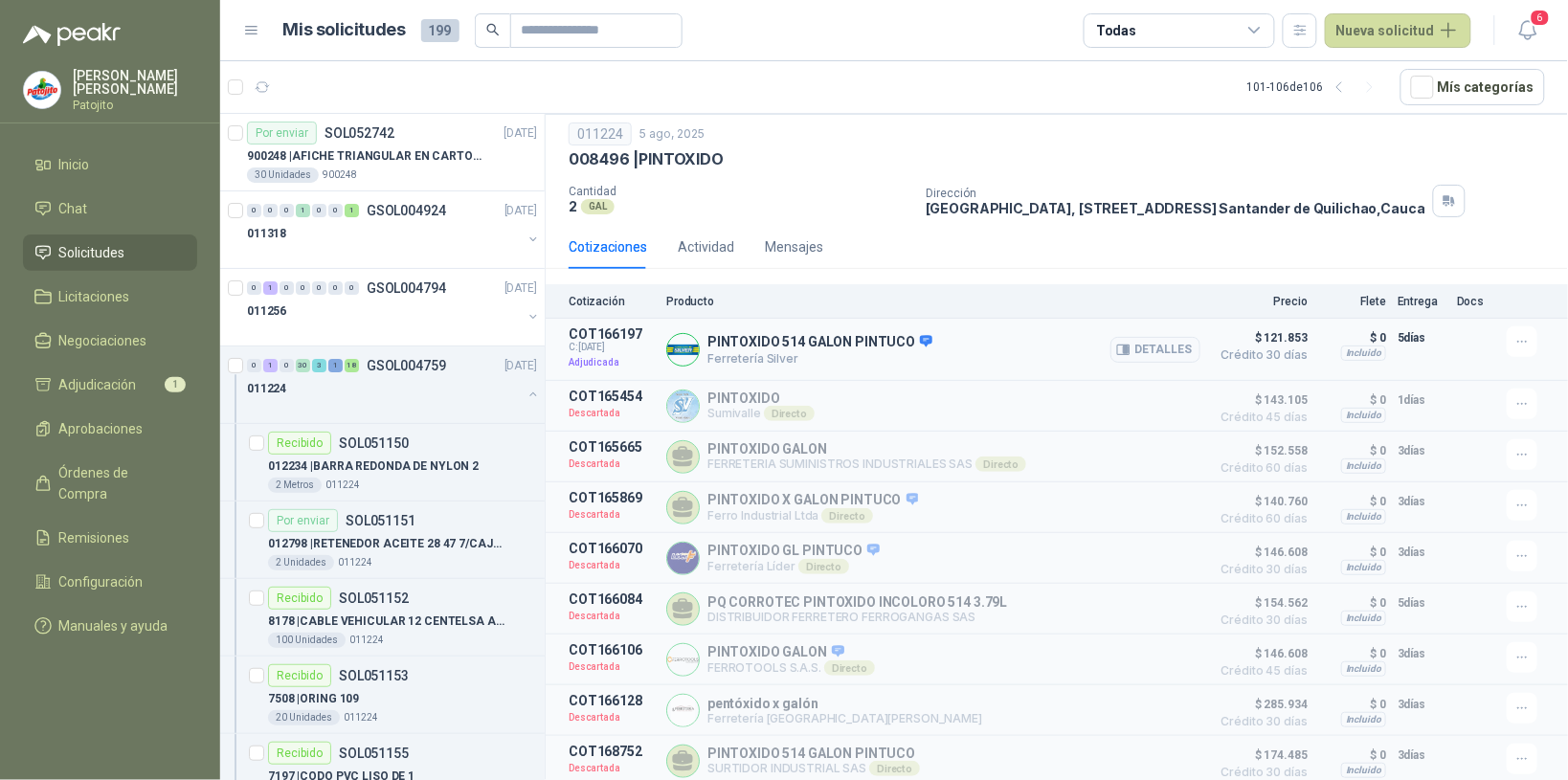
click at [1036, 326] on div "PINTOXIDO 514 GALON PINTUCO Ferretería Silver Detalles" at bounding box center [932, 349] width 534 height 46
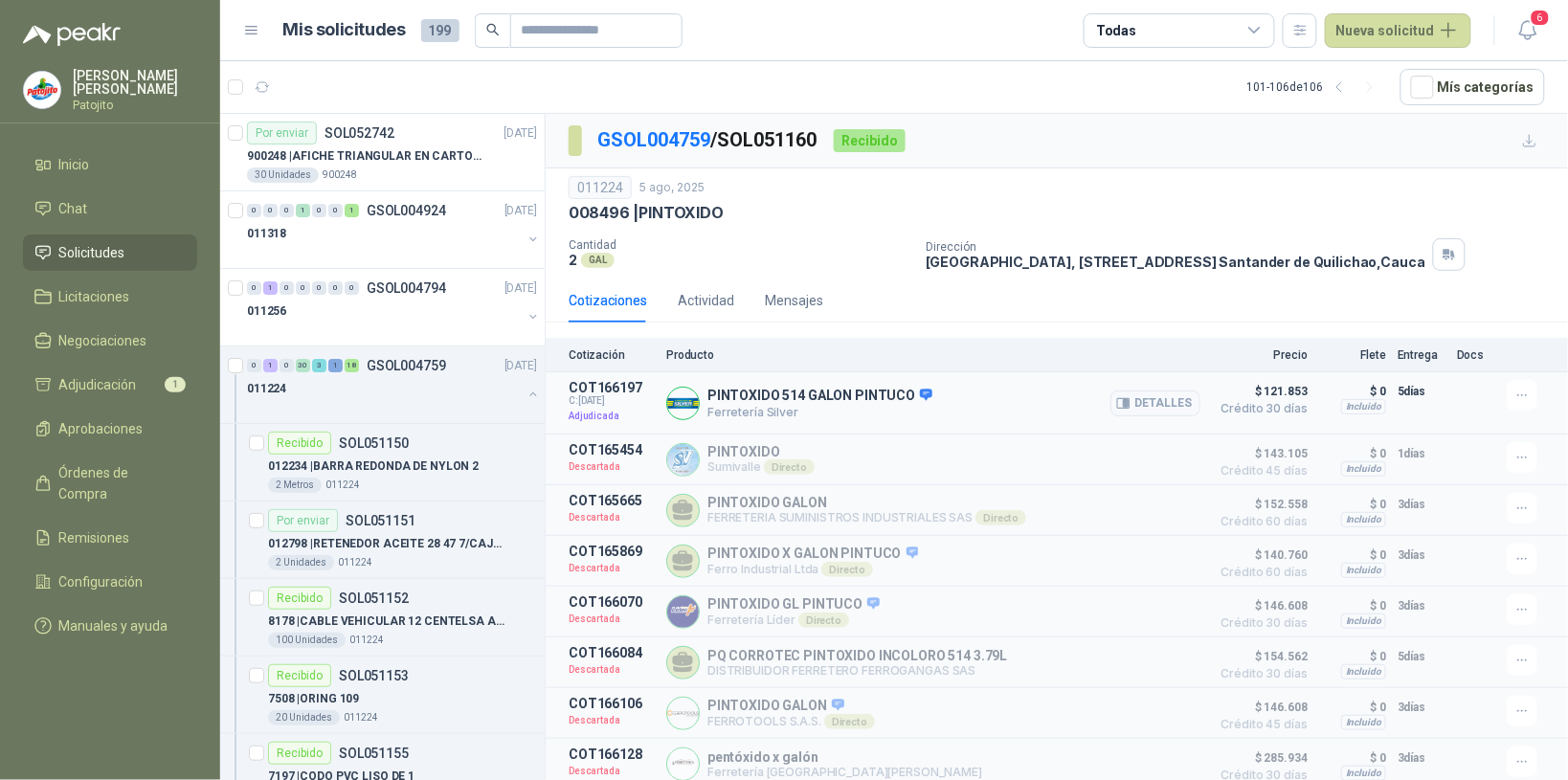
click at [953, 421] on div "PINTOXIDO 514 GALON PINTUCO Ferretería Silver Detalles" at bounding box center [932, 402] width 534 height 46
click at [1002, 150] on div "GSOL004759 / SOL051160 Recibido" at bounding box center [1056, 142] width 1022 height 55
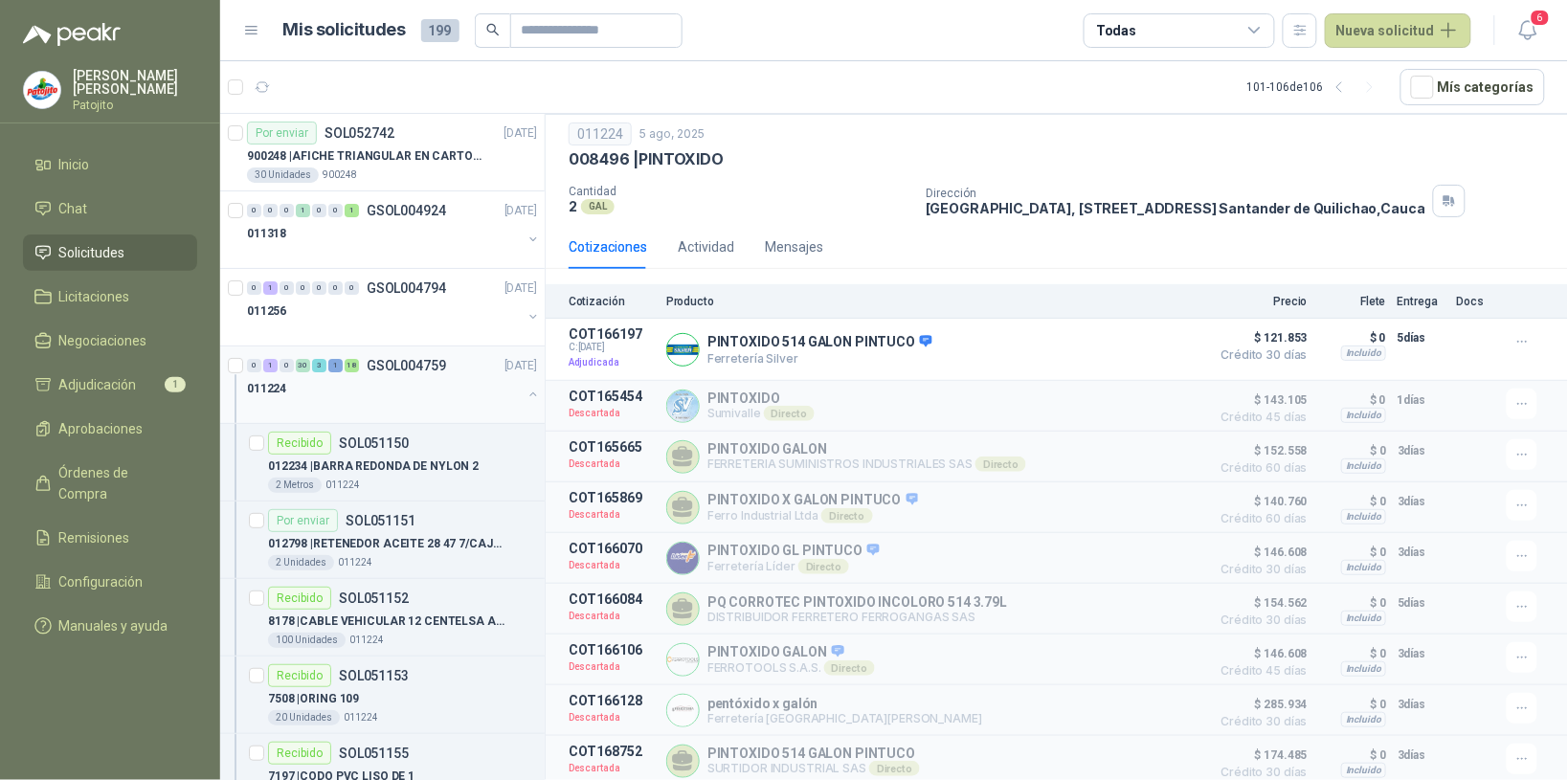
click at [525, 399] on button "button" at bounding box center [533, 394] width 16 height 16
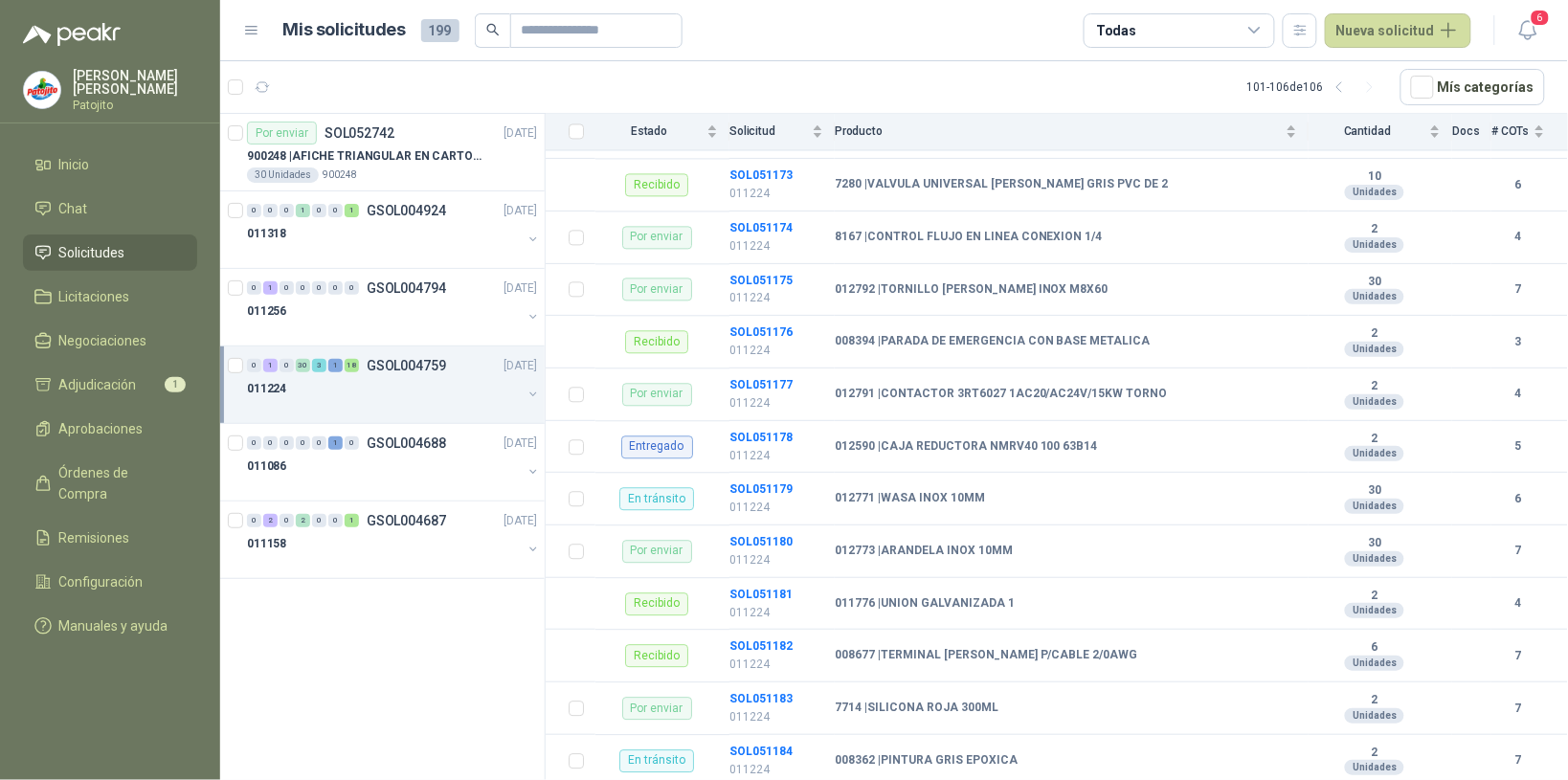
scroll to position [609, 0]
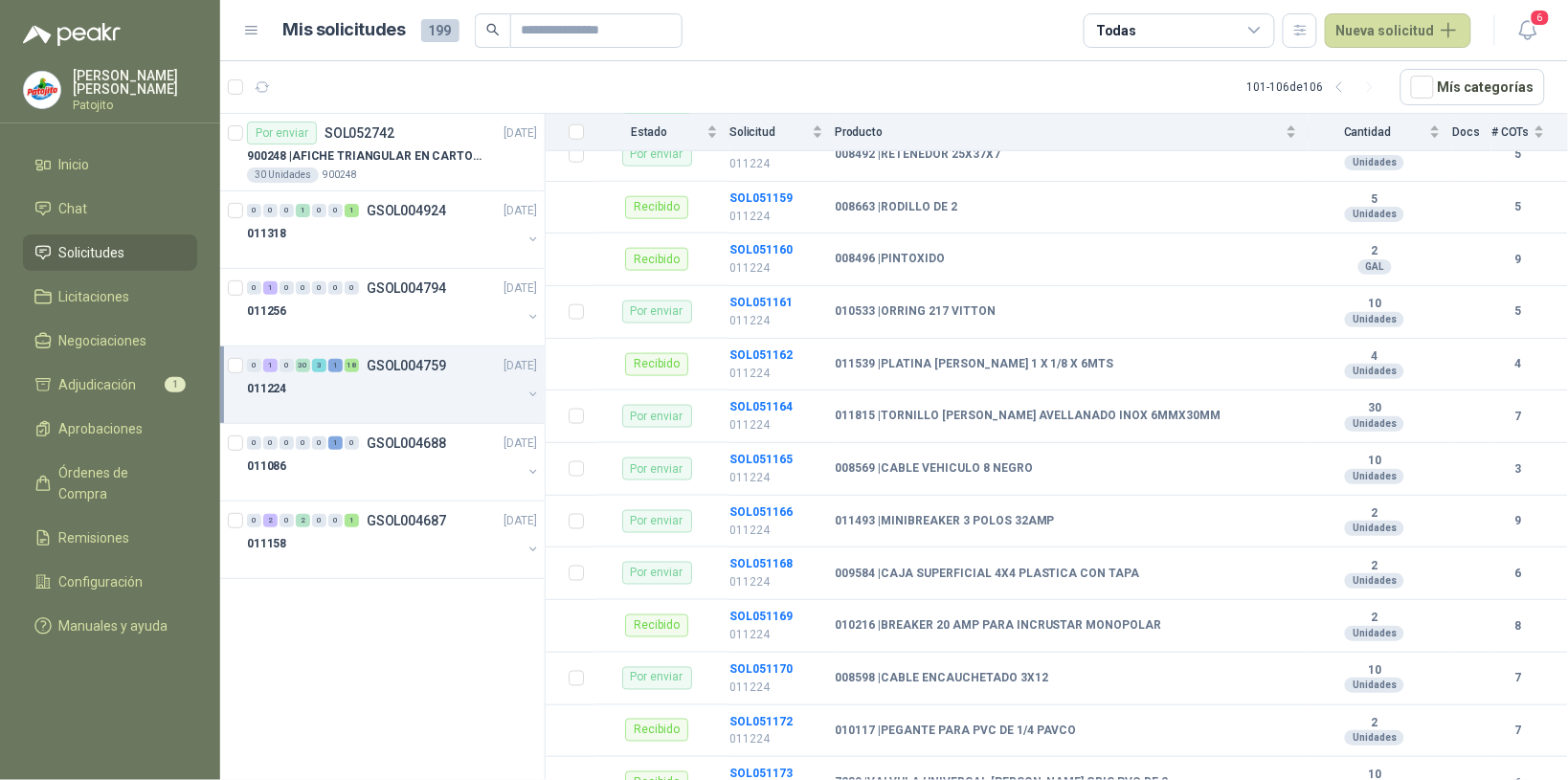
click at [346, 393] on div "011224" at bounding box center [384, 389] width 274 height 23
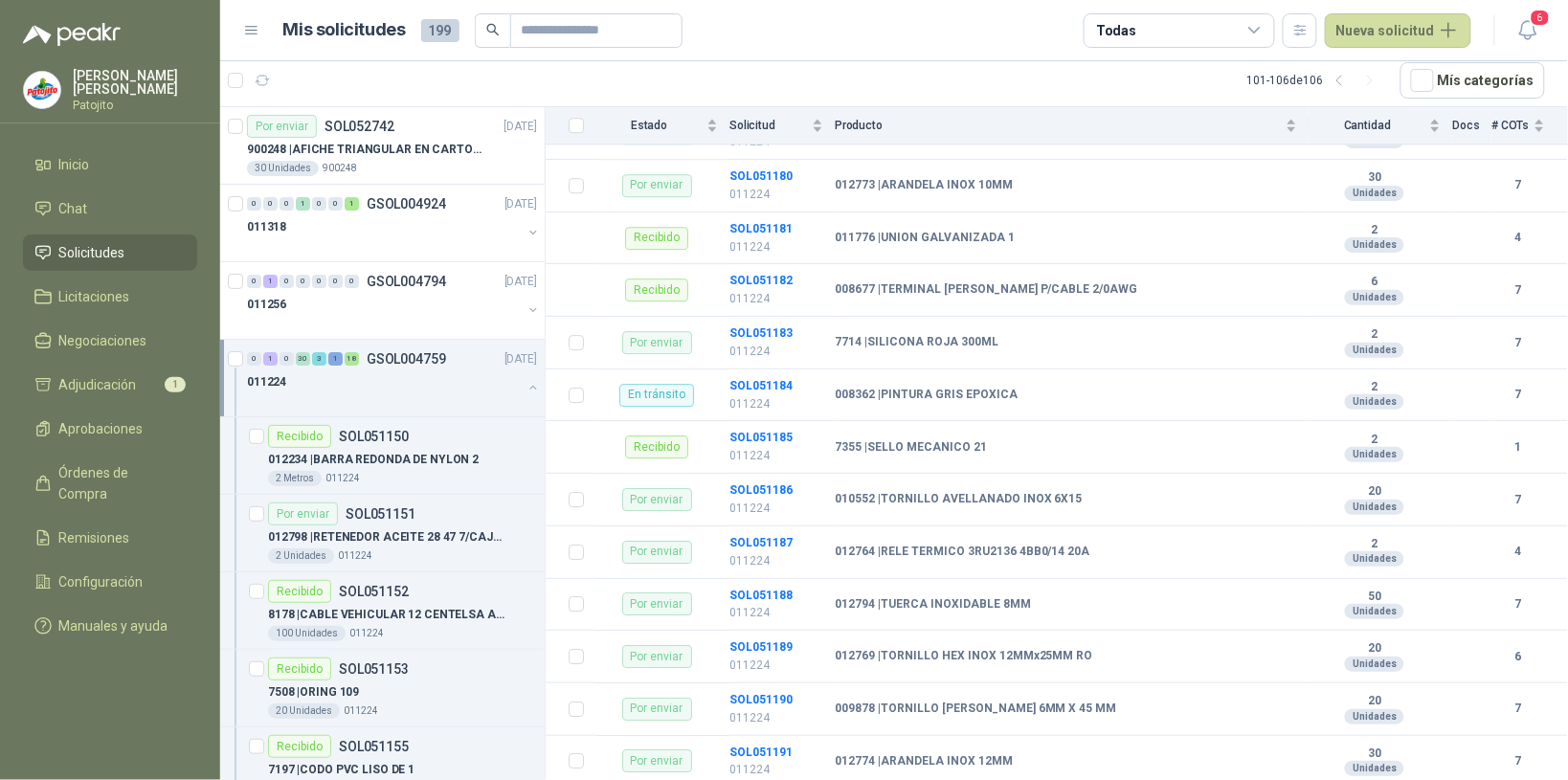
scroll to position [1447, 0]
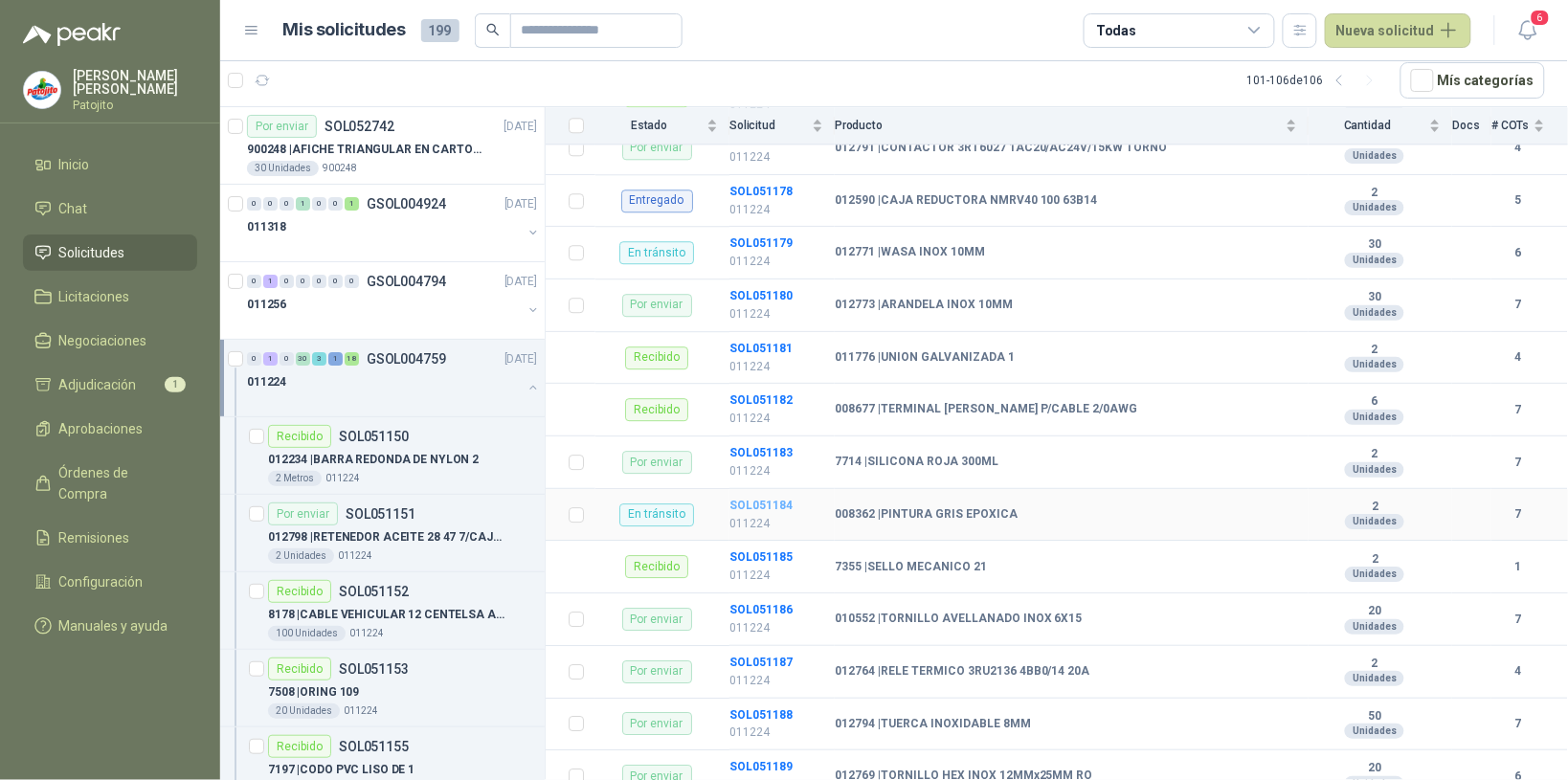
click at [787, 512] on b "SOL051184" at bounding box center [761, 506] width 63 height 14
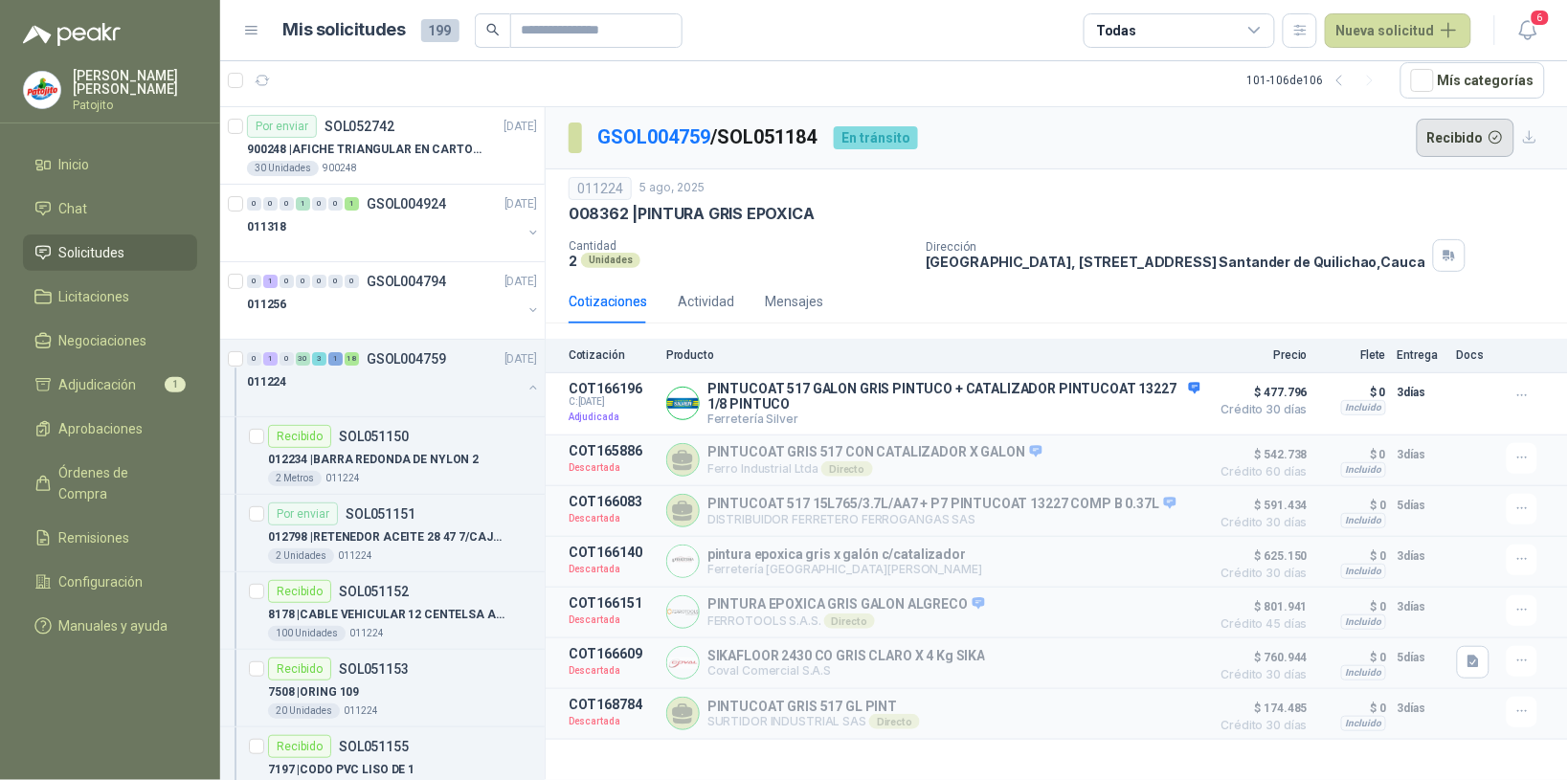
click at [1435, 135] on button "Recibido" at bounding box center [1465, 138] width 99 height 38
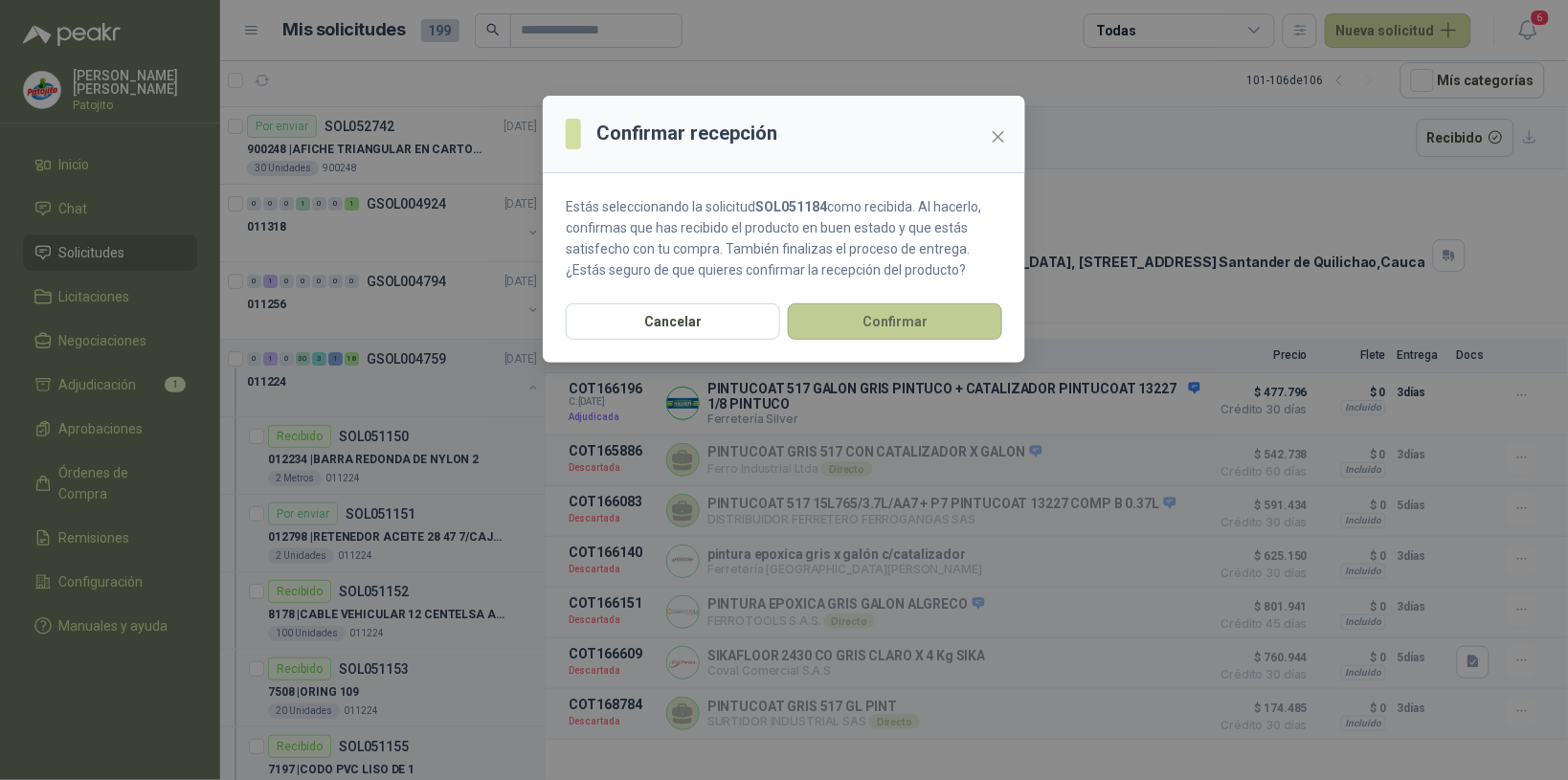
click at [933, 309] on button "Confirmar" at bounding box center [895, 321] width 215 height 36
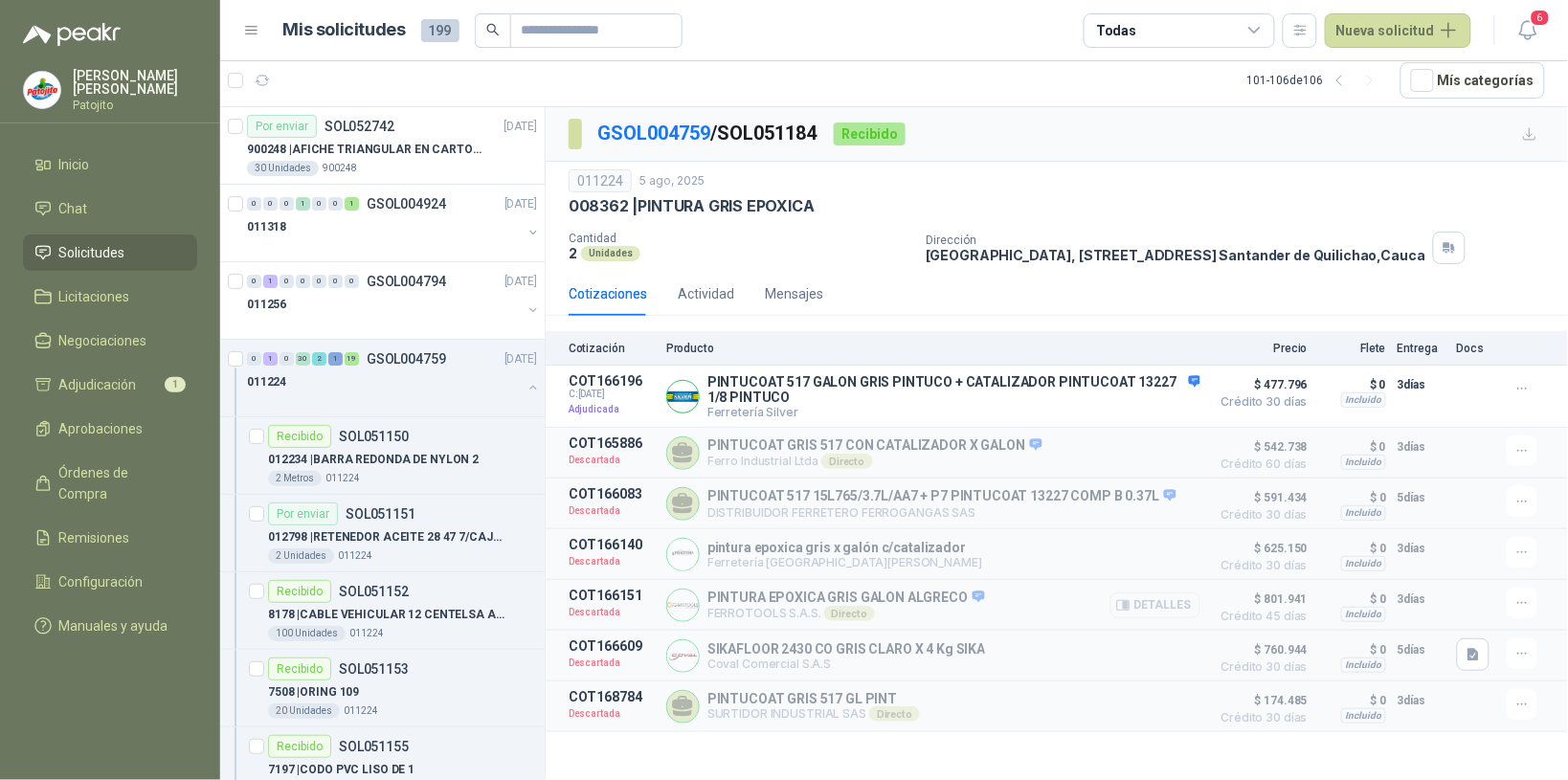
click at [1158, 599] on button "Detalles" at bounding box center [1155, 605] width 90 height 25
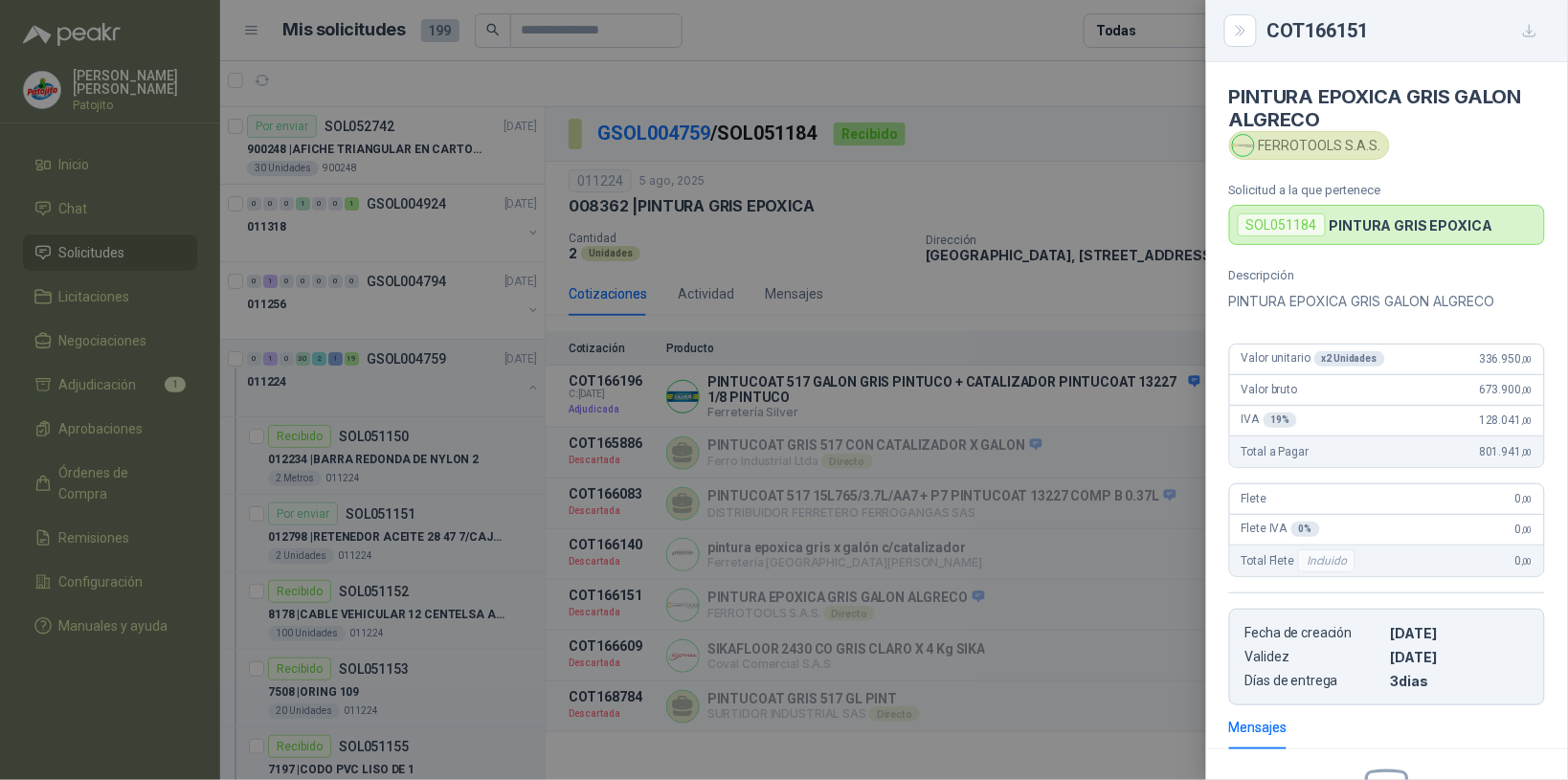
click at [1519, 34] on button "button" at bounding box center [1529, 30] width 30 height 30
click at [1242, 24] on icon "Close" at bounding box center [1241, 31] width 17 height 17
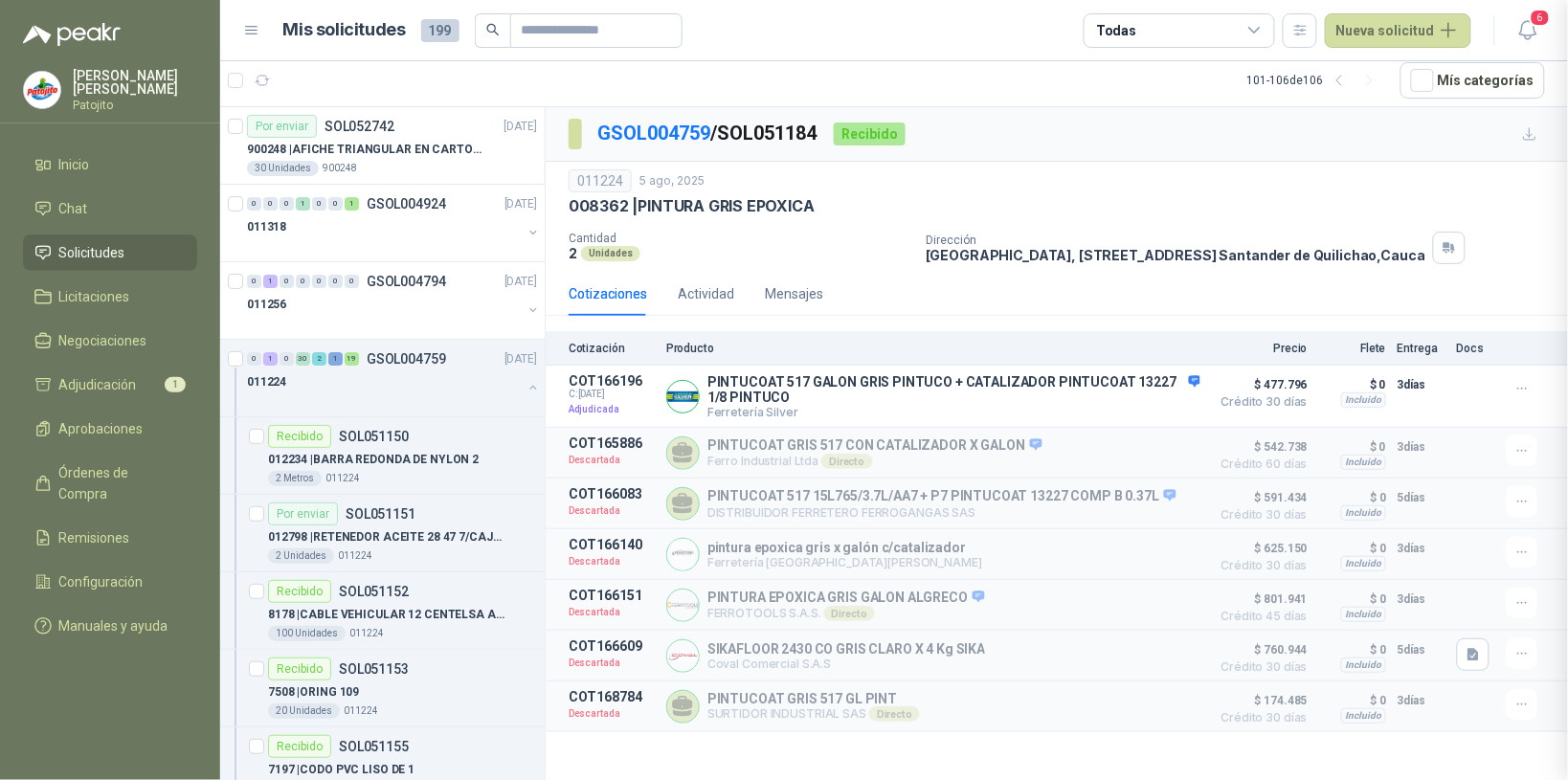
scroll to position [250, 0]
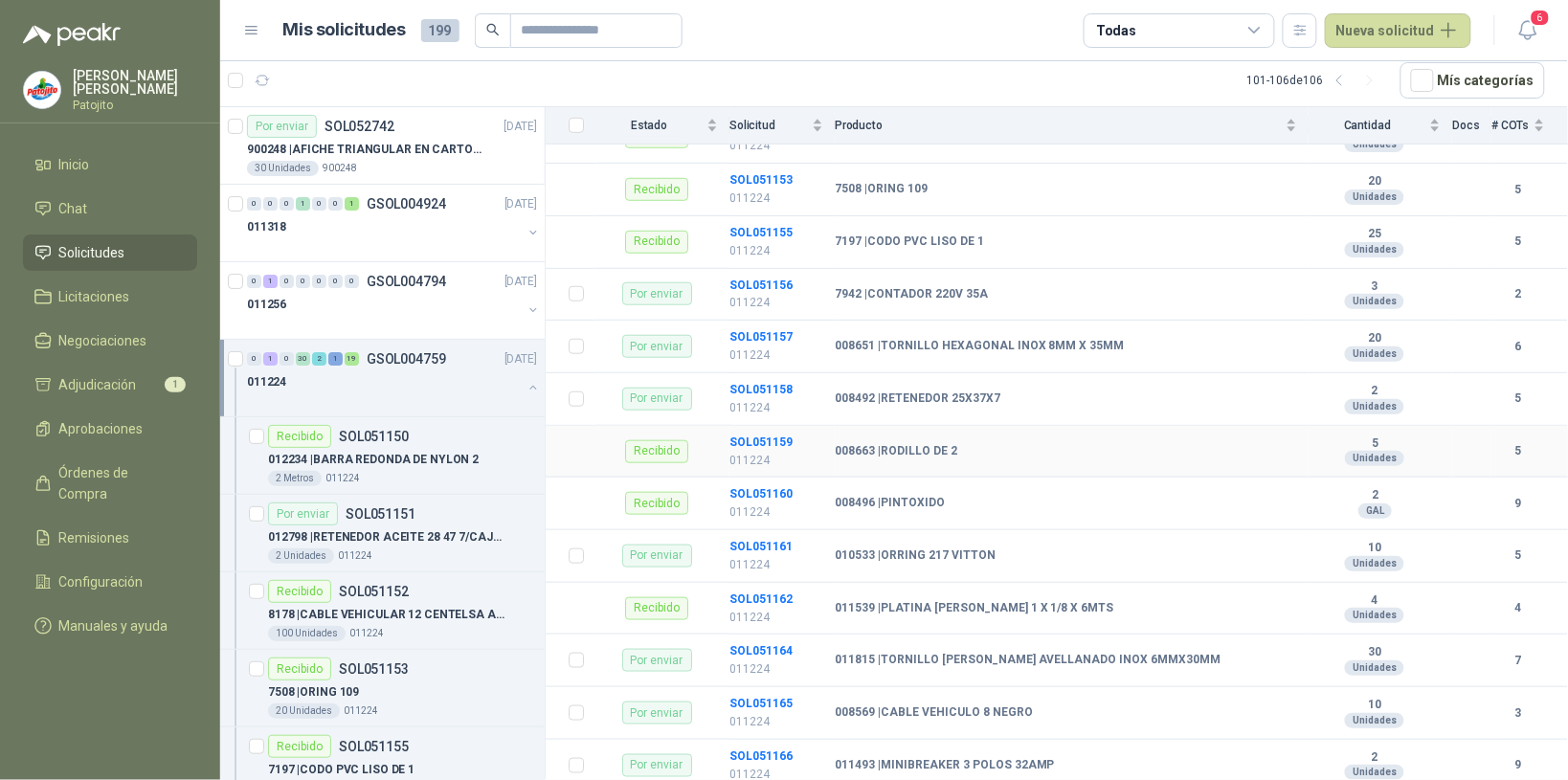
scroll to position [478, 0]
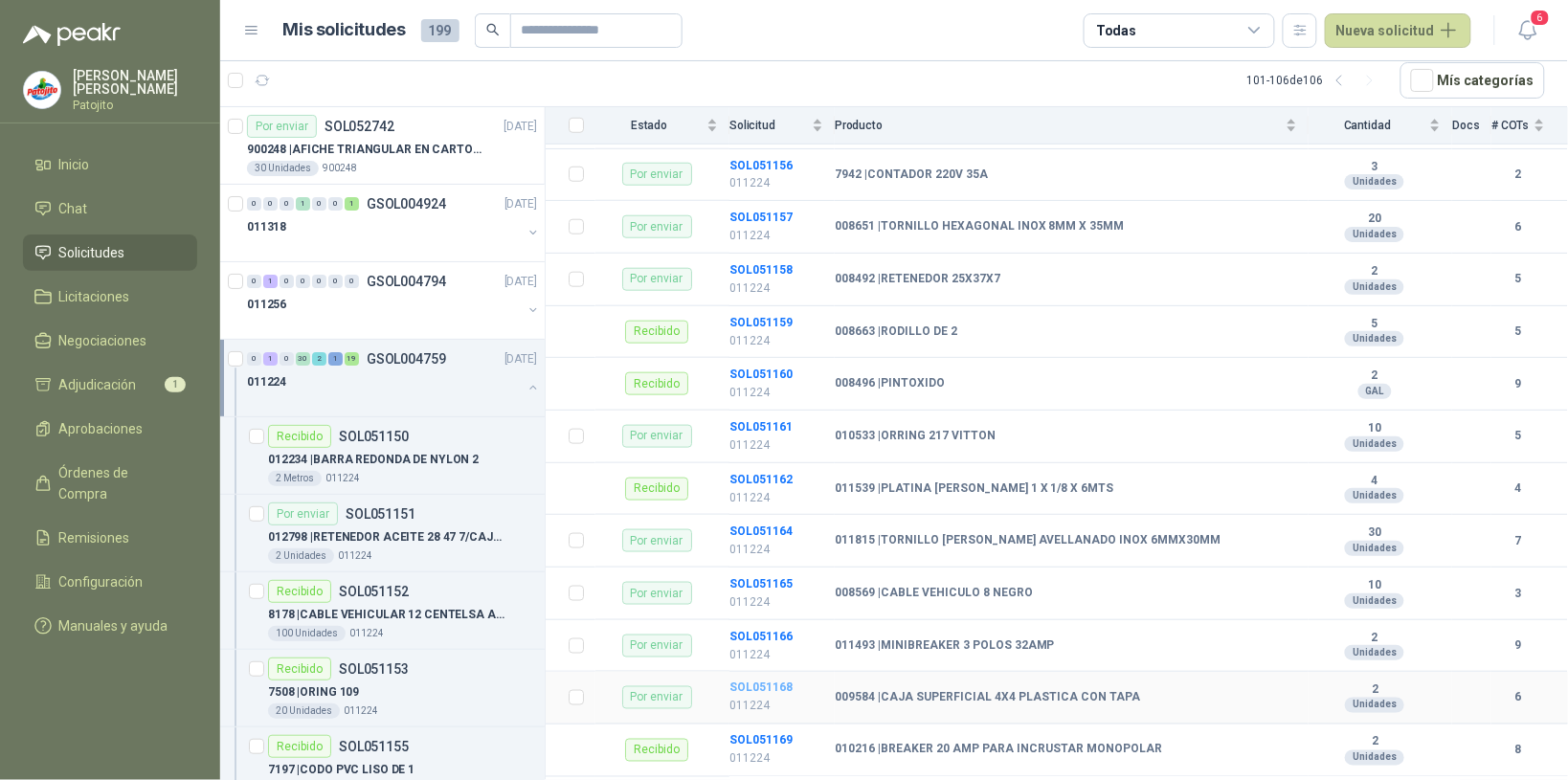
click at [777, 690] on b "SOL051168" at bounding box center [761, 688] width 63 height 14
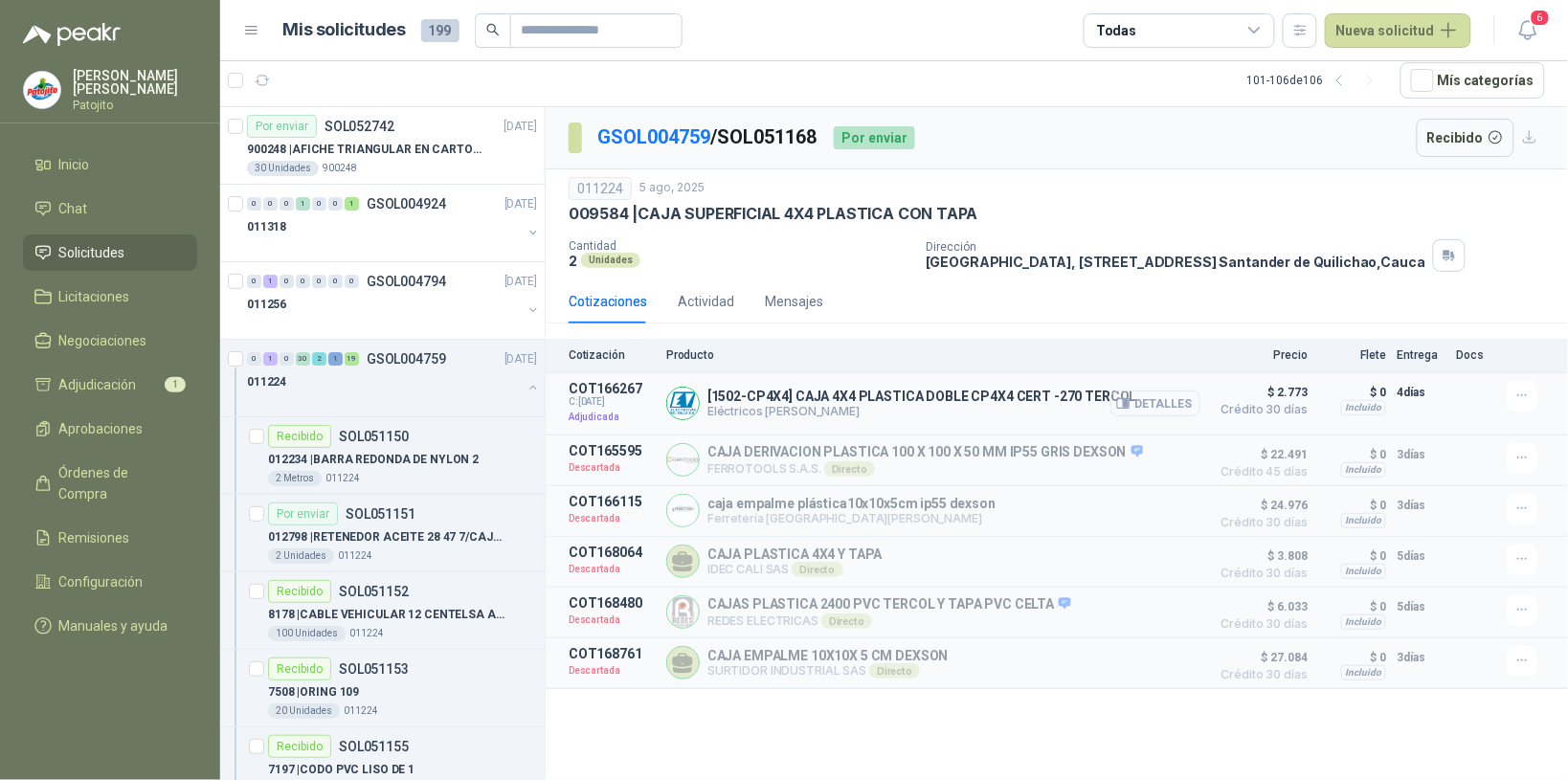
click at [1178, 413] on button "Detalles" at bounding box center [1155, 403] width 90 height 25
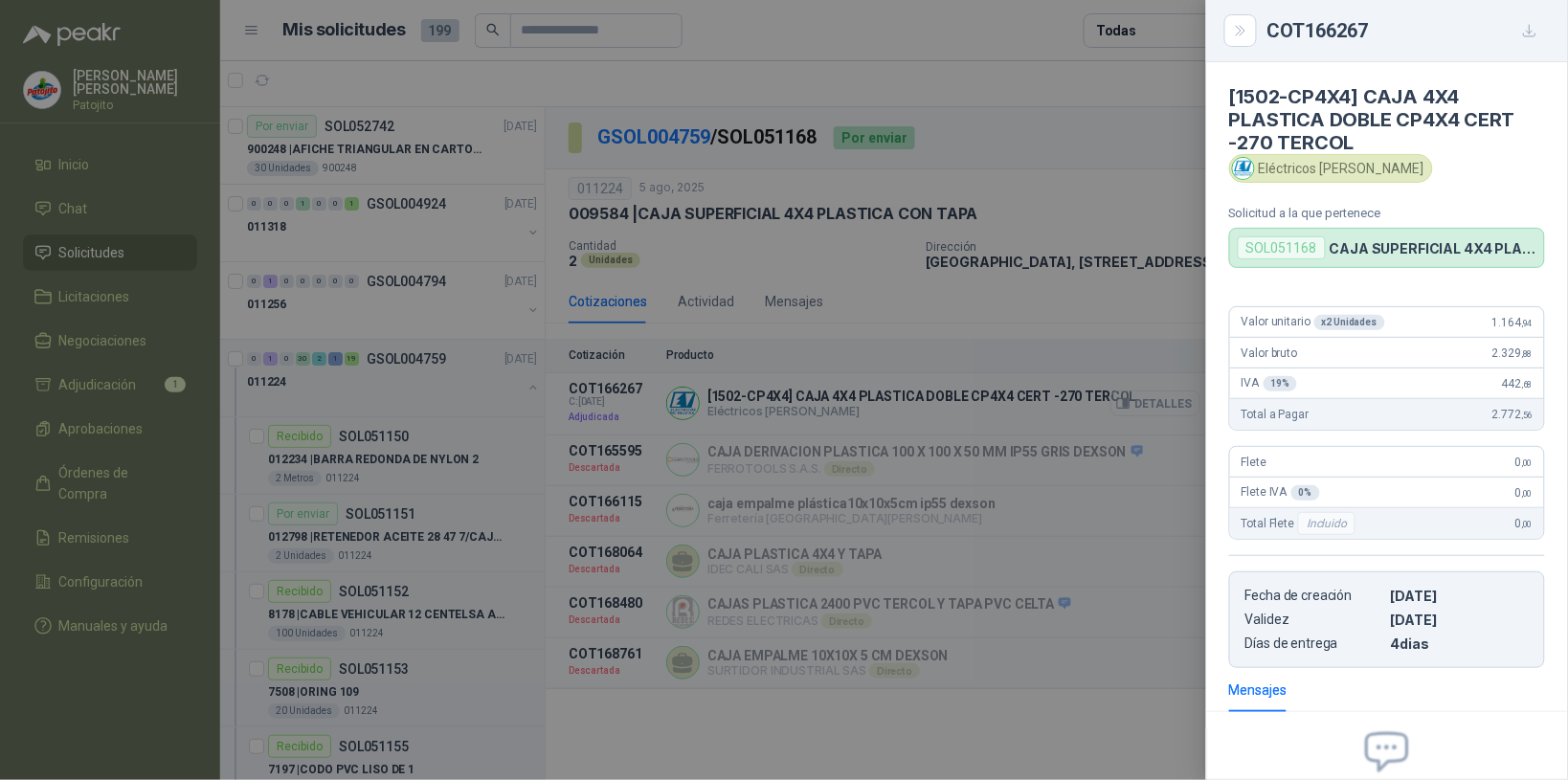
scroll to position [202, 0]
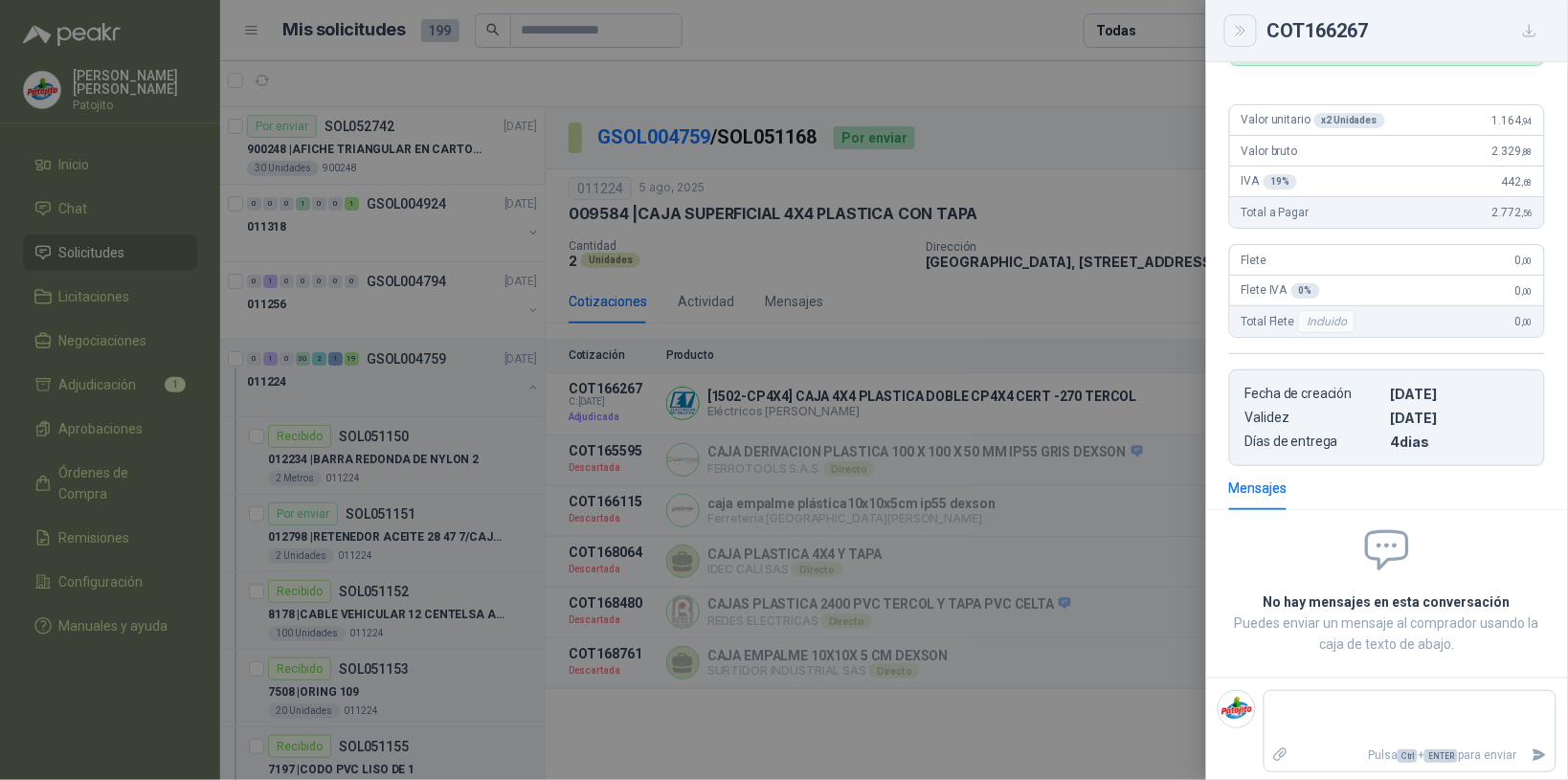
click at [1247, 39] on button "Close" at bounding box center [1240, 30] width 32 height 32
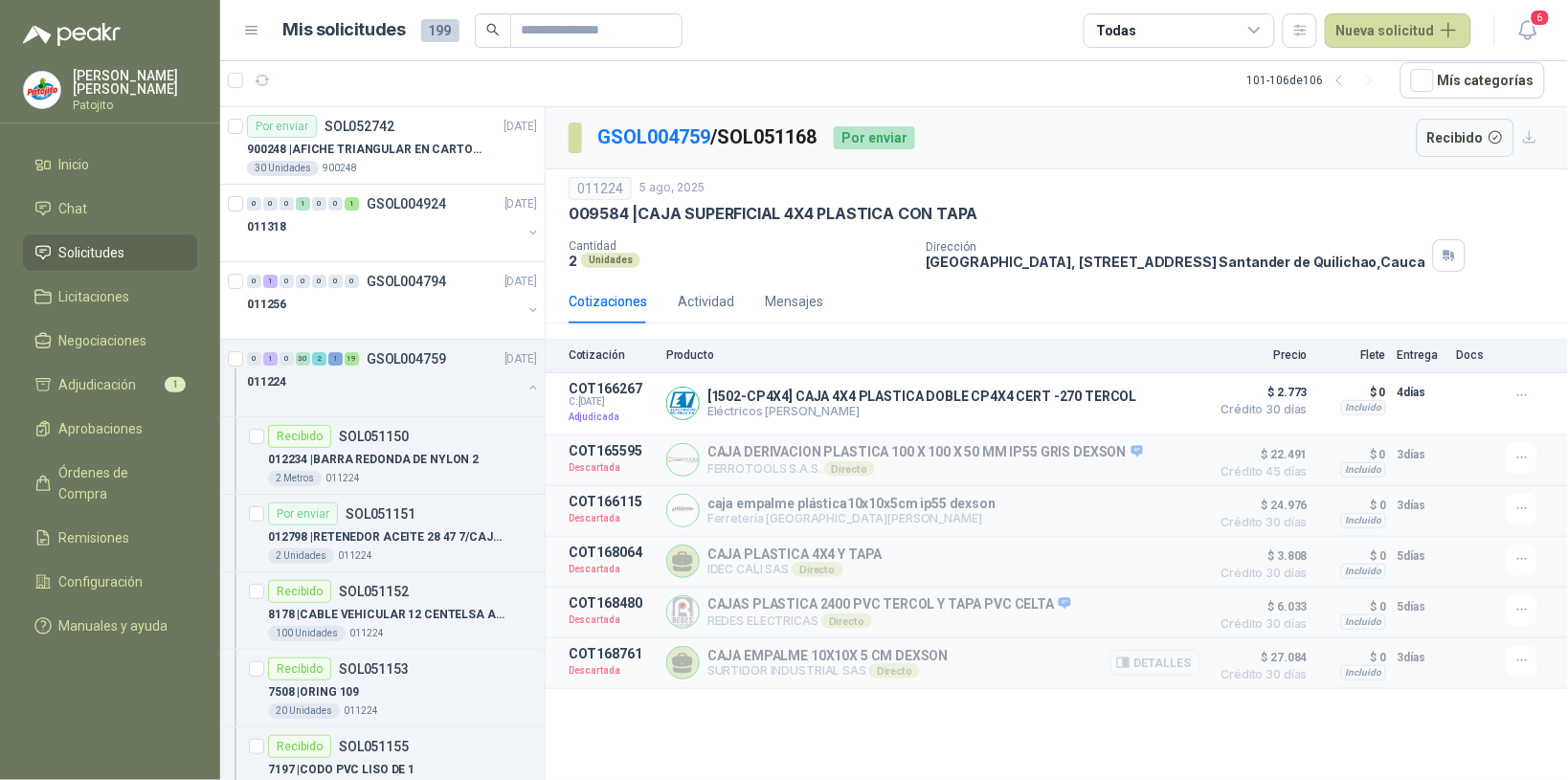
click at [1173, 676] on button "Detalles" at bounding box center [1155, 663] width 90 height 25
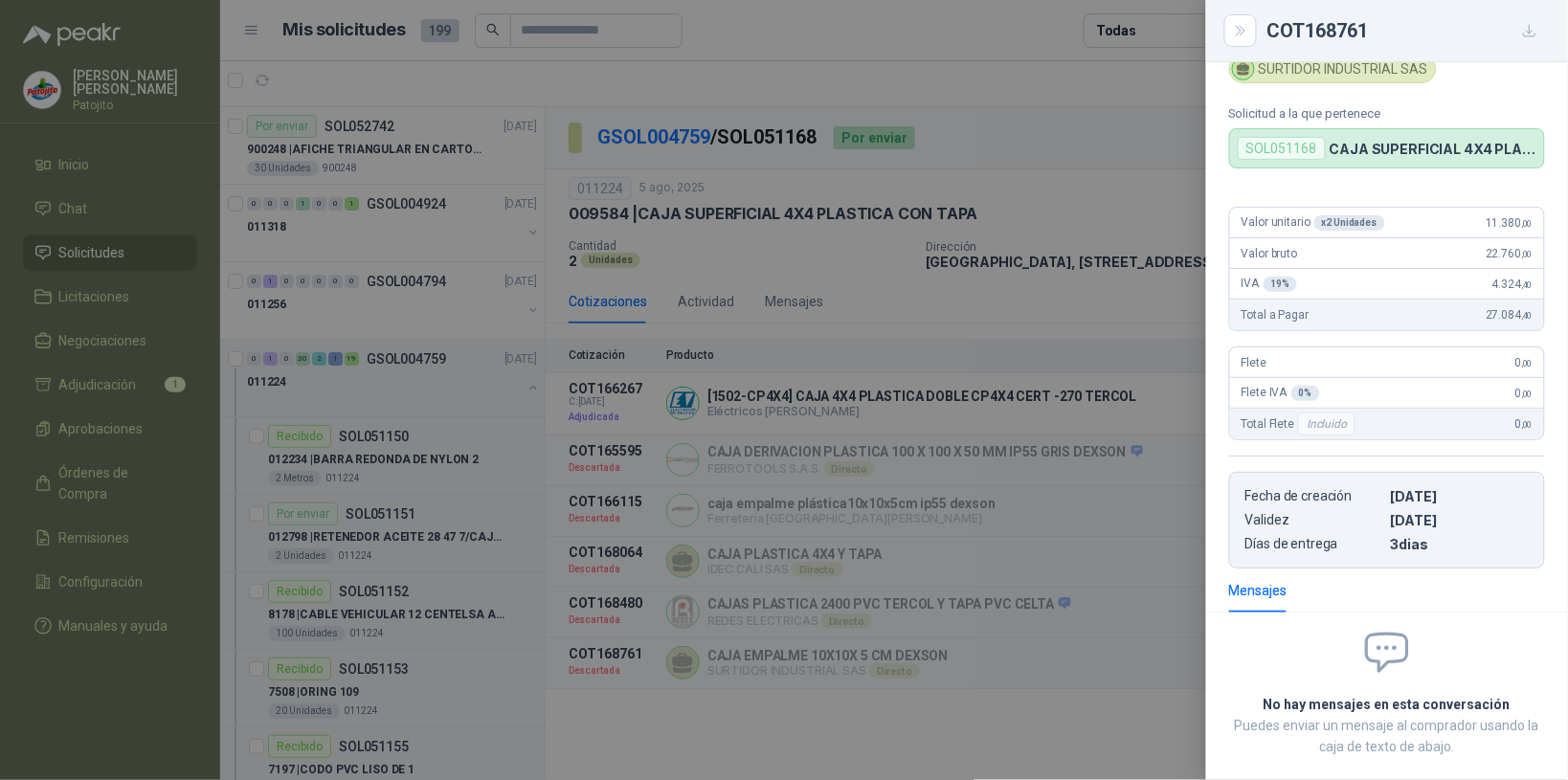
scroll to position [0, 0]
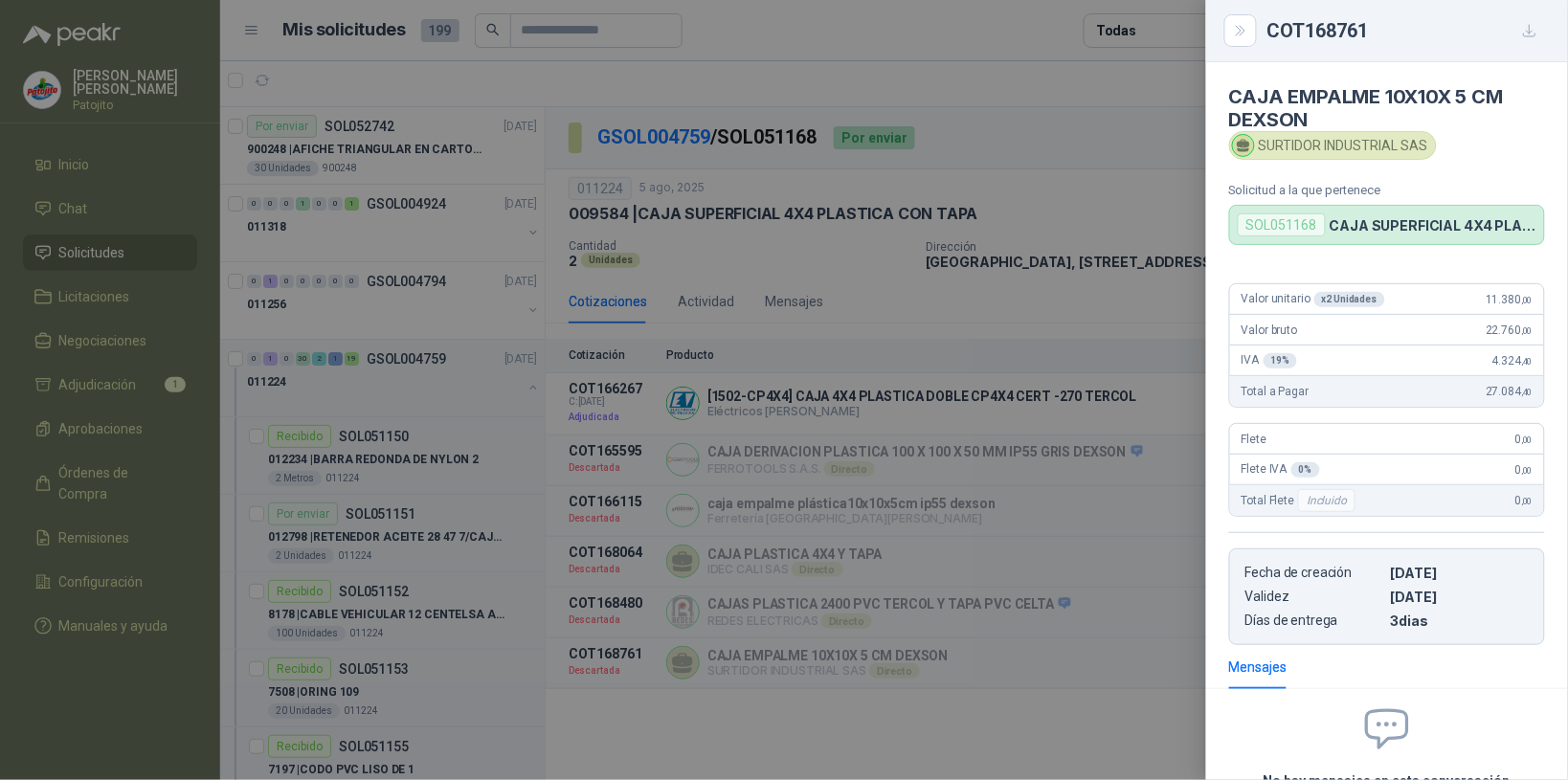
click at [1528, 31] on icon "button" at bounding box center [1530, 31] width 17 height 17
click at [1242, 36] on icon "Close" at bounding box center [1241, 31] width 17 height 17
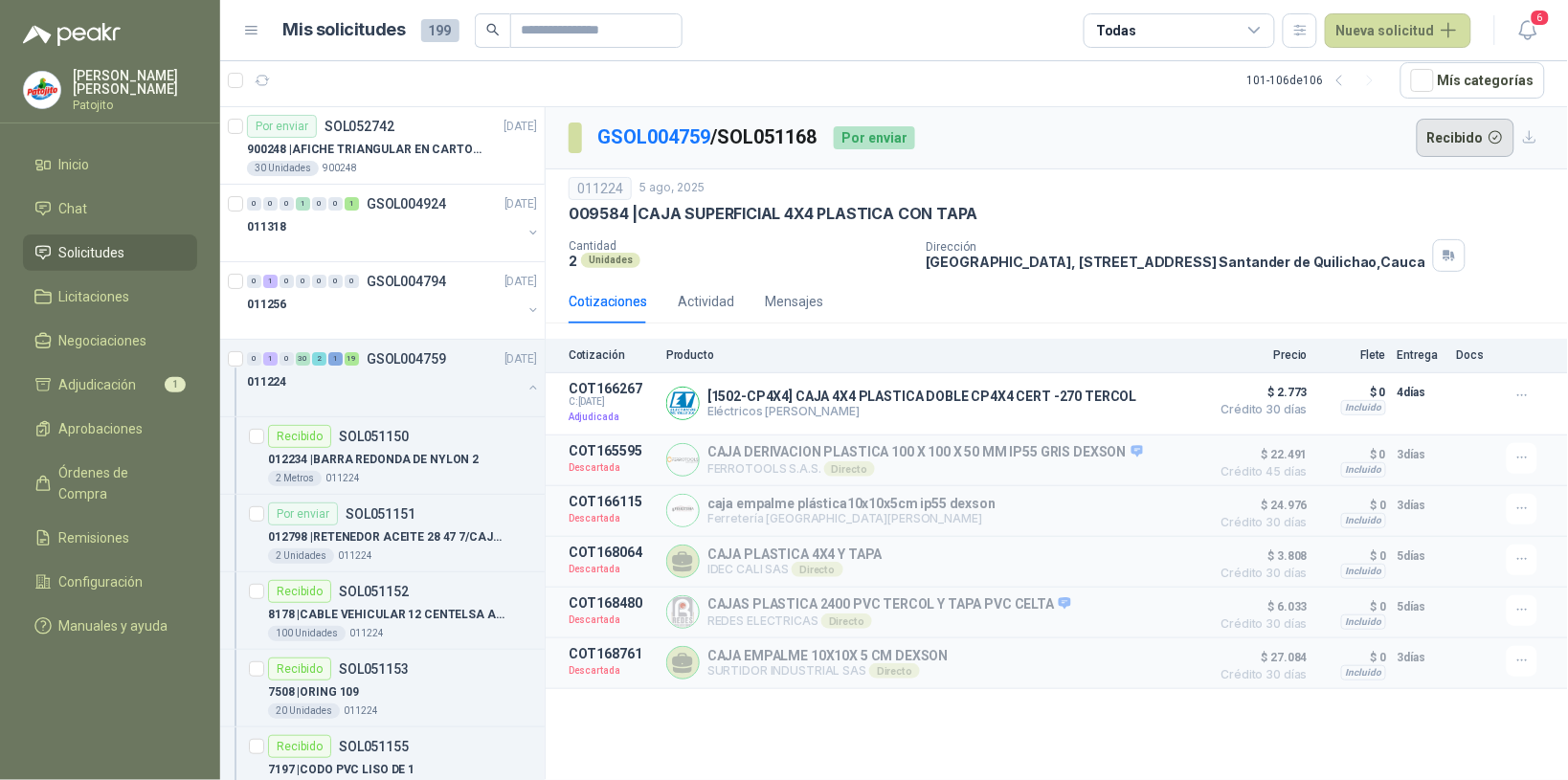
click at [1456, 125] on button "Recibido" at bounding box center [1465, 138] width 99 height 38
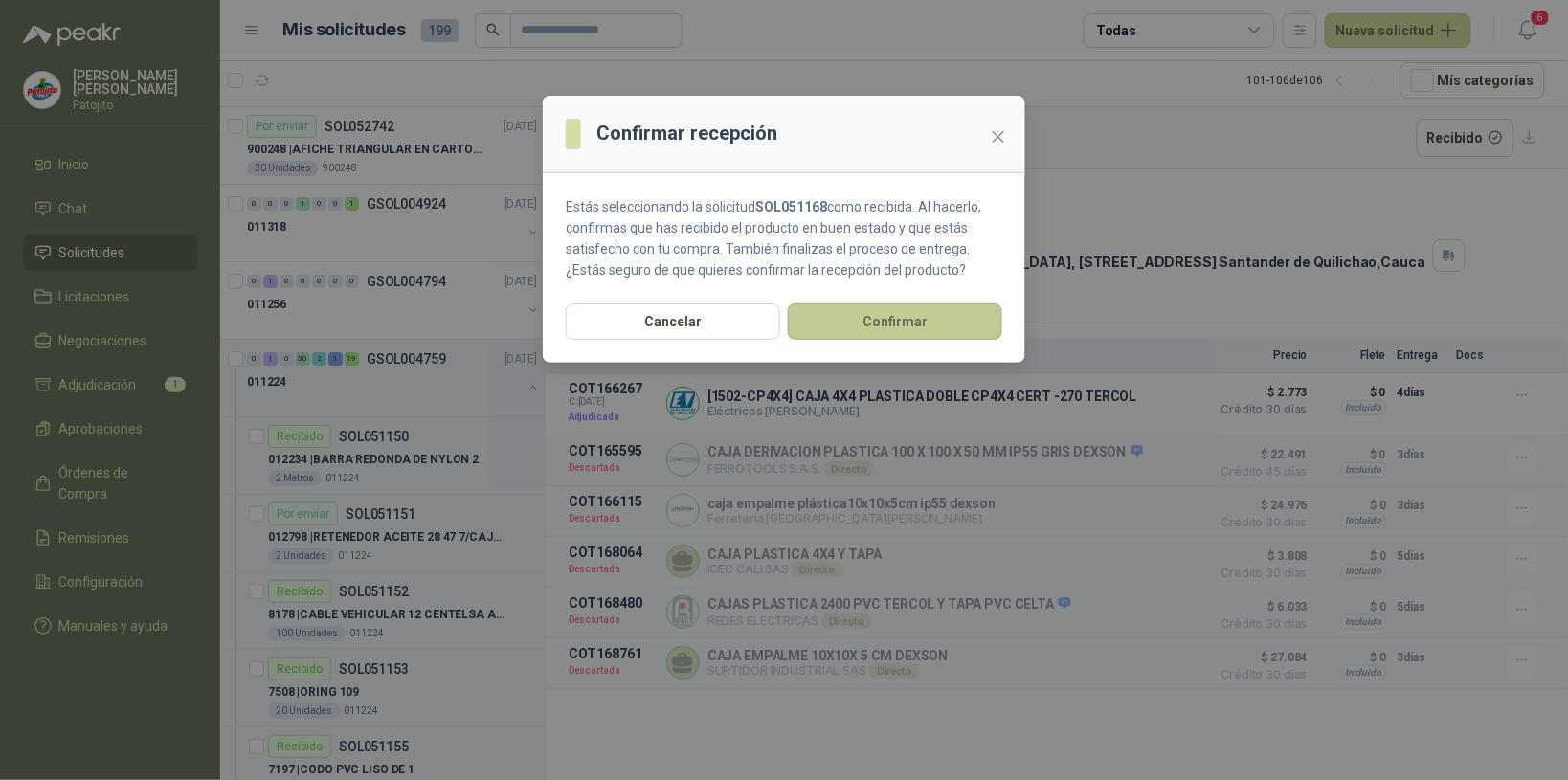
click at [909, 325] on button "Confirmar" at bounding box center [895, 321] width 215 height 36
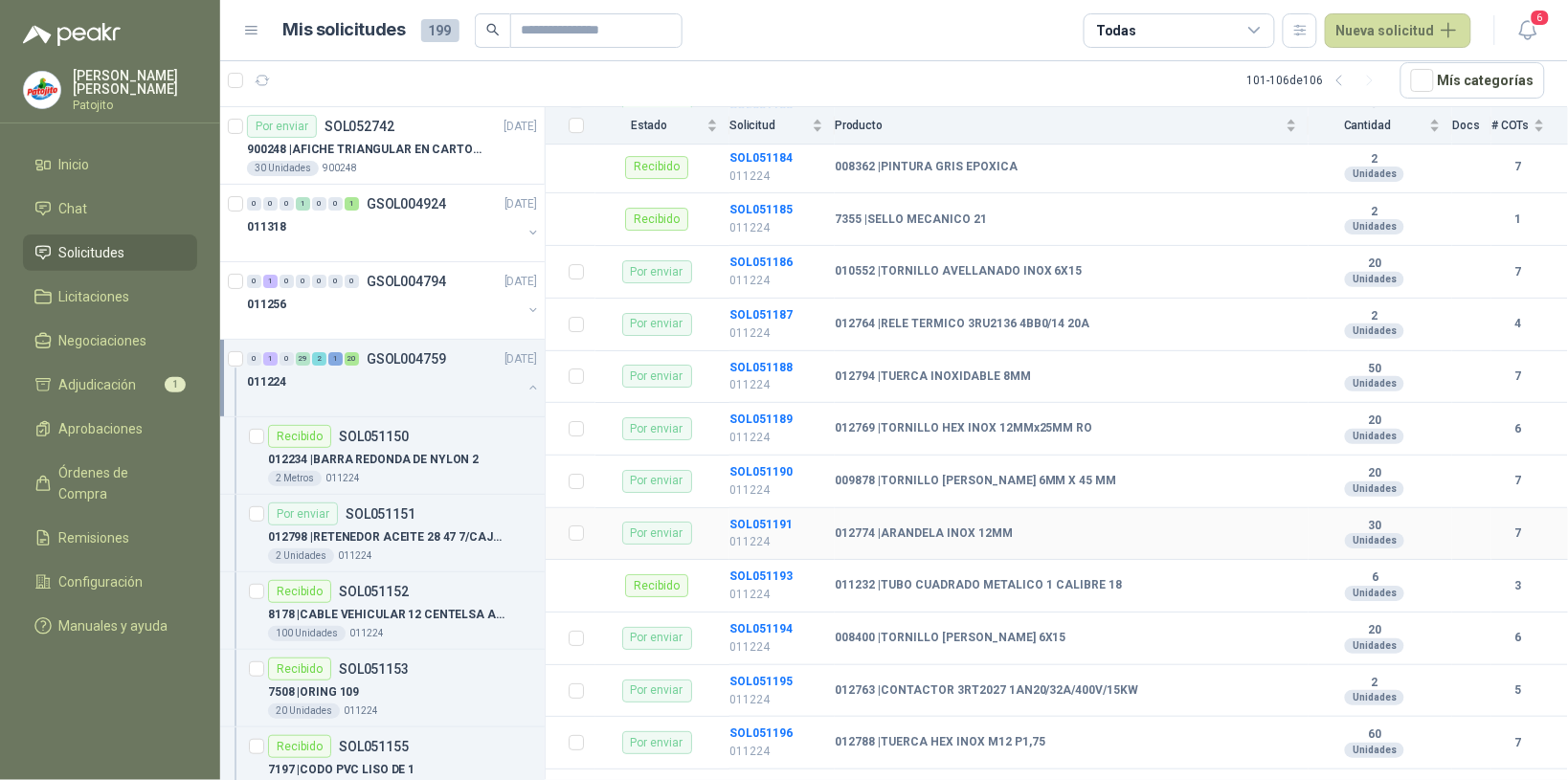
scroll to position [1914, 0]
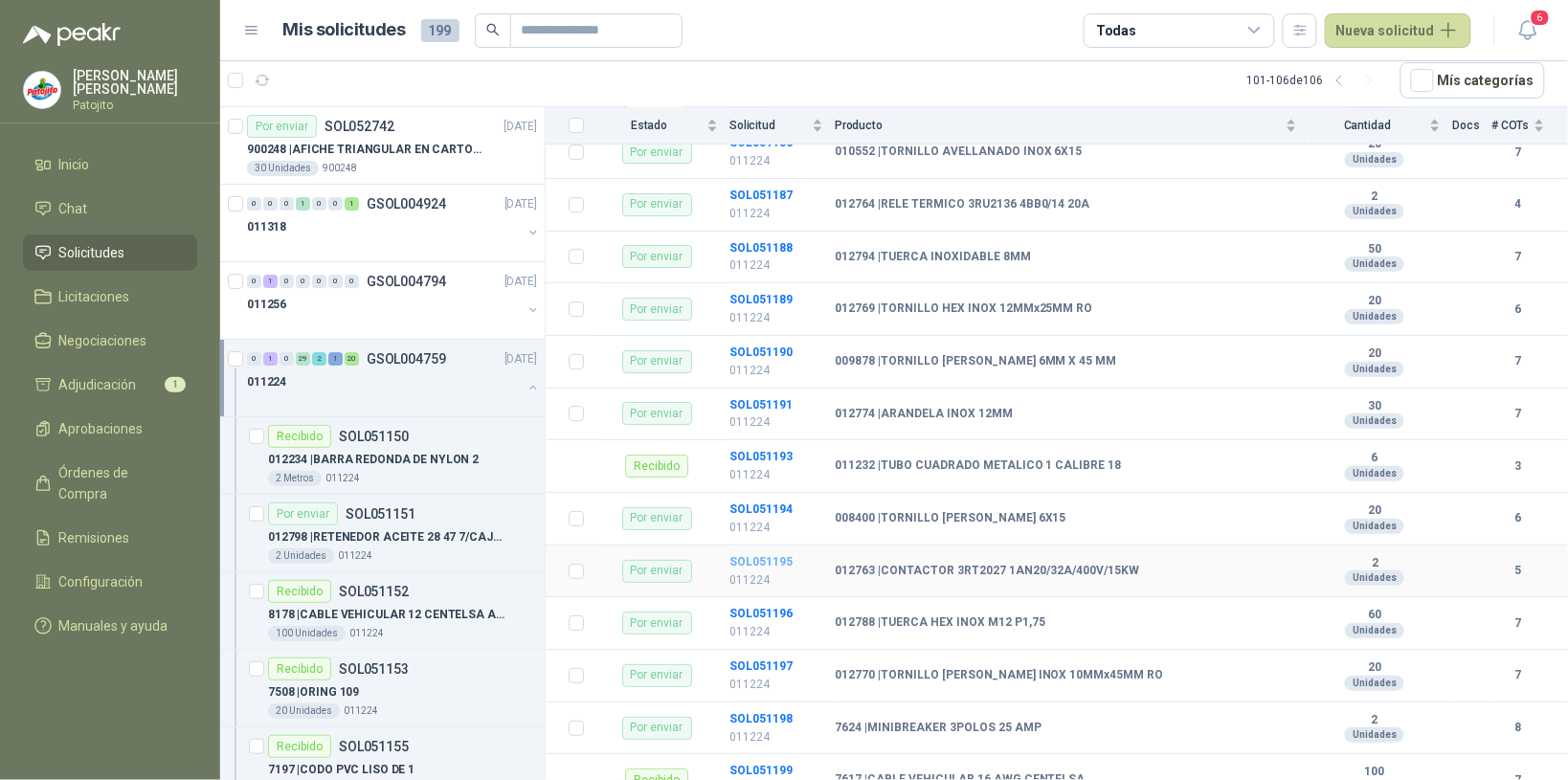
click at [787, 567] on b "SOL051195" at bounding box center [761, 562] width 63 height 14
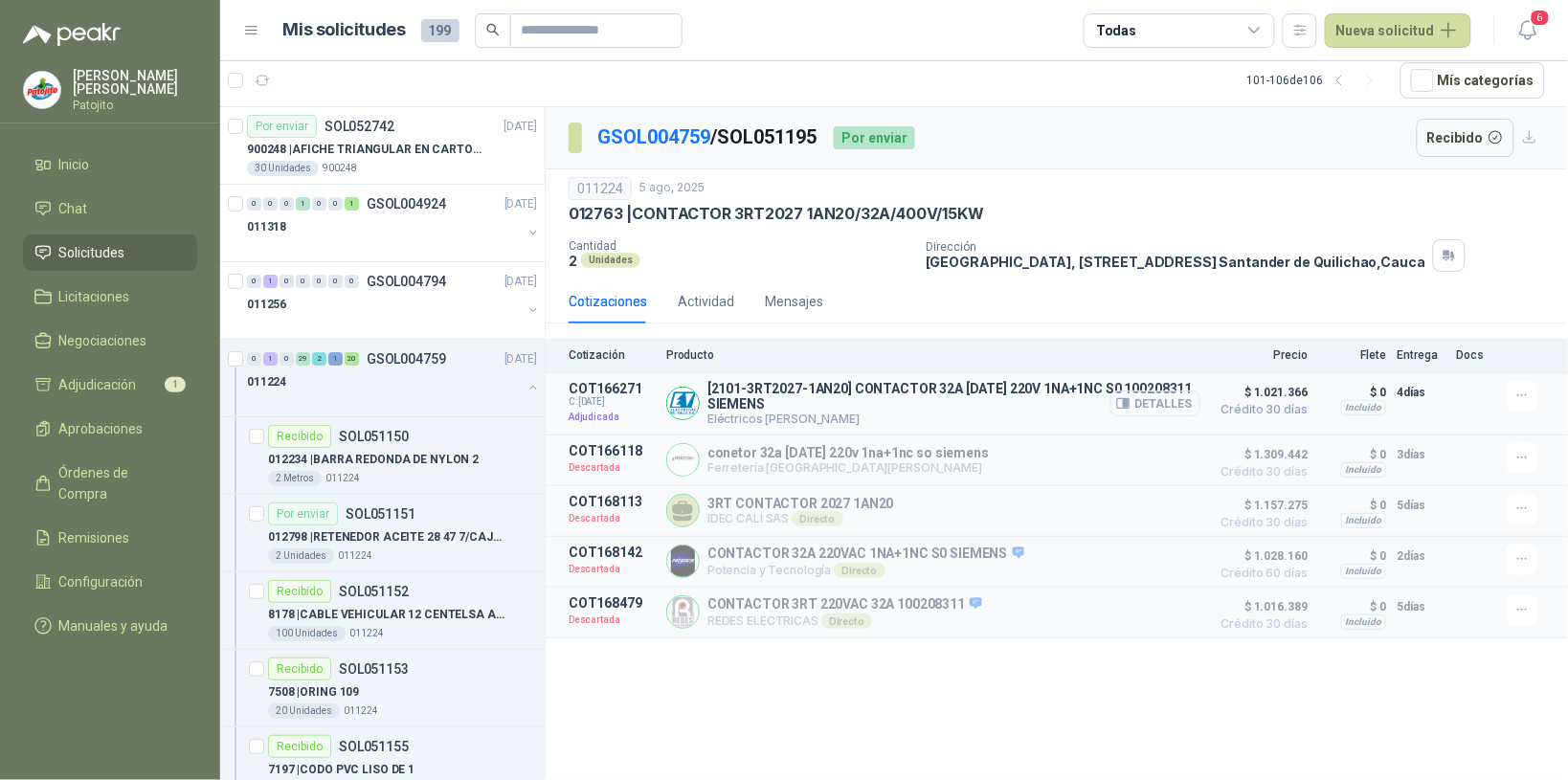
click at [1183, 407] on button "Detalles" at bounding box center [1155, 403] width 90 height 25
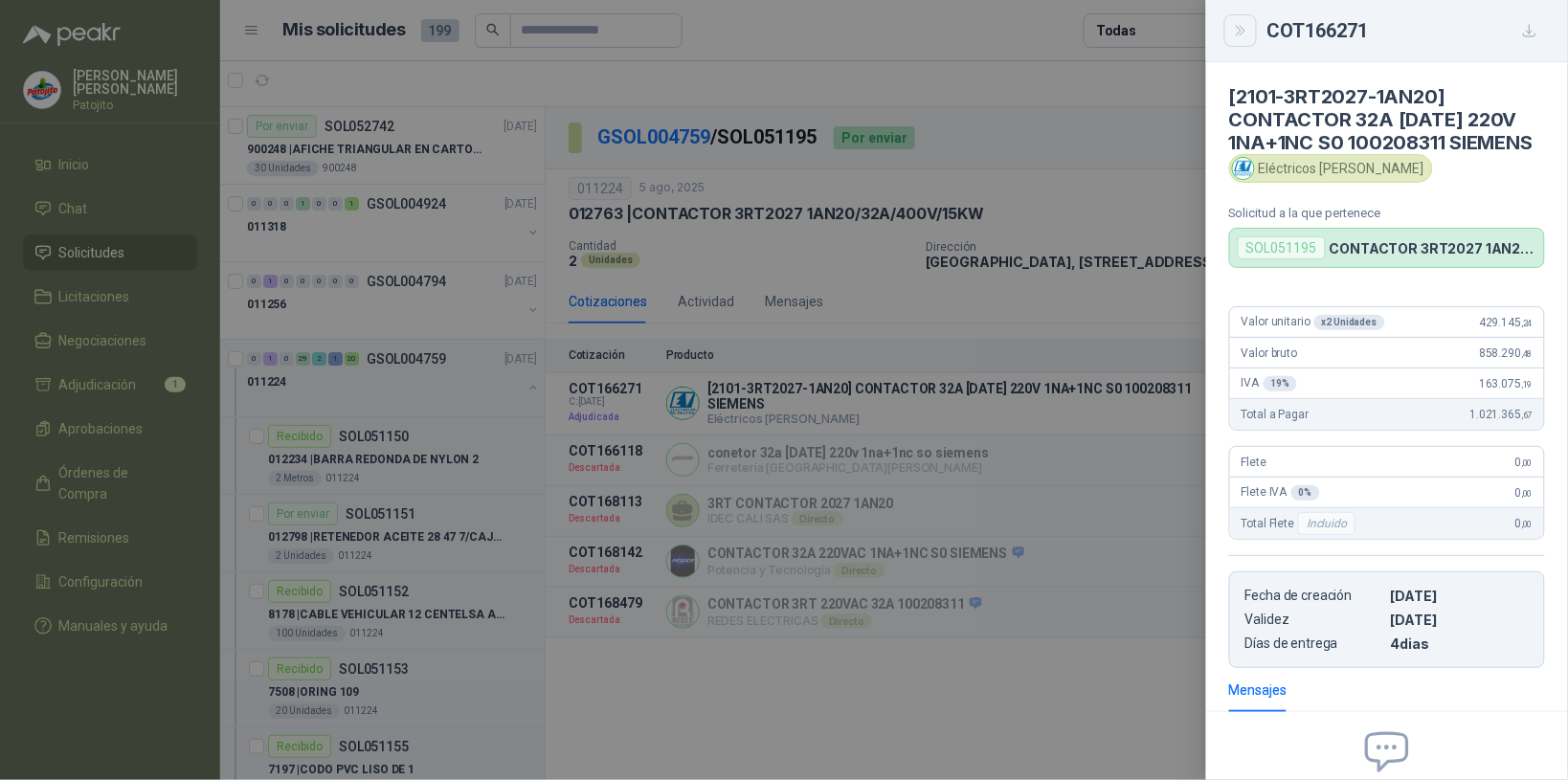
click at [1241, 26] on icon "Close" at bounding box center [1240, 30] width 9 height 10
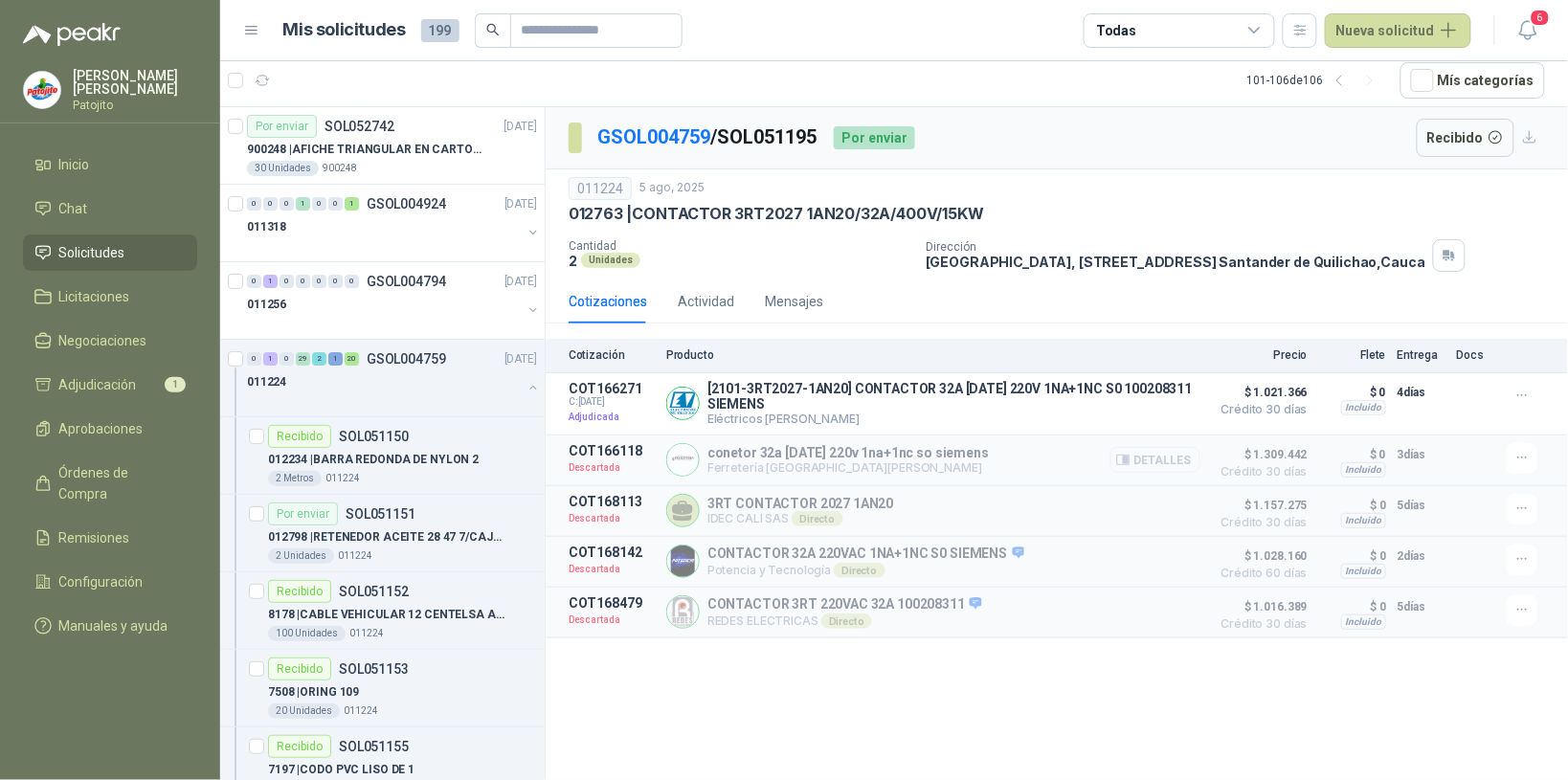
click at [1178, 456] on button "Detalles" at bounding box center [1155, 460] width 90 height 25
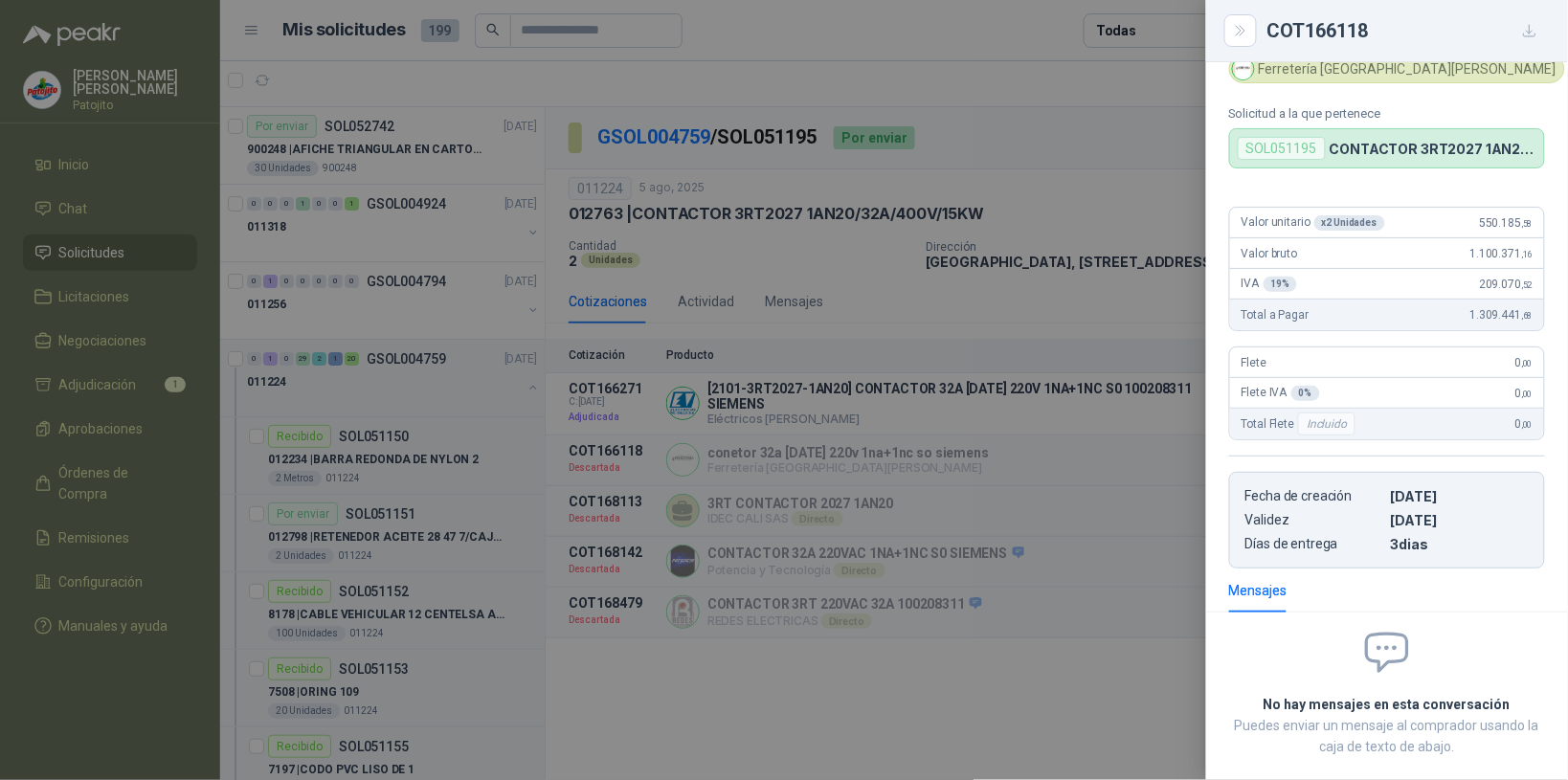
scroll to position [0, 0]
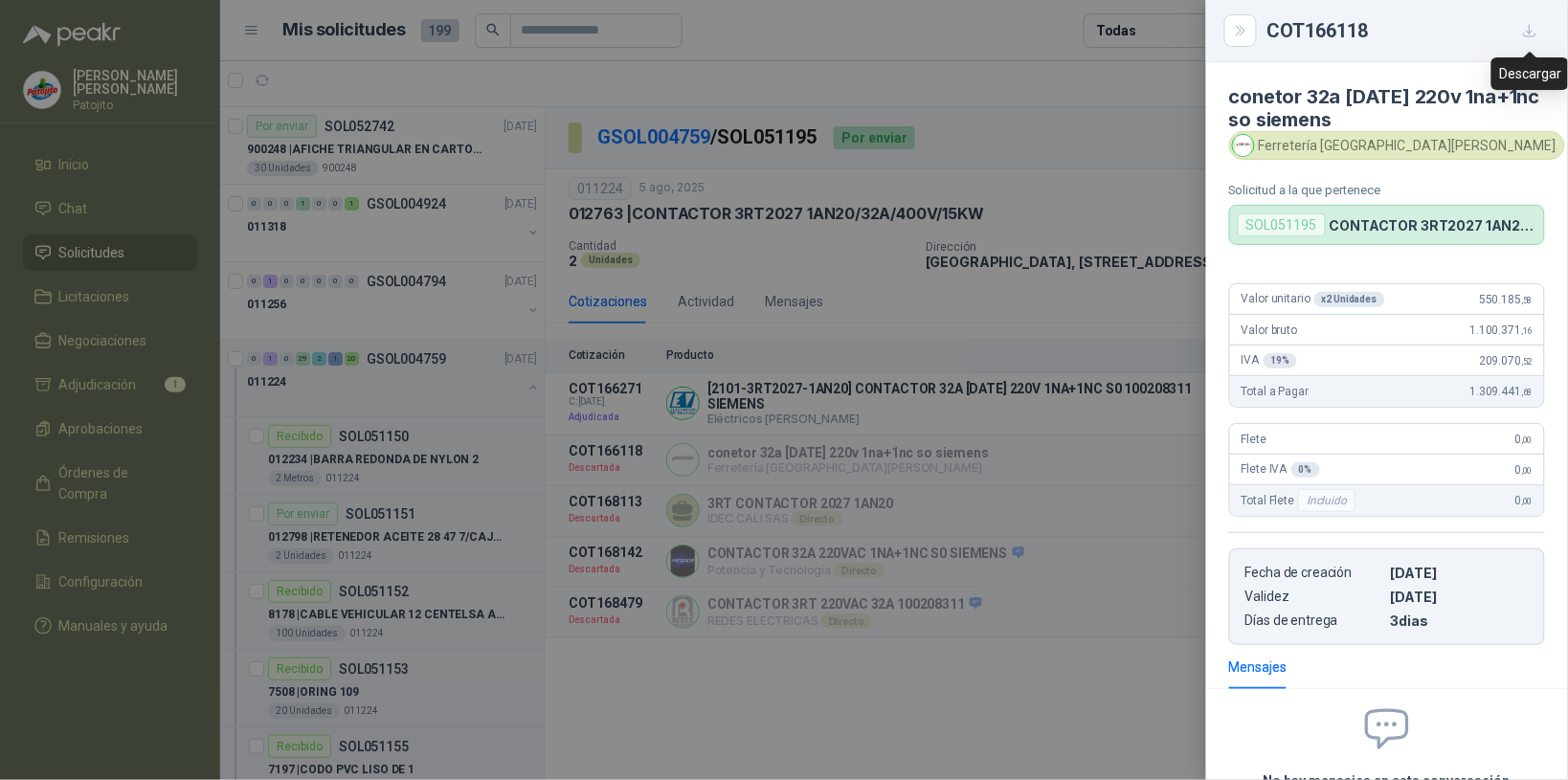
click at [1522, 24] on icon "button" at bounding box center [1530, 31] width 17 height 17
click at [899, 328] on div at bounding box center [784, 390] width 1568 height 780
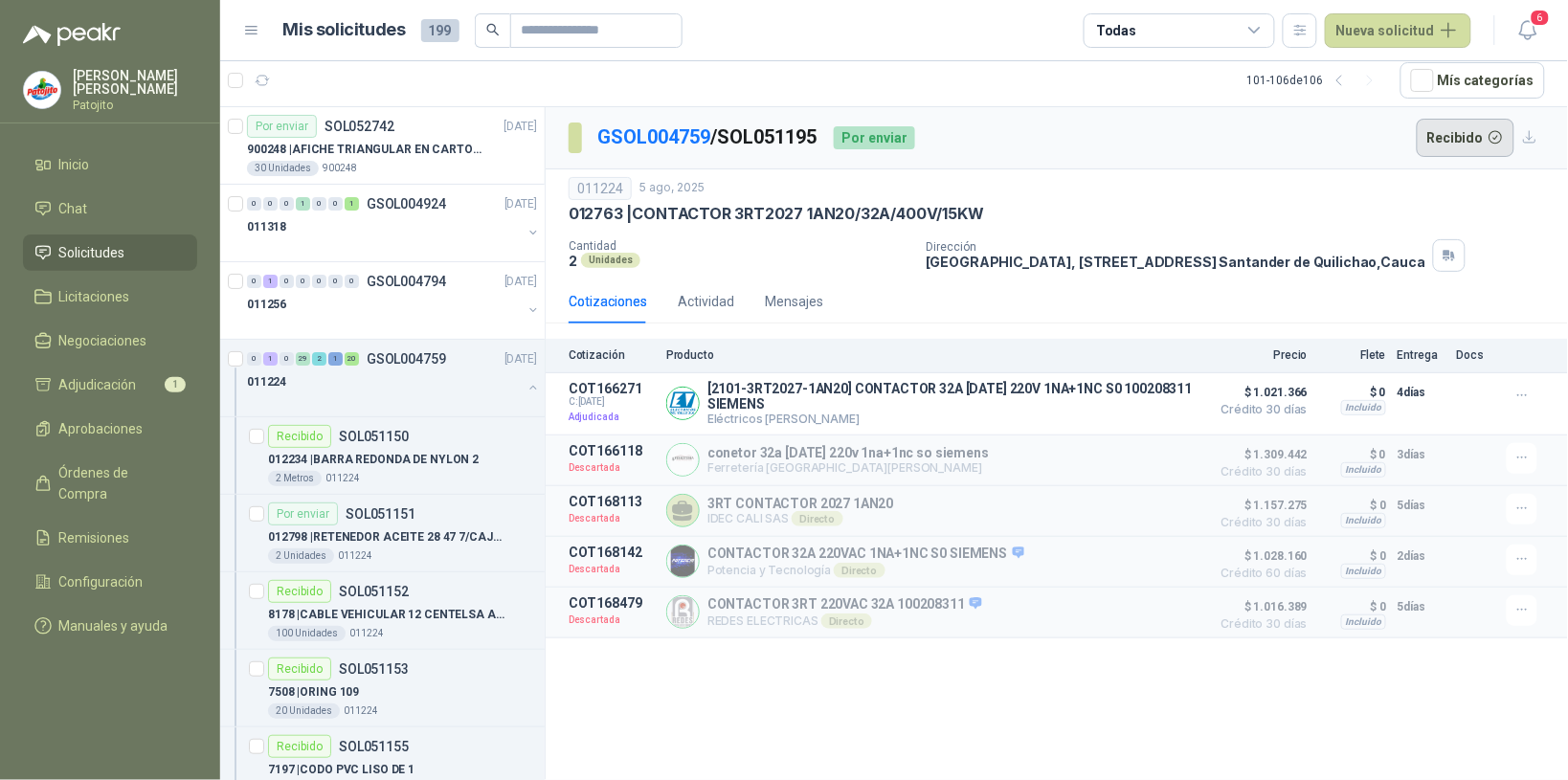
click at [1467, 132] on button "Recibido" at bounding box center [1465, 138] width 99 height 38
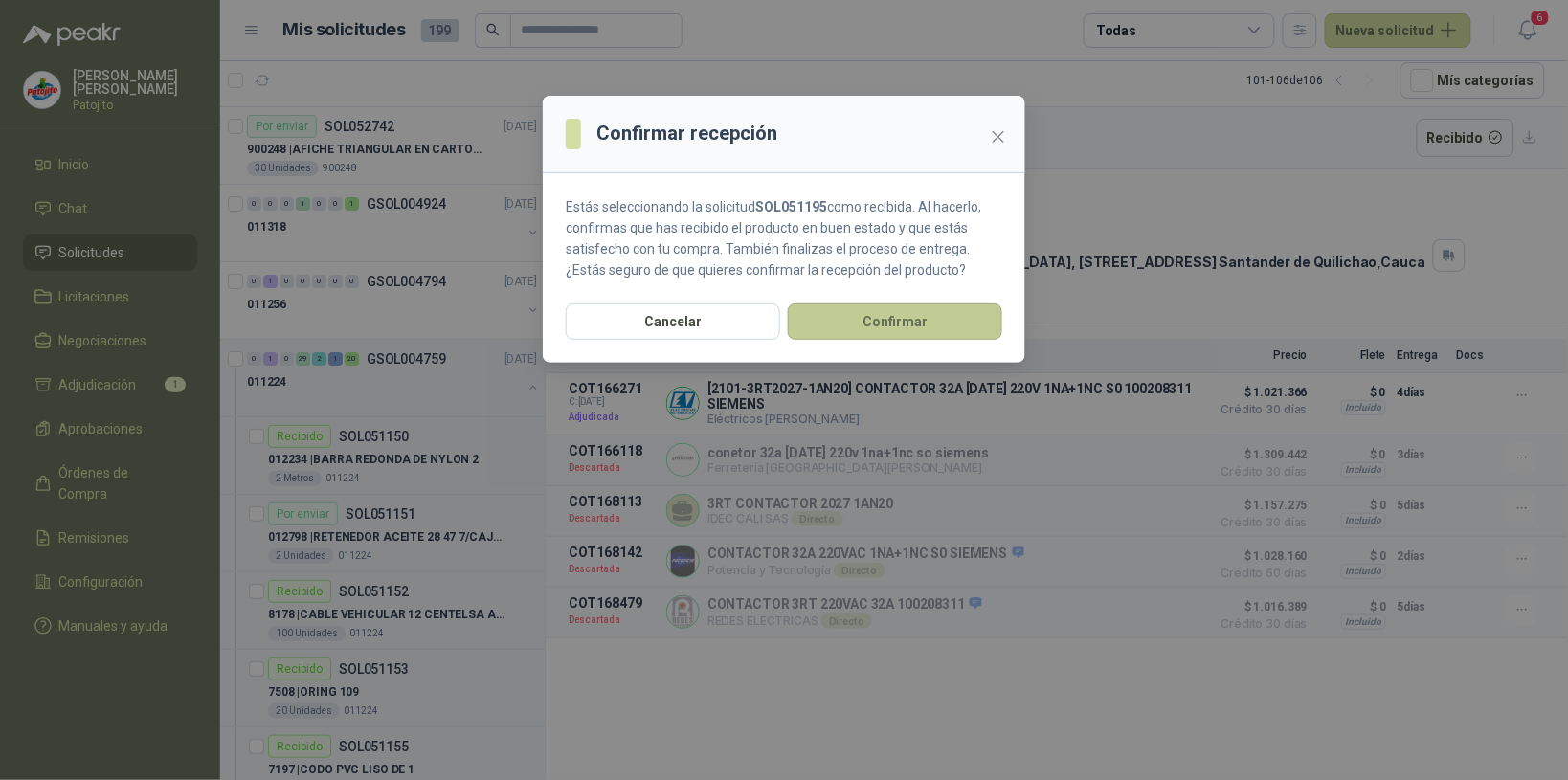
click at [883, 308] on button "Confirmar" at bounding box center [895, 321] width 215 height 36
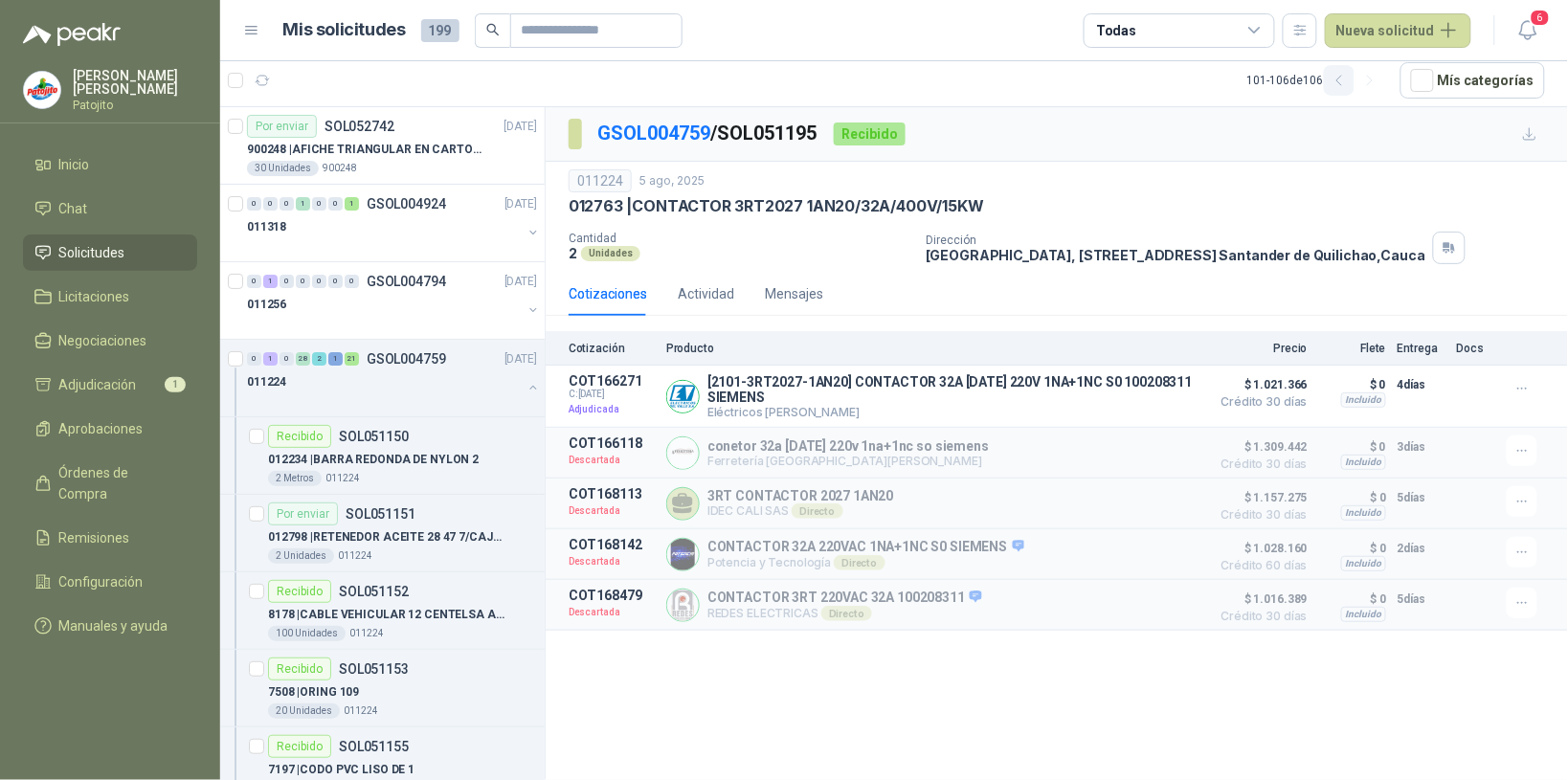
click at [1341, 76] on icon "button" at bounding box center [1340, 81] width 17 height 17
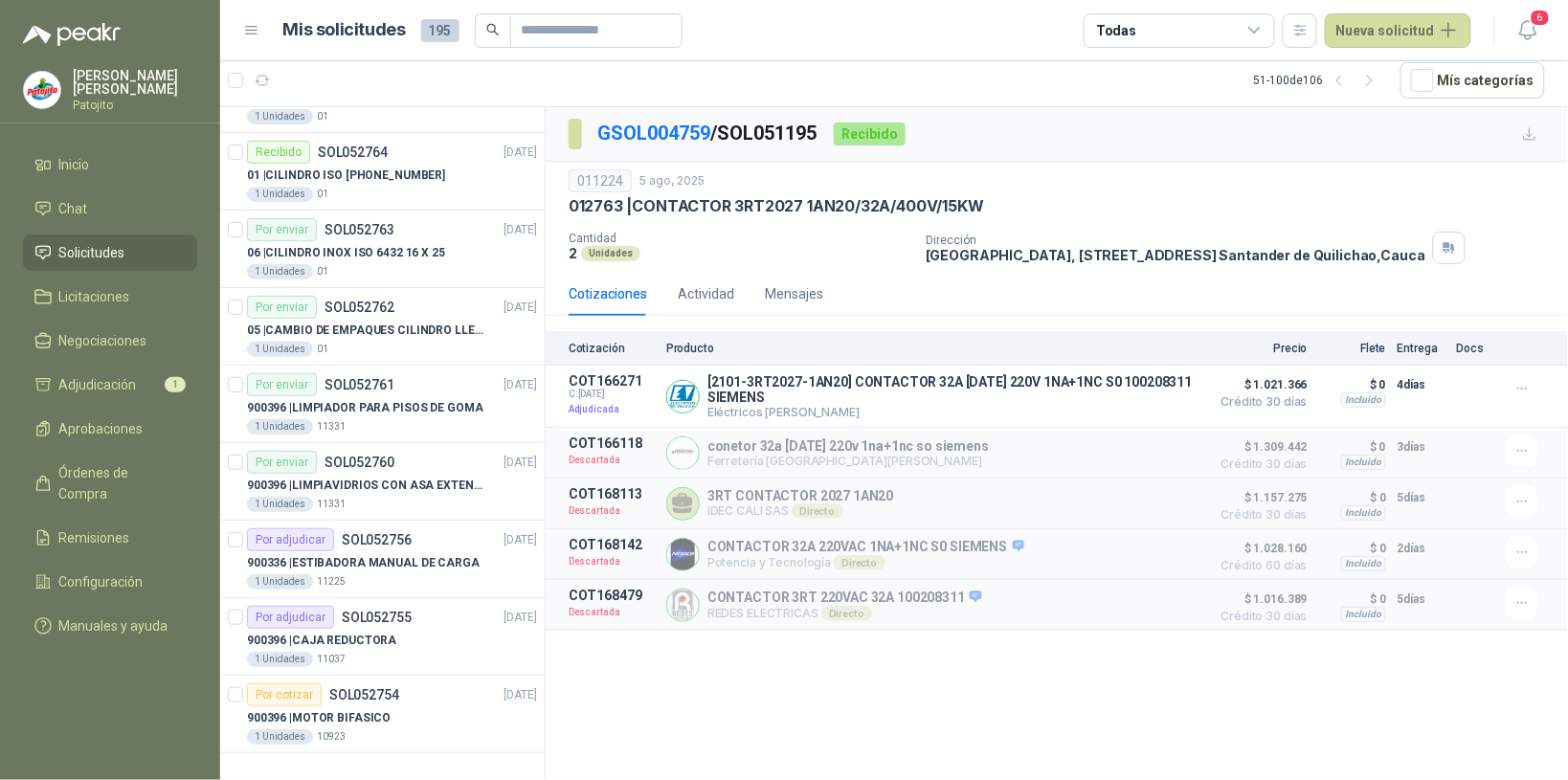
scroll to position [3239, 0]
click at [1362, 77] on button "button" at bounding box center [1369, 80] width 30 height 30
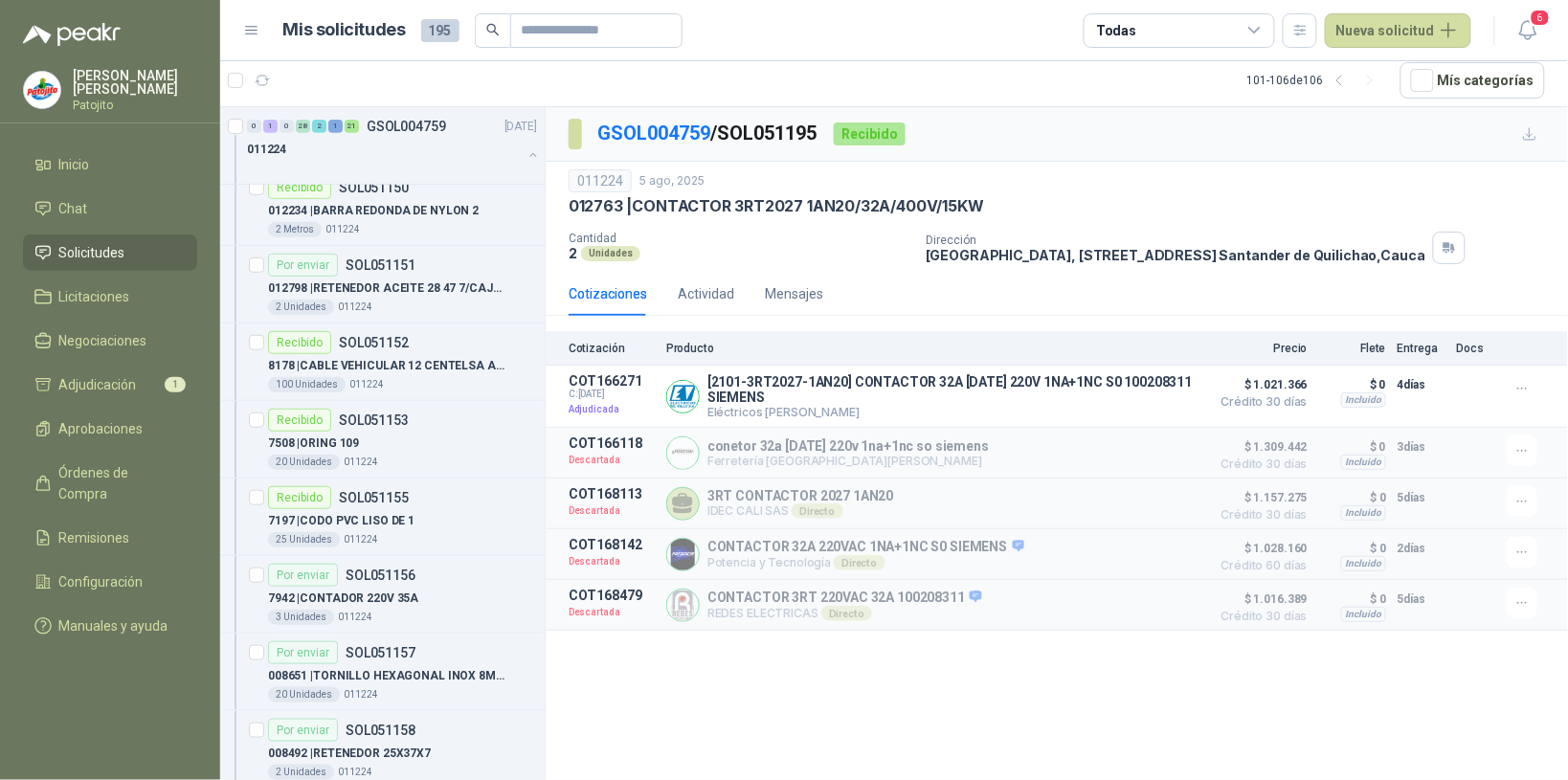
scroll to position [0, 0]
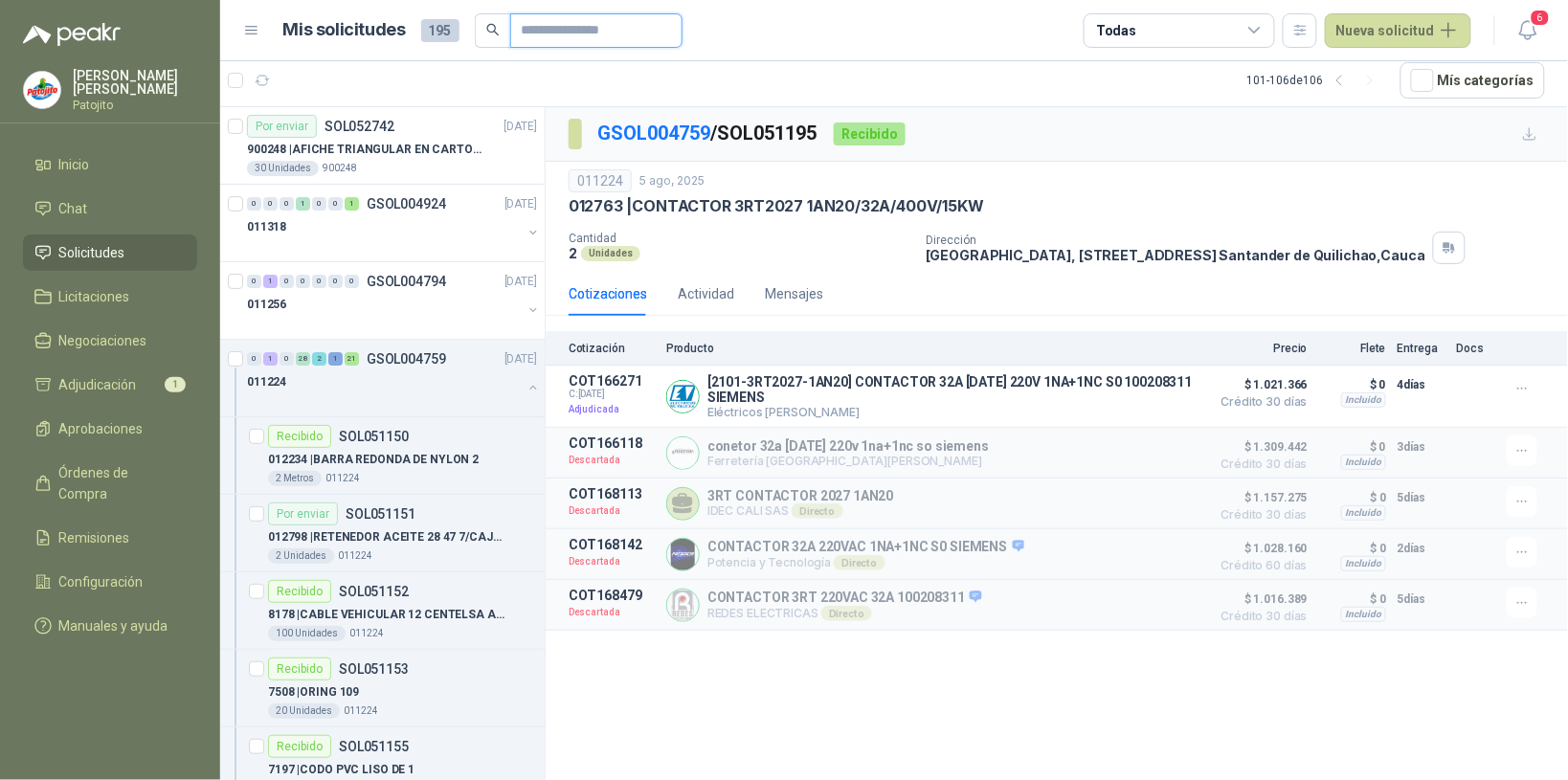
click at [551, 22] on input "text" at bounding box center [588, 30] width 134 height 32
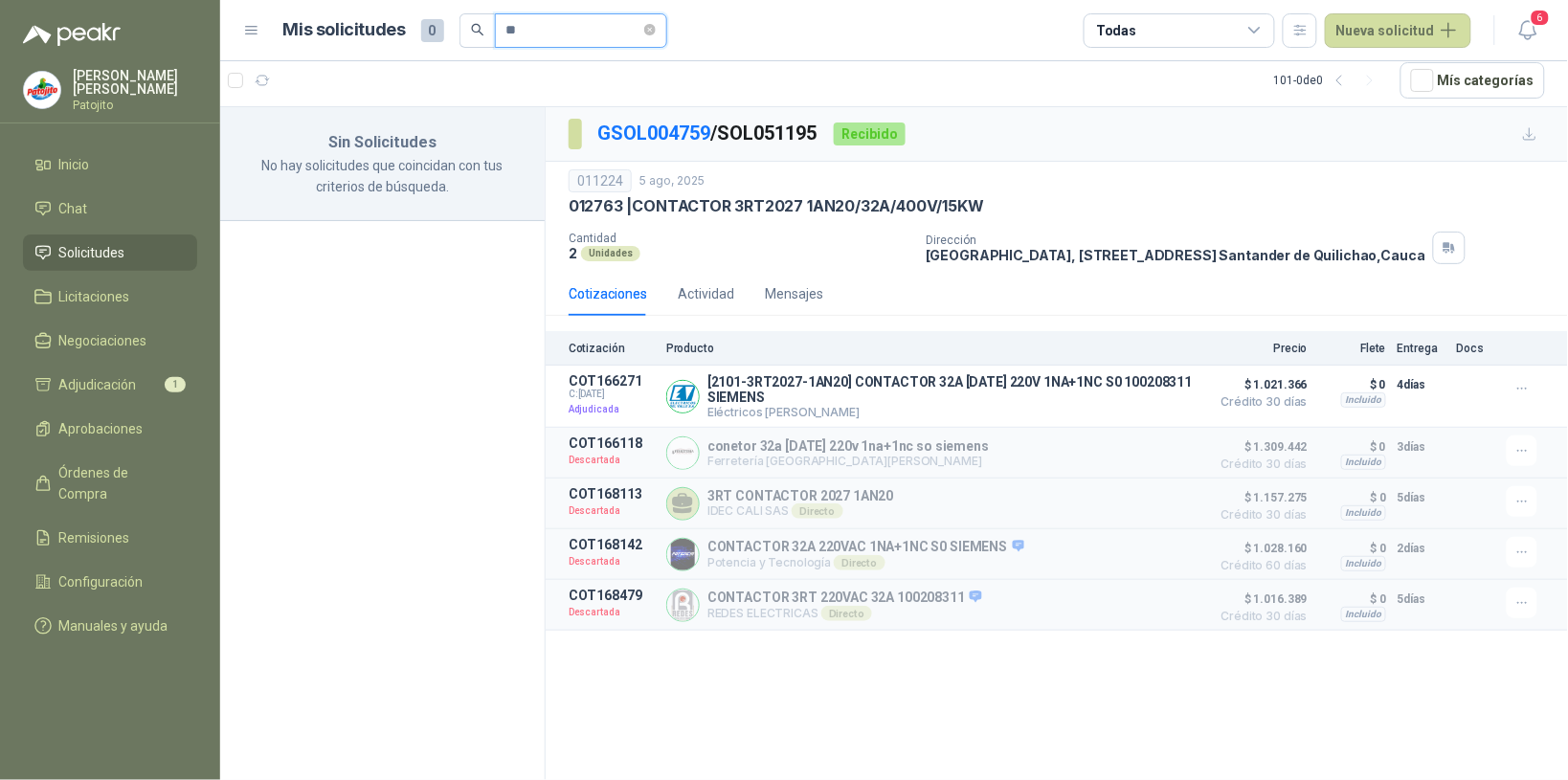
type input "*"
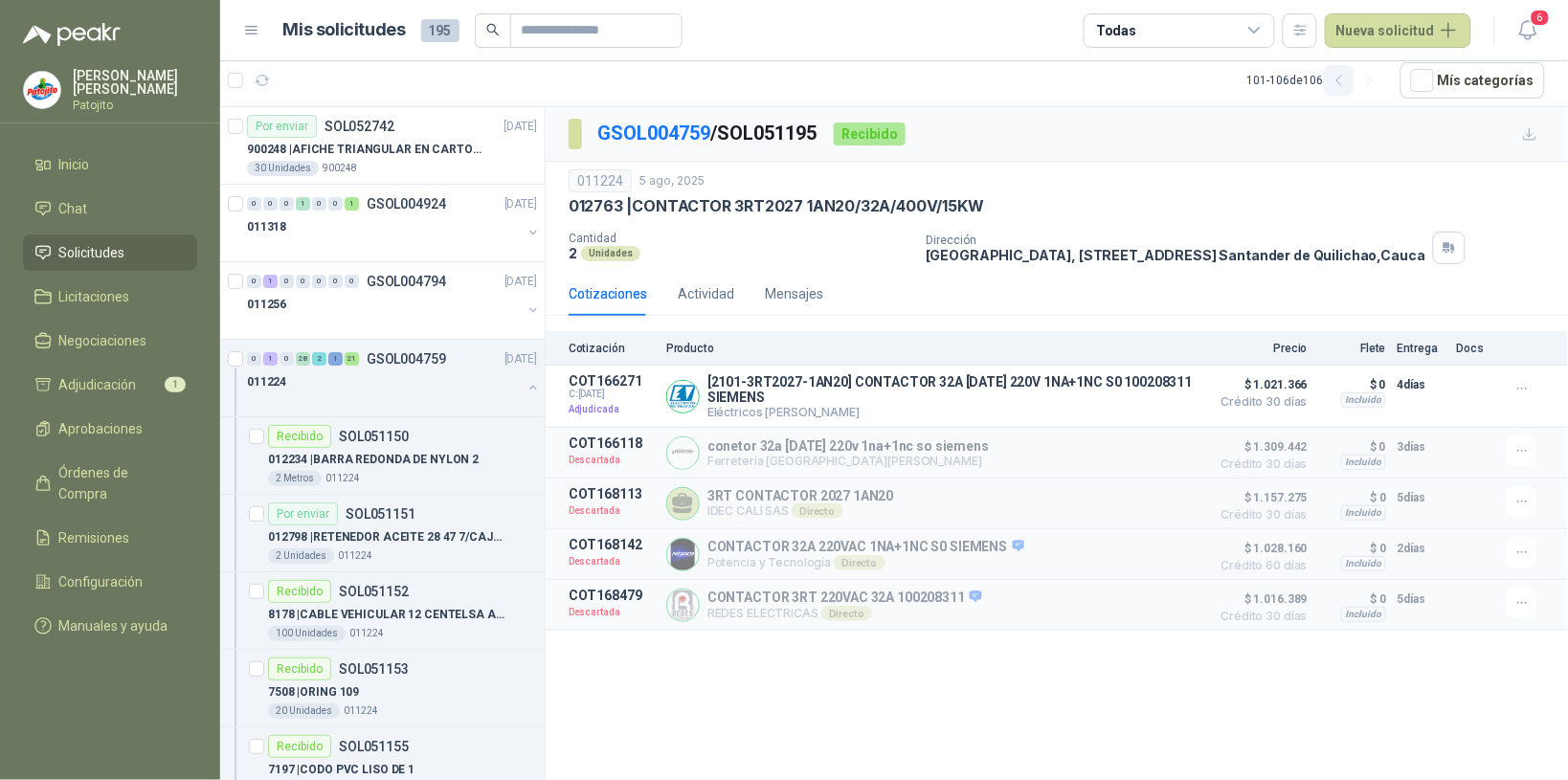
click at [1341, 78] on icon "button" at bounding box center [1340, 81] width 17 height 17
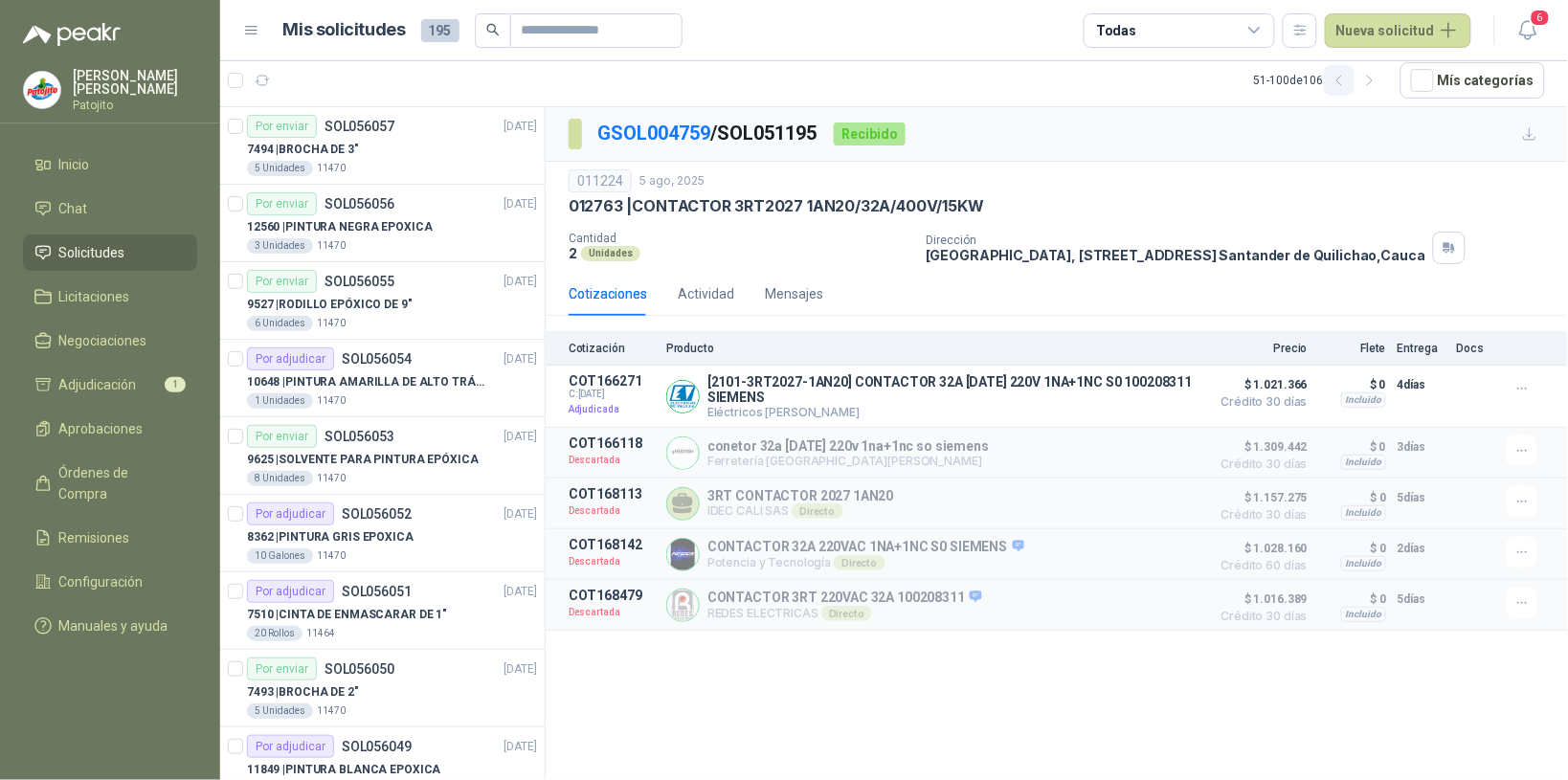
click at [1347, 76] on icon "button" at bounding box center [1340, 81] width 17 height 17
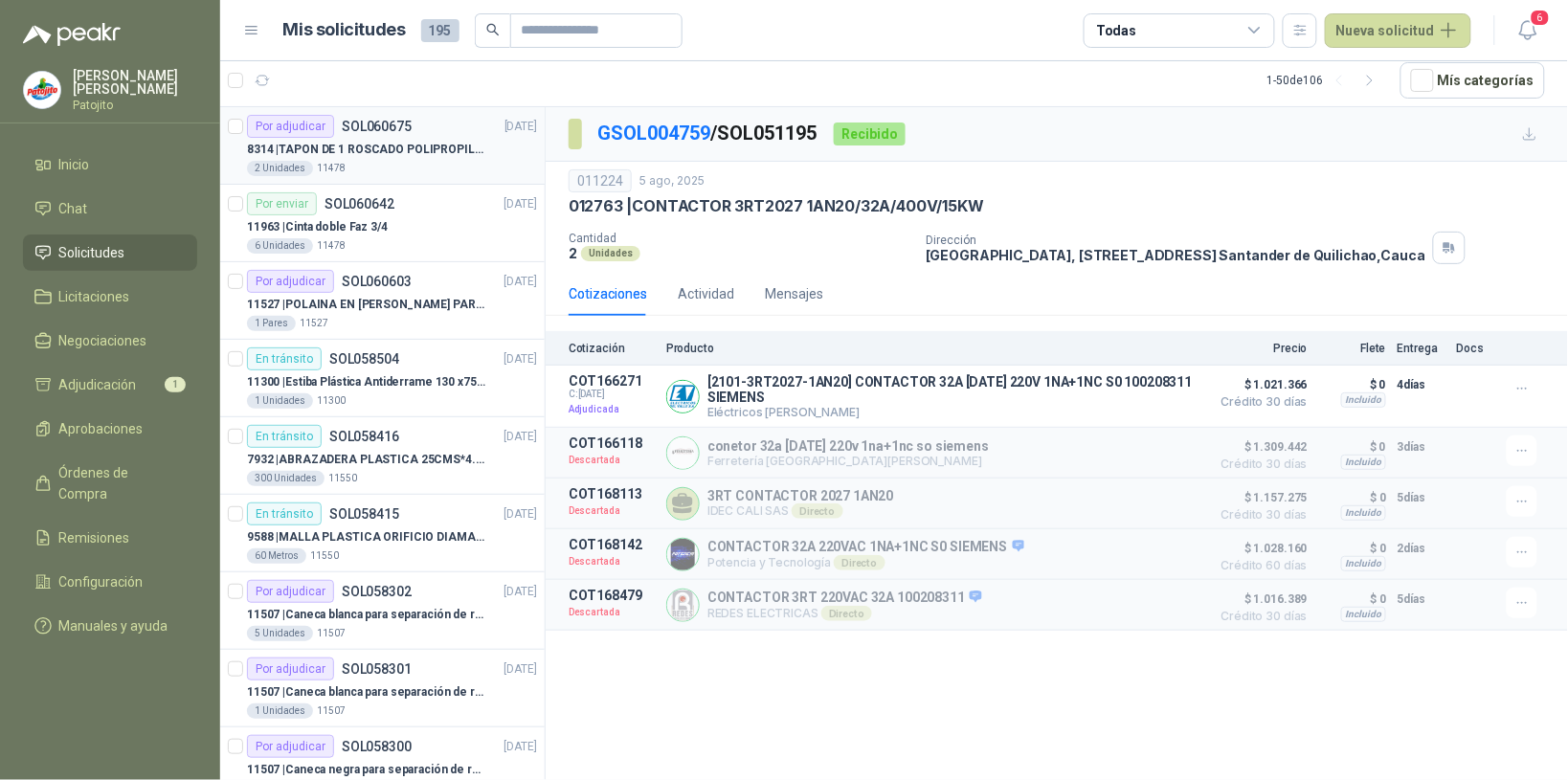
click at [381, 154] on p "8314 | TAPON DE 1 ROSCADO POLIPROPILENO - HEMBRA NPT" at bounding box center [366, 149] width 238 height 19
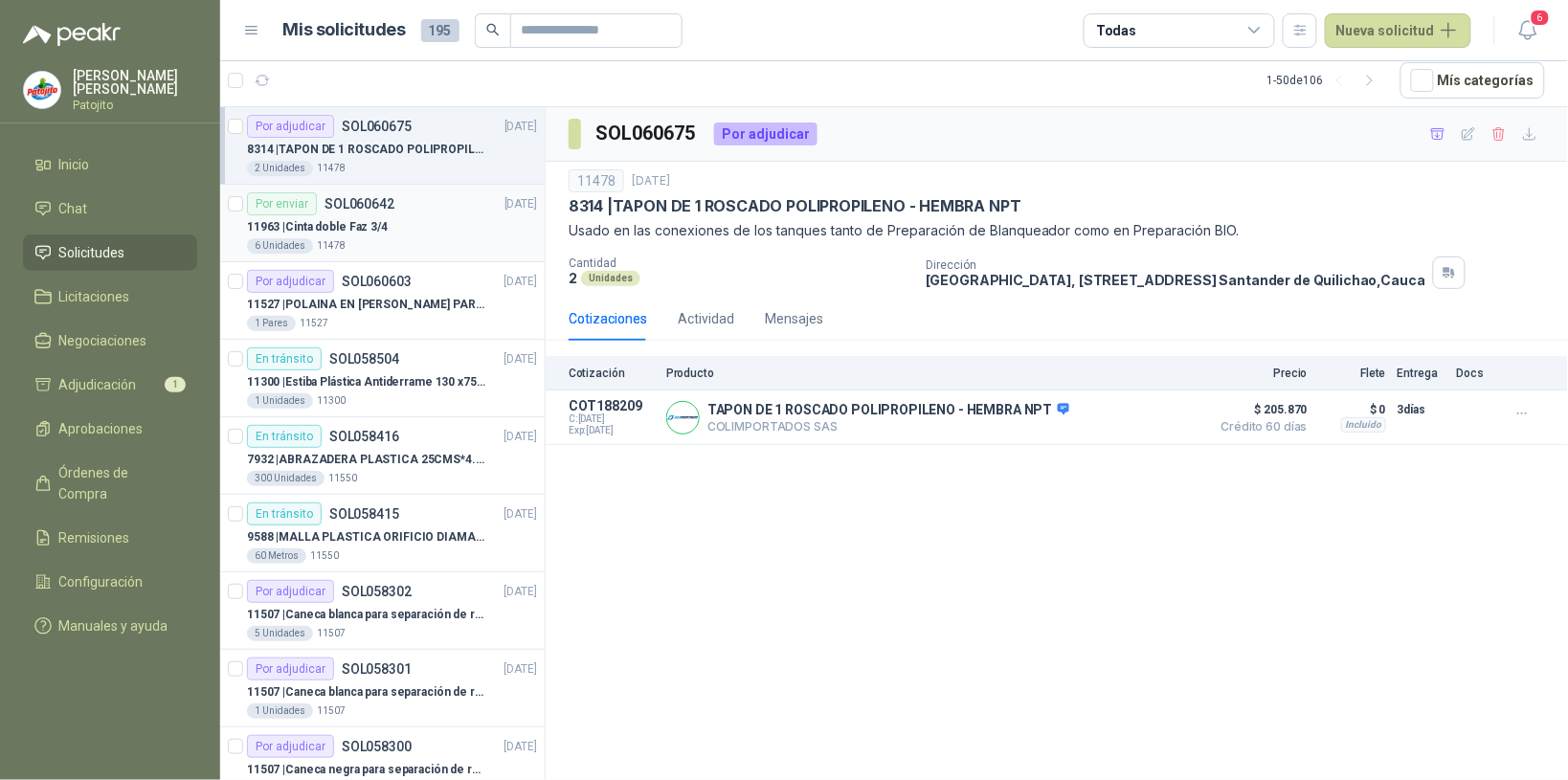
drag, startPoint x: 435, startPoint y: 240, endPoint x: 437, endPoint y: 250, distance: 10.2
click at [435, 239] on div "6 Unidades 11478" at bounding box center [392, 246] width 290 height 16
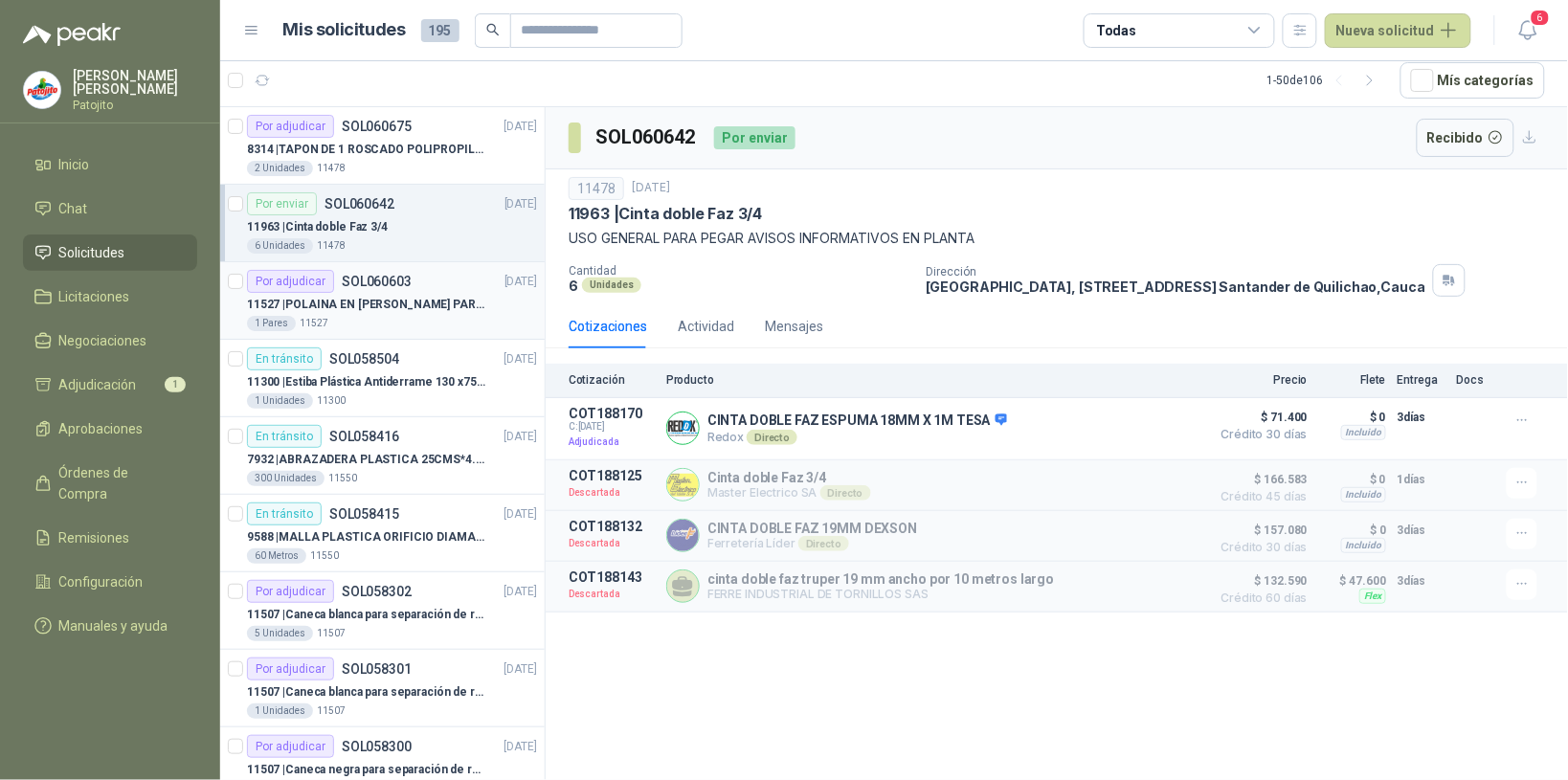
click at [364, 320] on div "1 Pares 11527" at bounding box center [392, 323] width 290 height 16
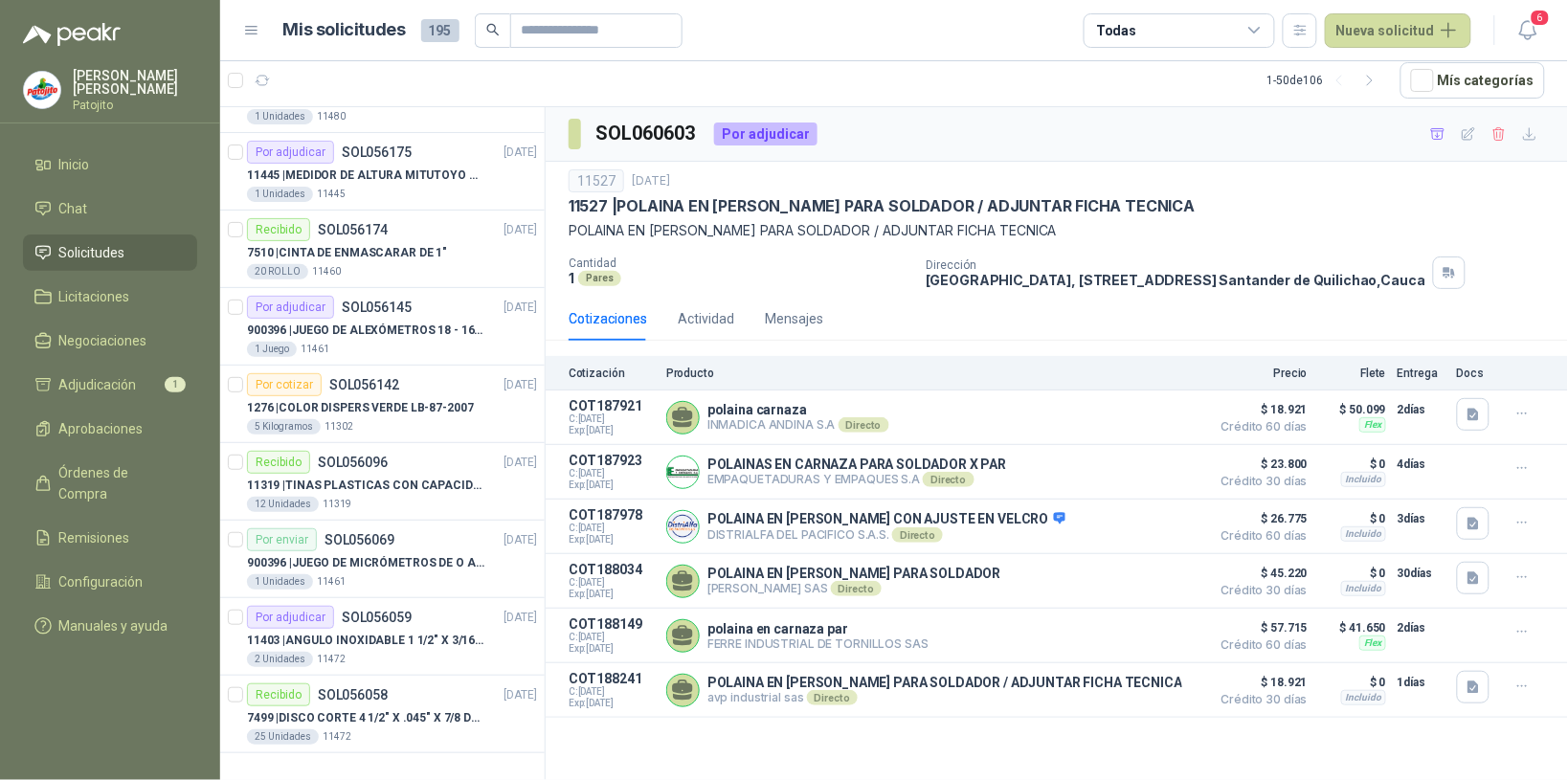
scroll to position [3239, 0]
click at [1376, 82] on icon "button" at bounding box center [1370, 81] width 17 height 17
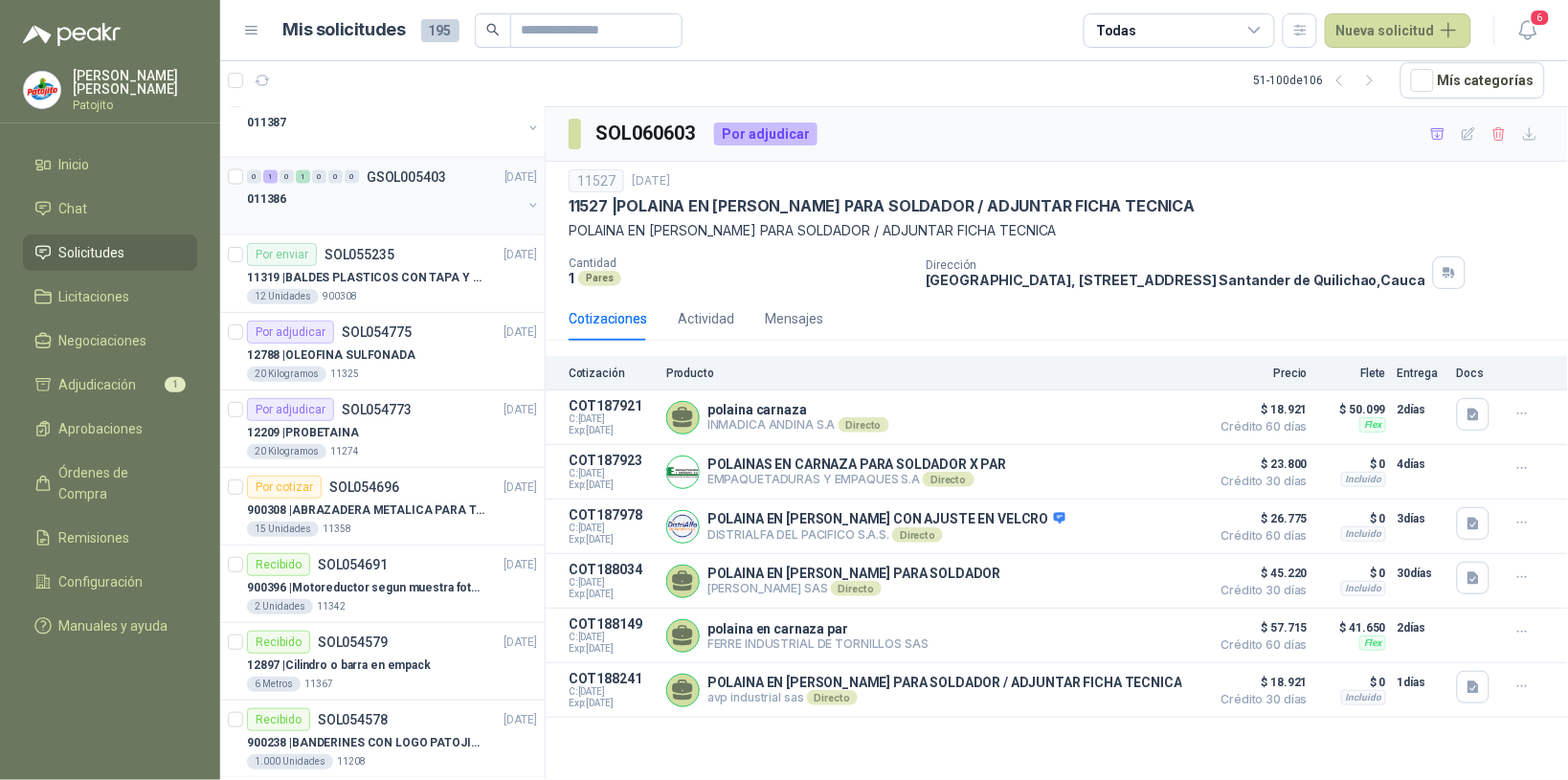
scroll to position [1077, 0]
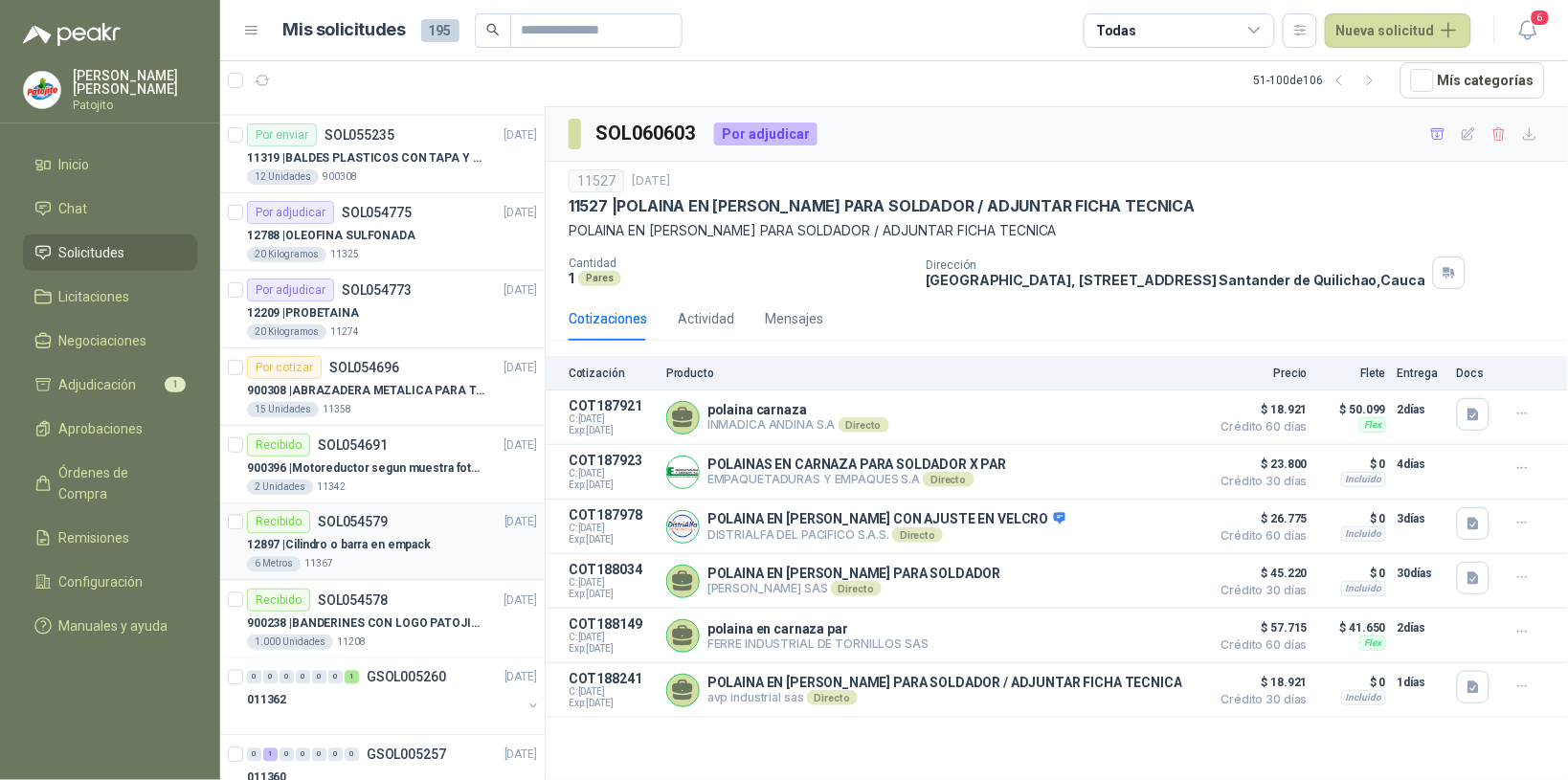
click at [429, 552] on div "12897 | Cilindro o barra en empack" at bounding box center [392, 546] width 290 height 23
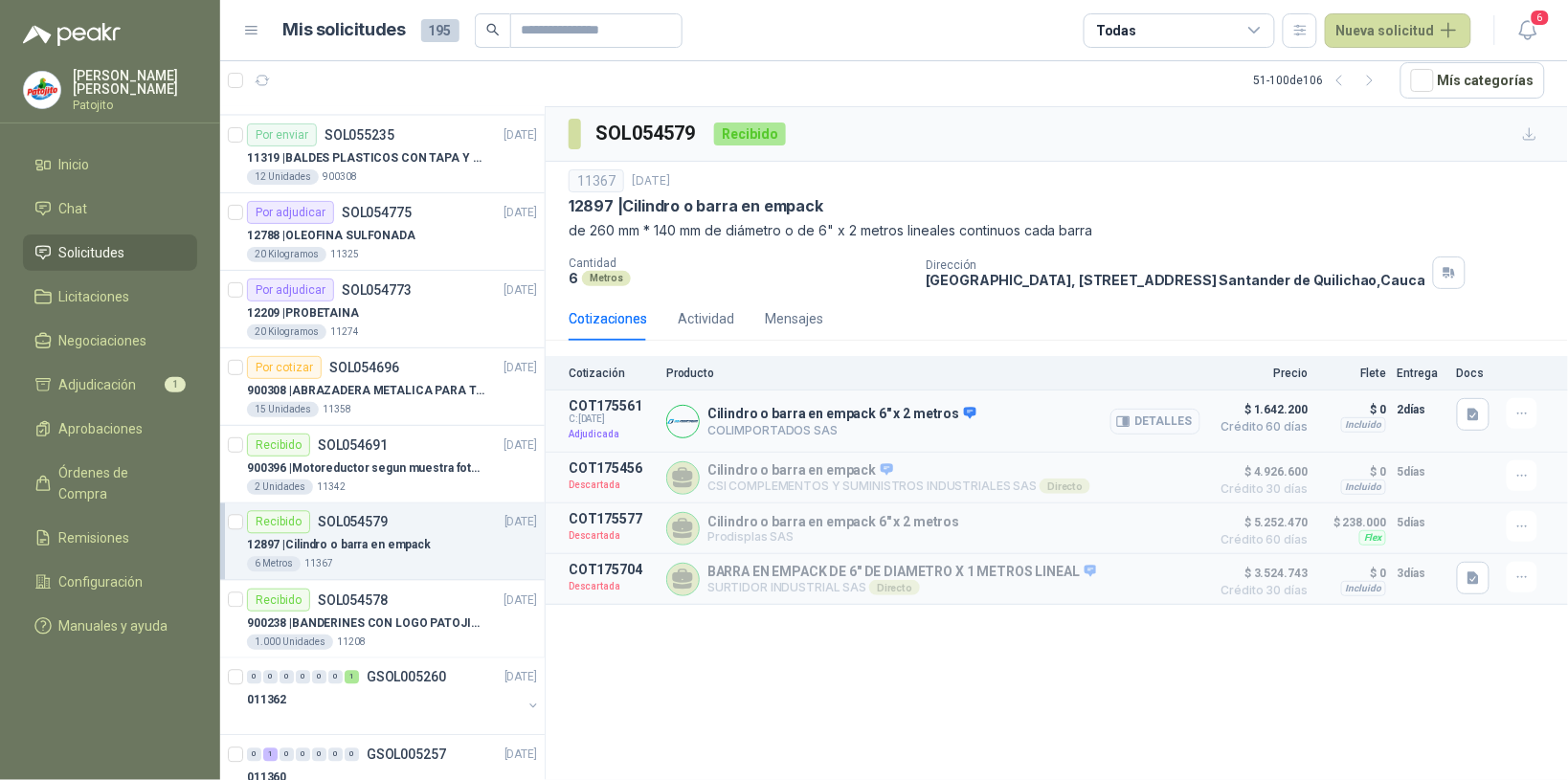
click at [1166, 416] on button "Detalles" at bounding box center [1155, 422] width 90 height 25
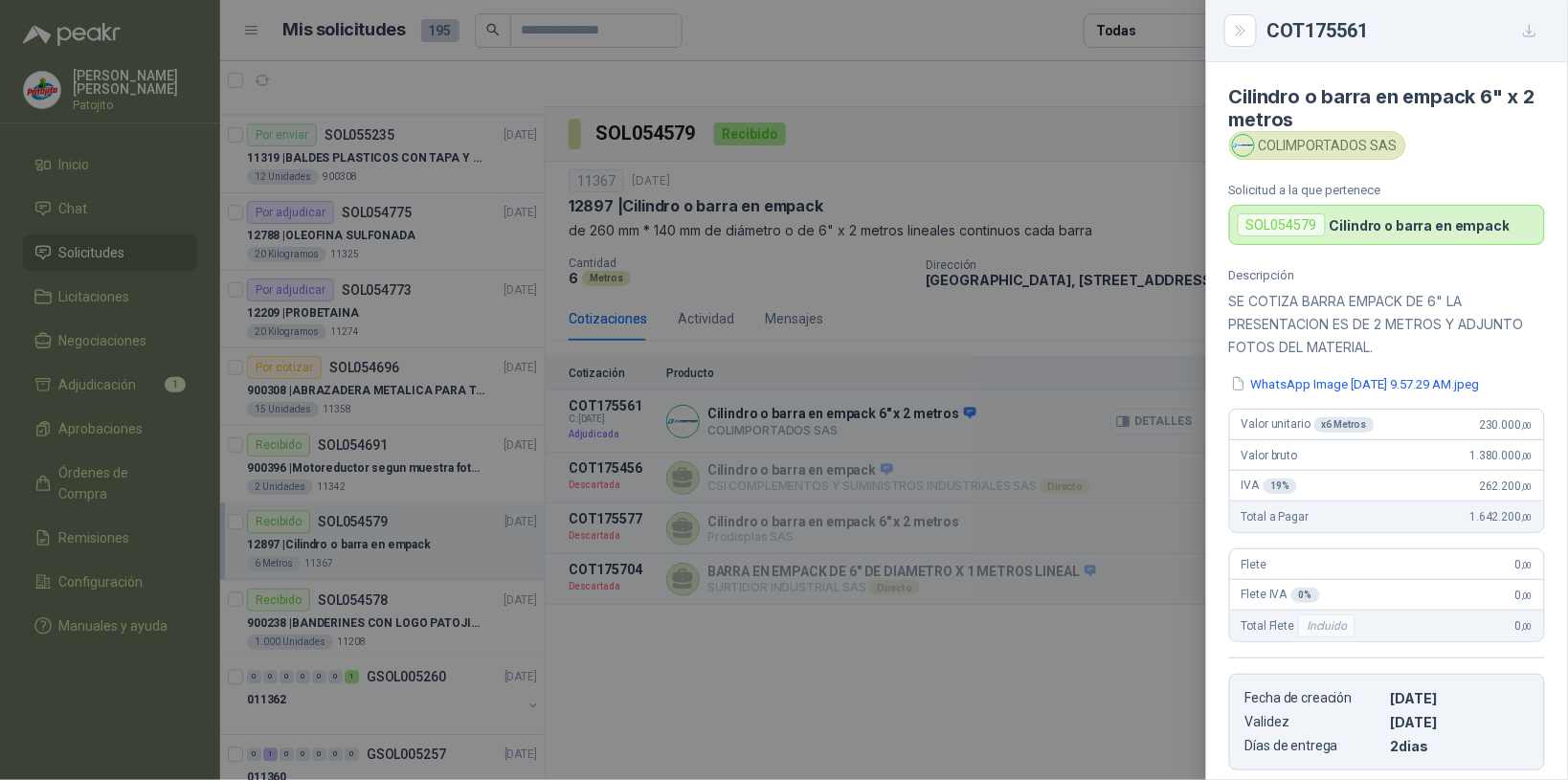
scroll to position [307, 0]
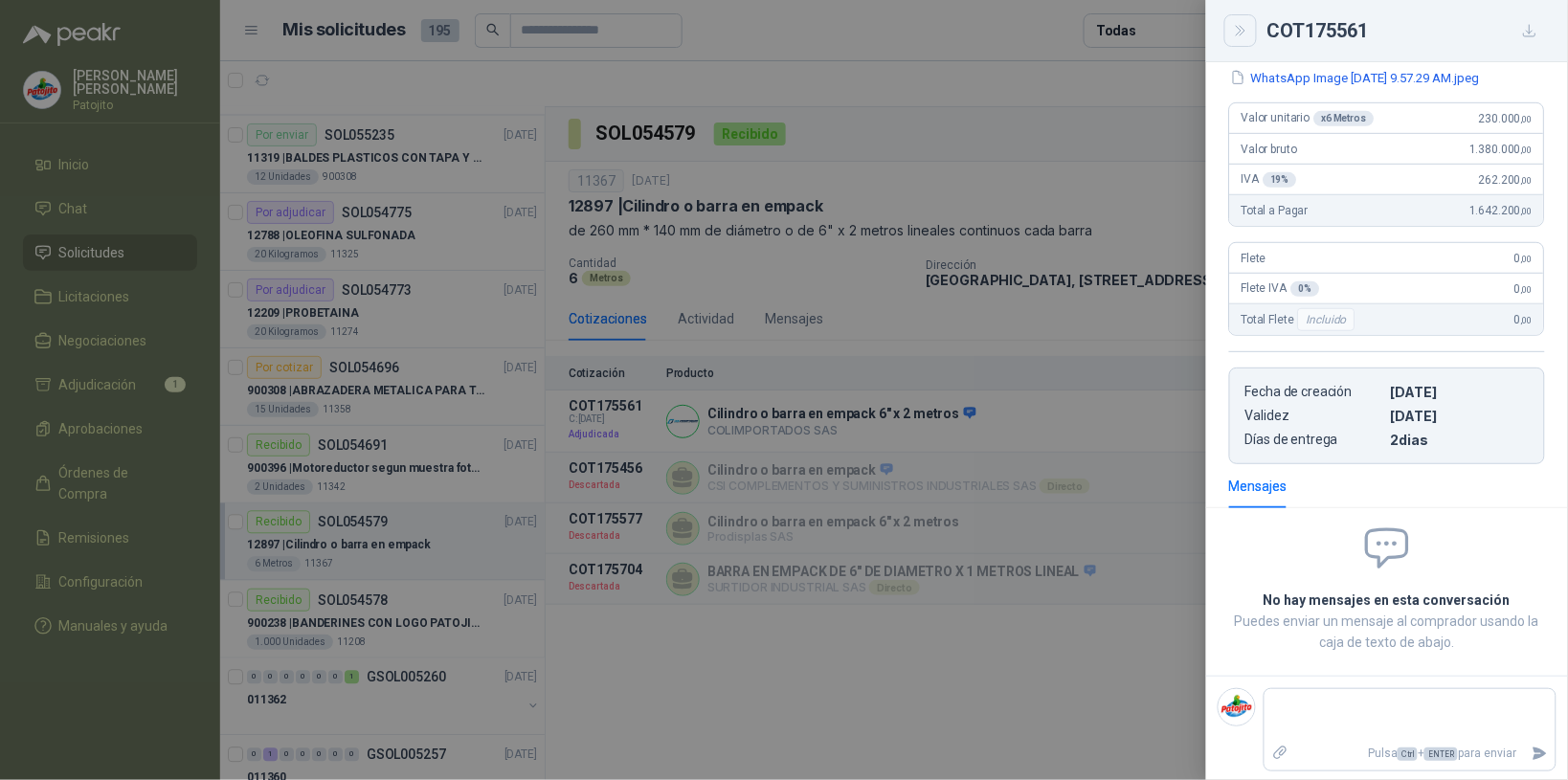
click at [1228, 26] on button "Close" at bounding box center [1240, 30] width 32 height 32
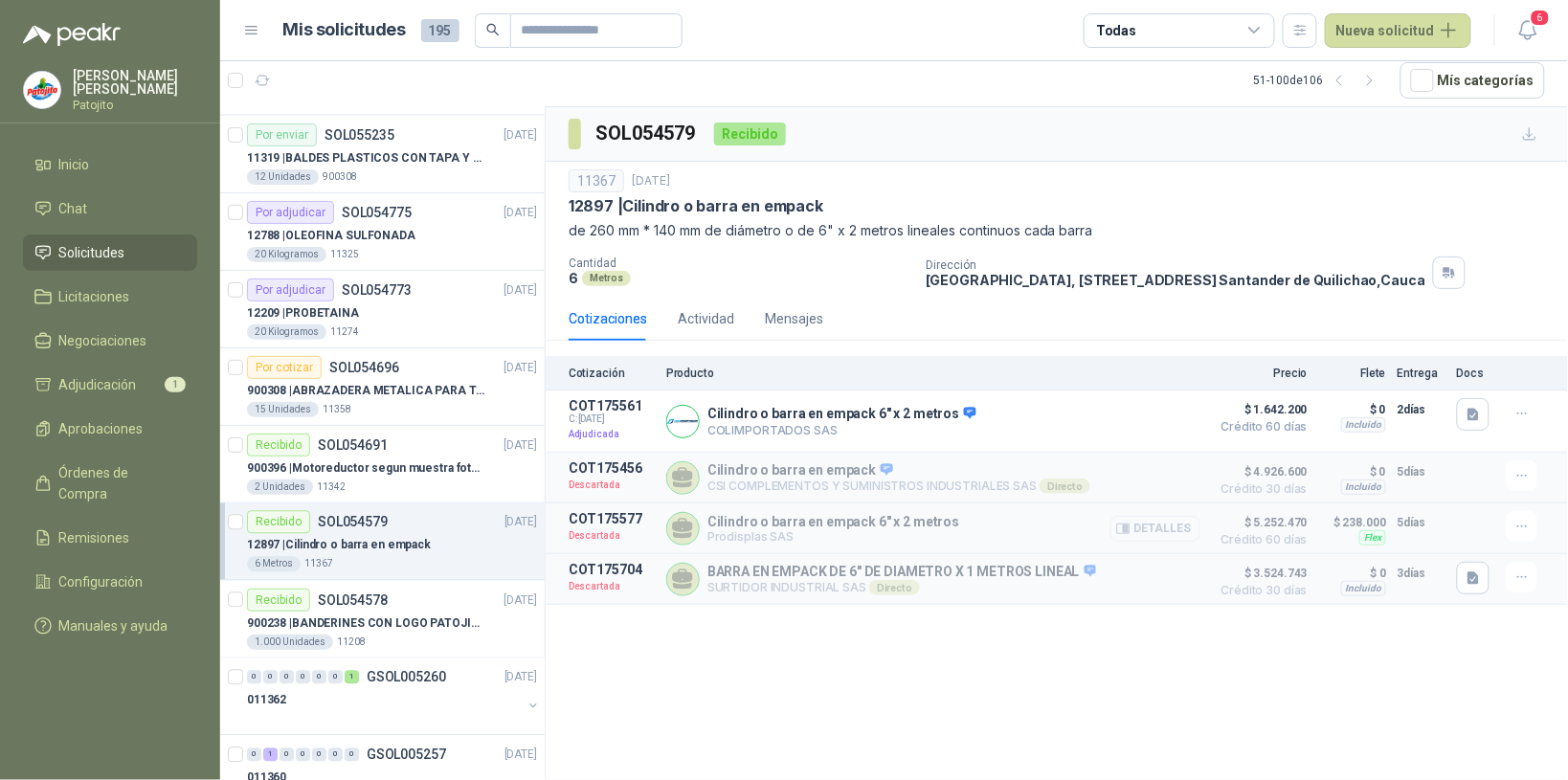
click at [1155, 528] on button "Detalles" at bounding box center [1155, 528] width 90 height 25
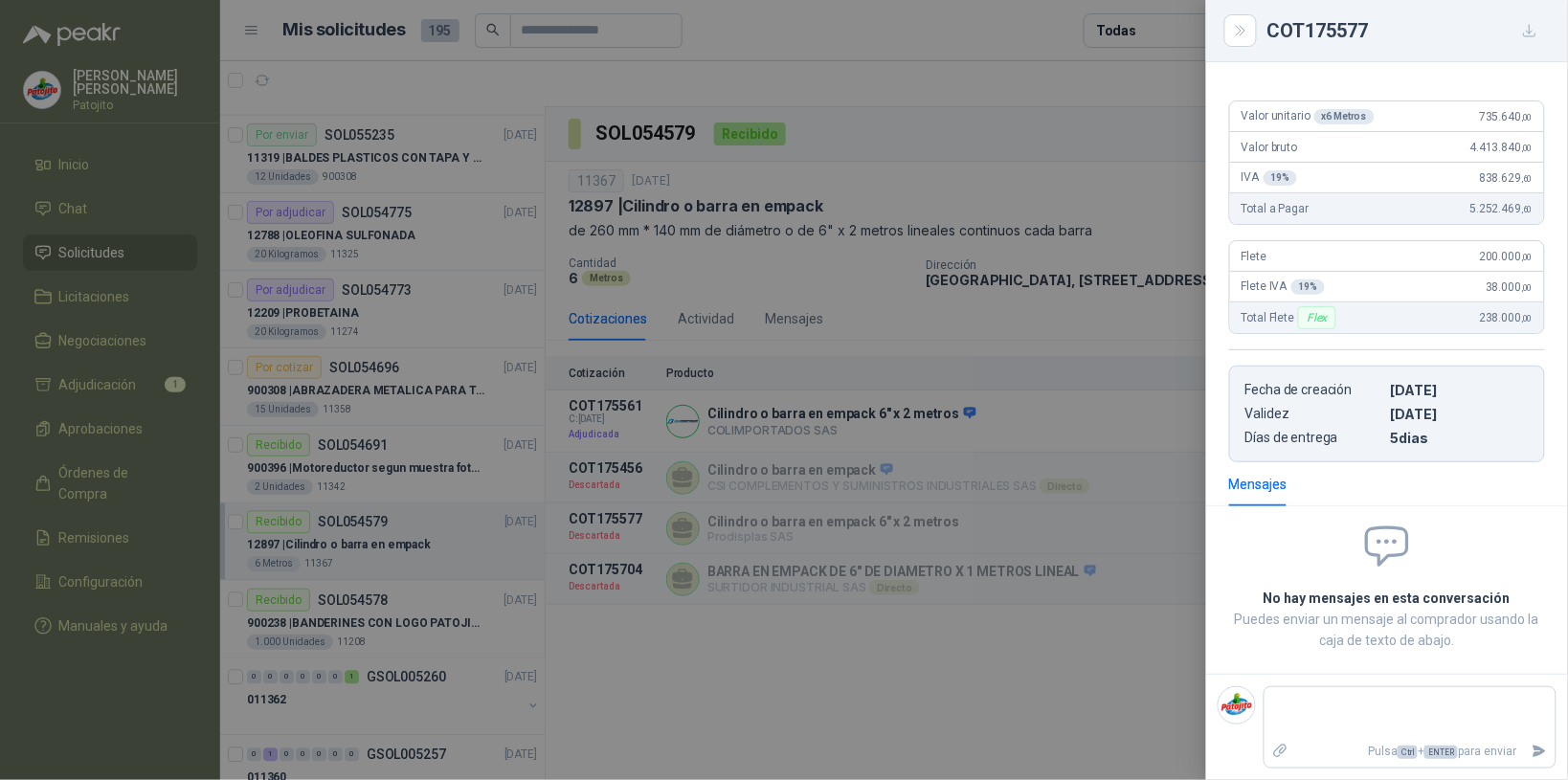
scroll to position [0, 0]
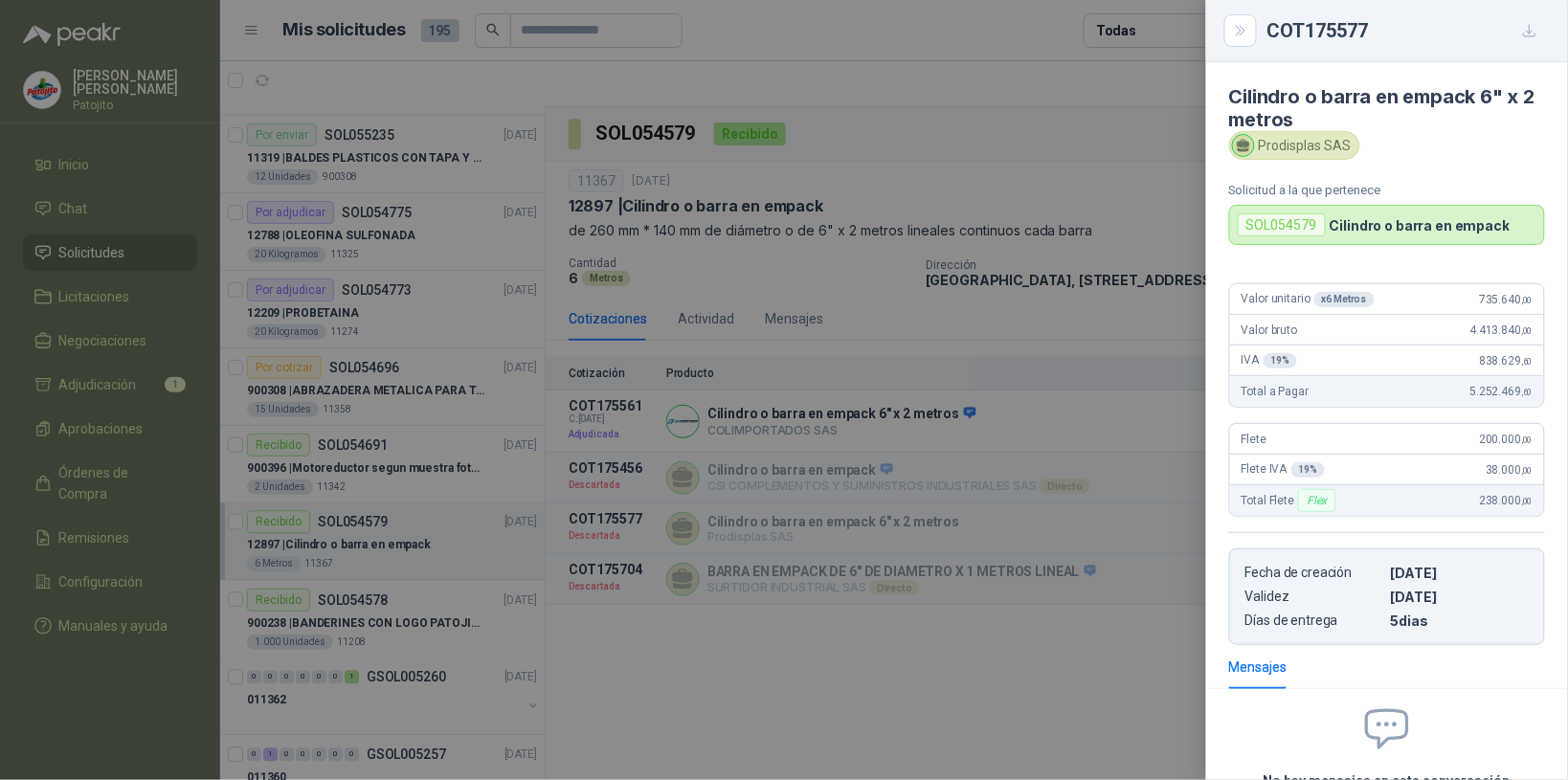
click at [1529, 34] on icon "button" at bounding box center [1530, 31] width 17 height 17
click at [1240, 35] on icon "Close" at bounding box center [1240, 30] width 9 height 10
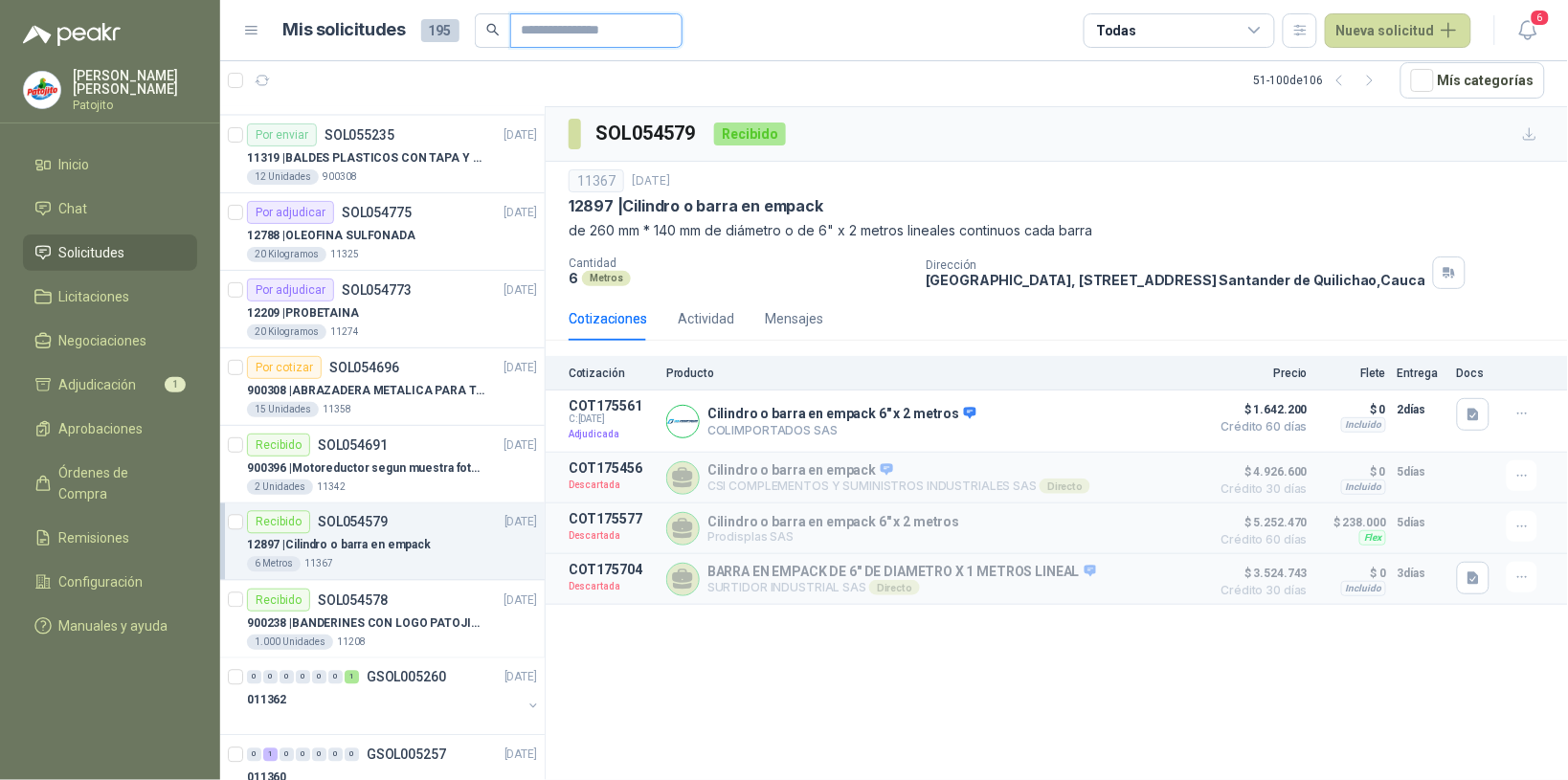
click at [524, 29] on input "text" at bounding box center [588, 30] width 134 height 32
type input "*"
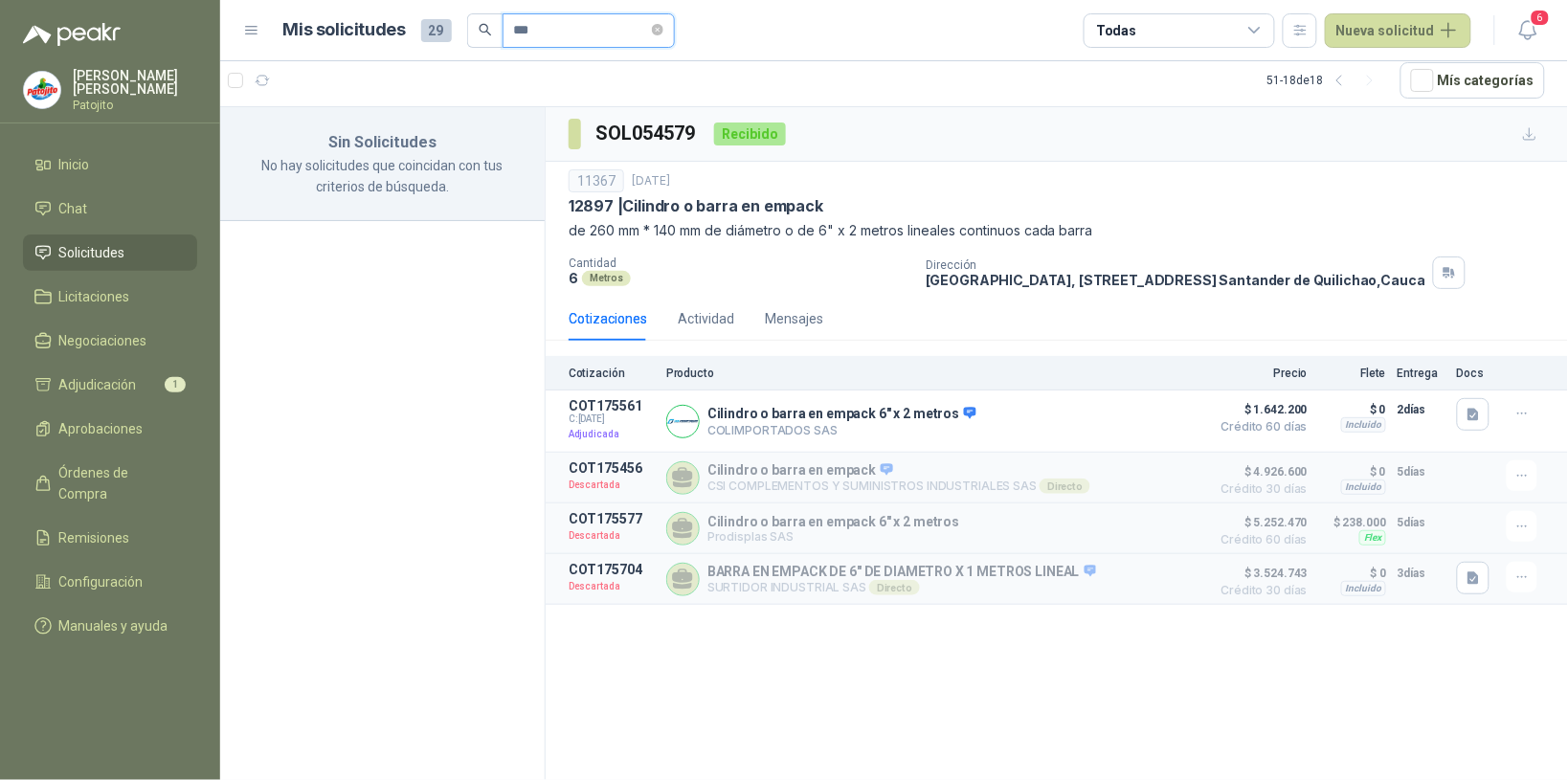
scroll to position [0, 0]
type input "******"
drag, startPoint x: 149, startPoint y: 289, endPoint x: 150, endPoint y: 267, distance: 22.0
click at [150, 290] on li "Licitaciones" at bounding box center [109, 297] width 151 height 21
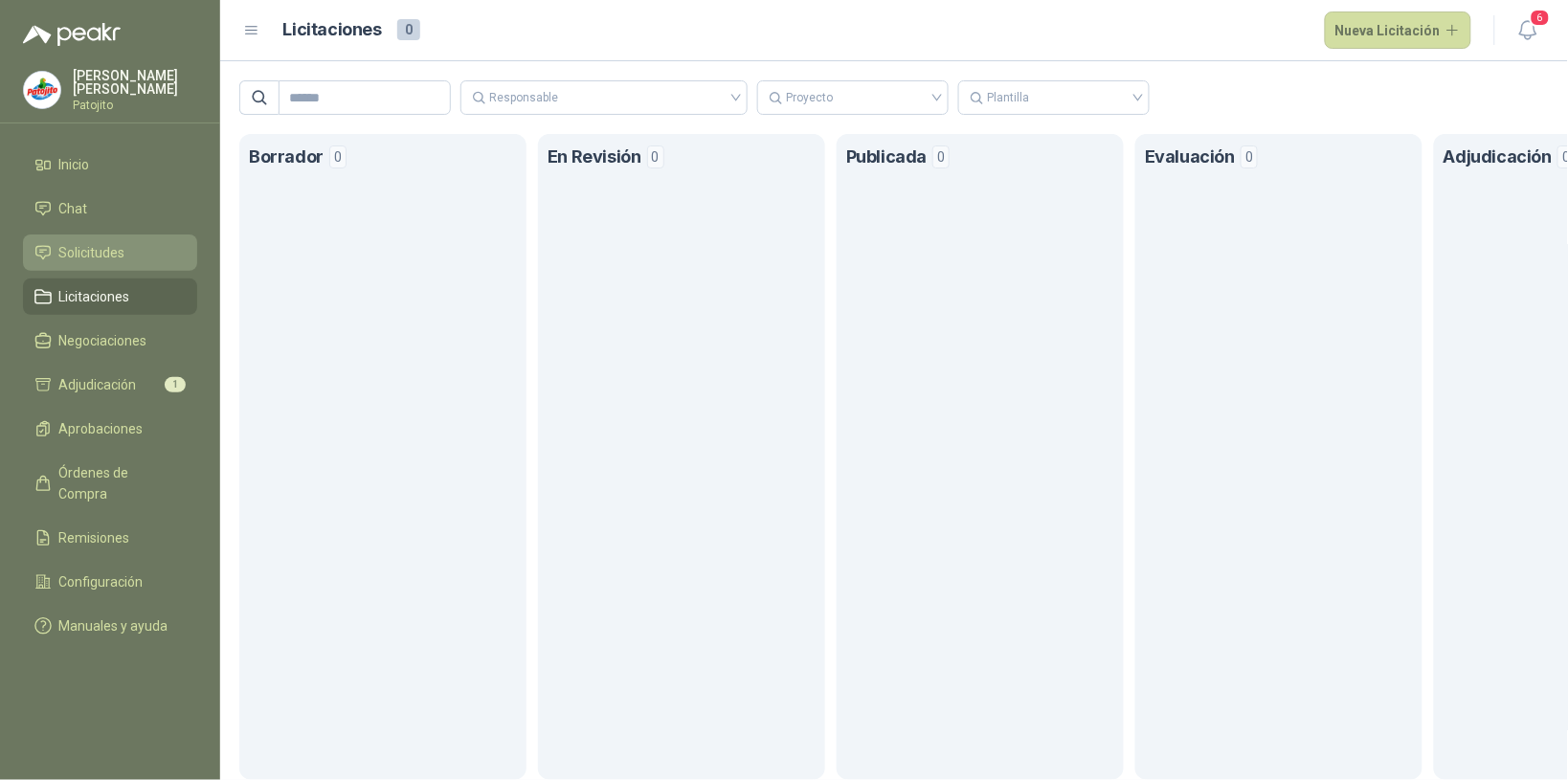
click at [146, 252] on li "Solicitudes" at bounding box center [109, 253] width 151 height 21
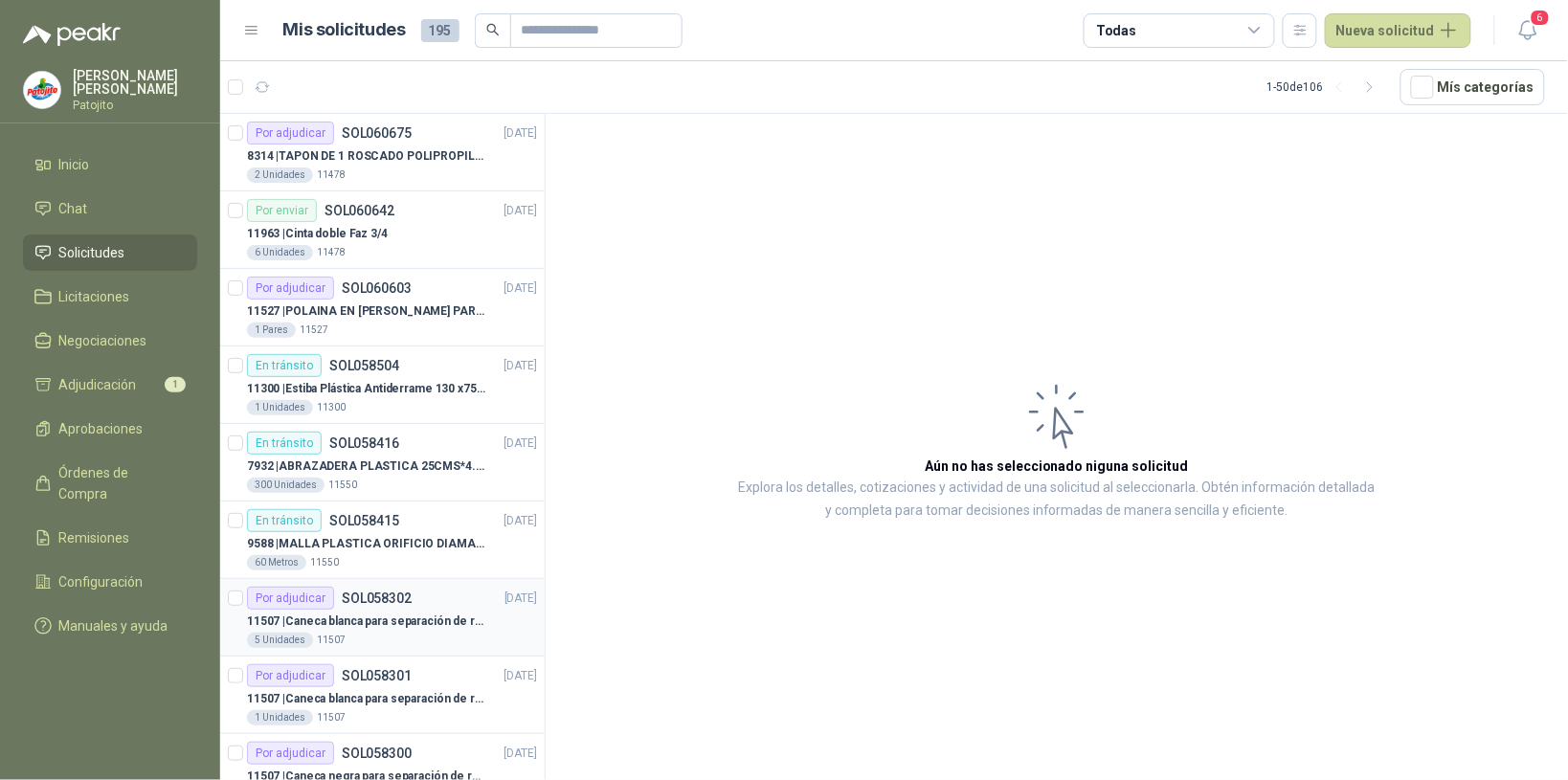
scroll to position [239, 0]
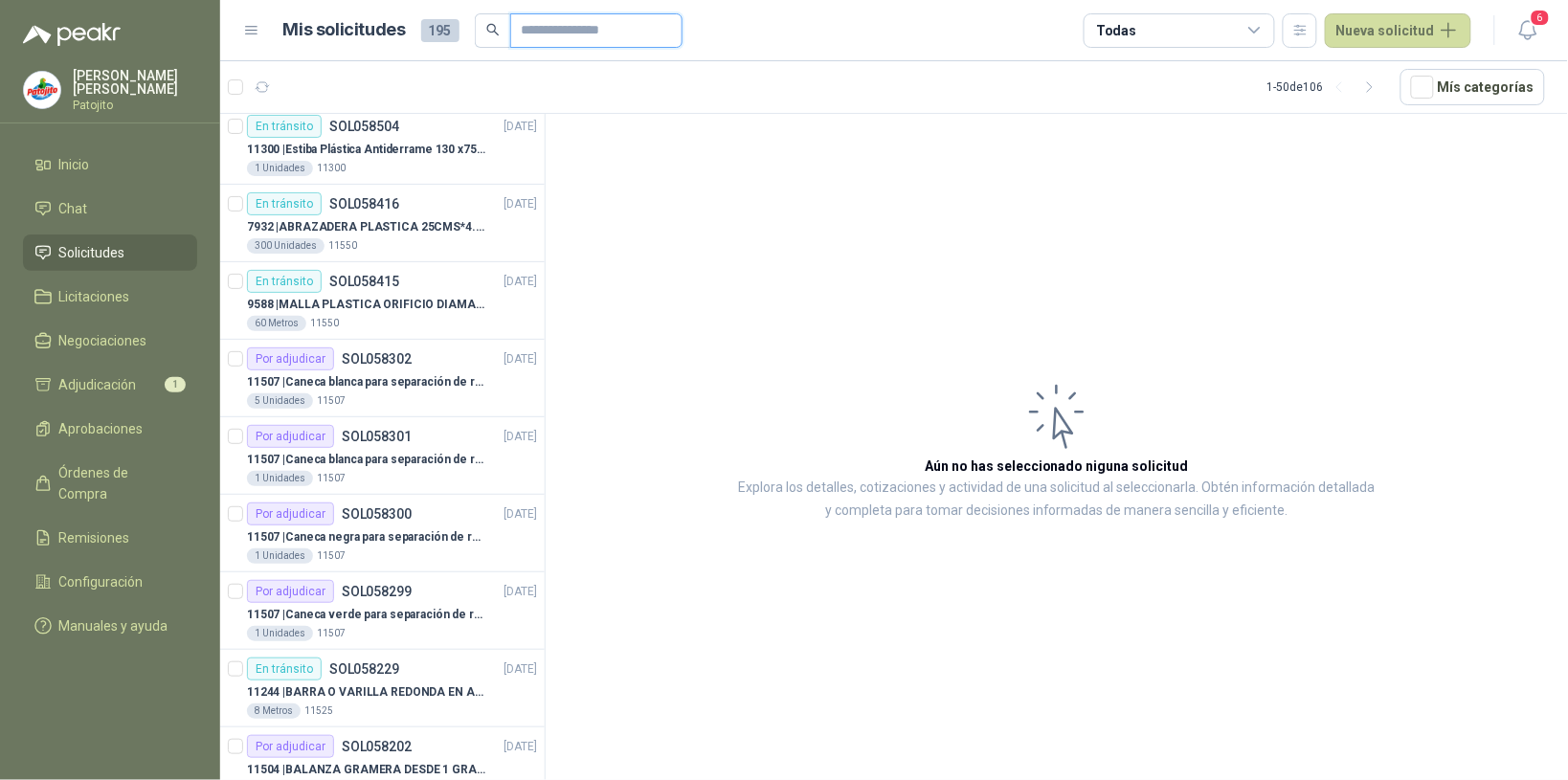
click at [543, 31] on input "text" at bounding box center [588, 30] width 134 height 32
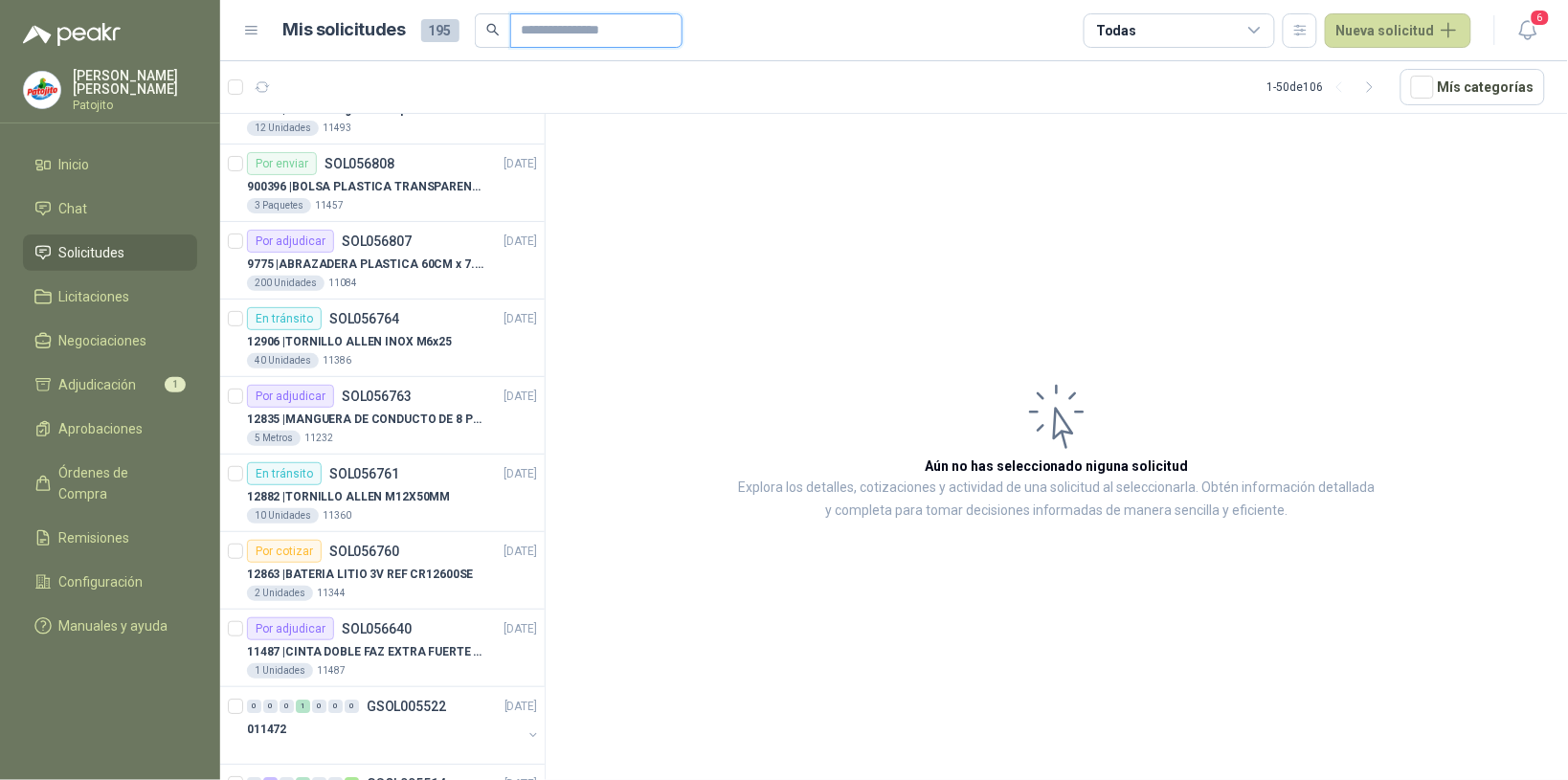
scroll to position [2154, 0]
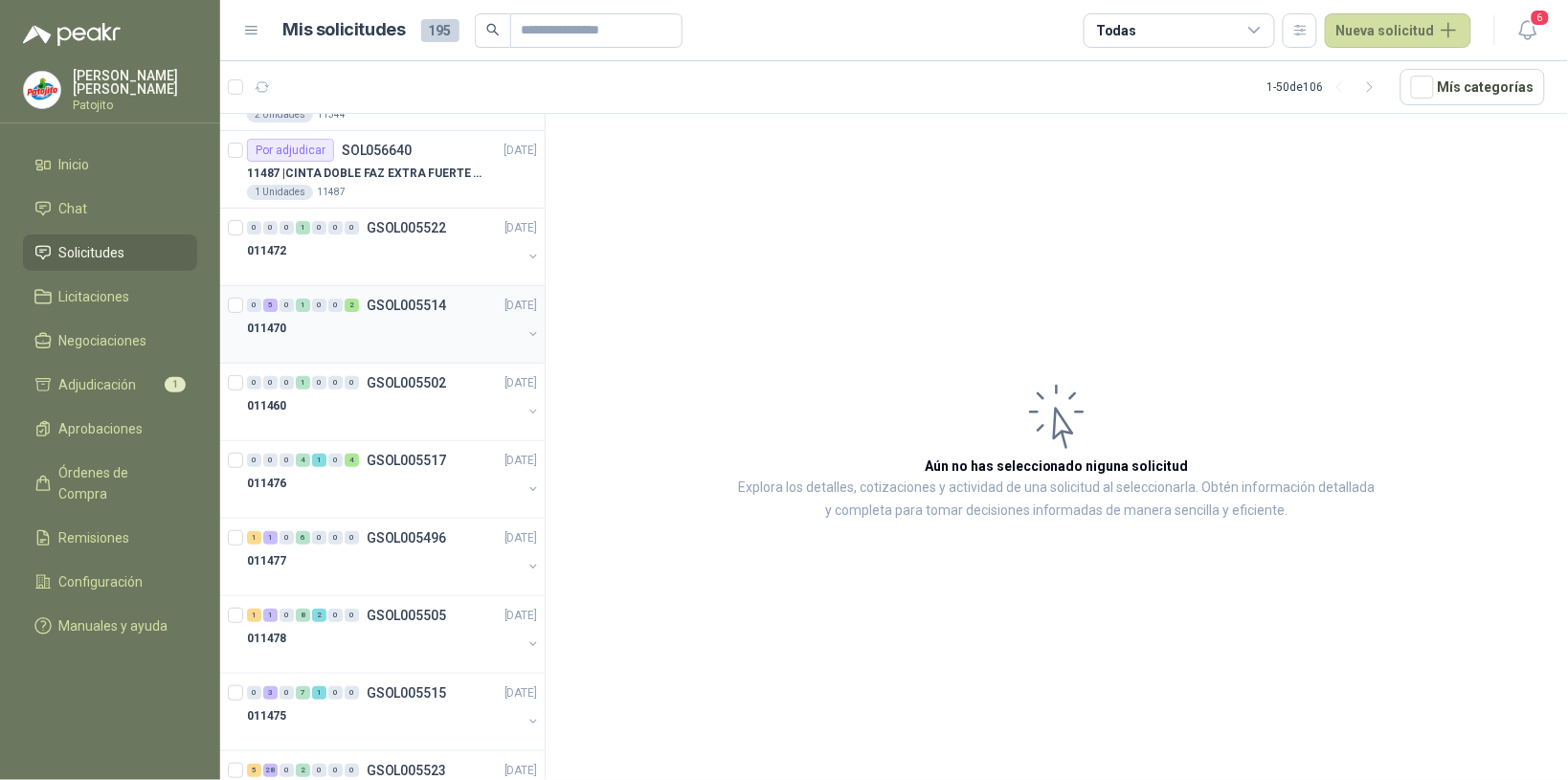
click at [299, 308] on div "1" at bounding box center [303, 306] width 15 height 14
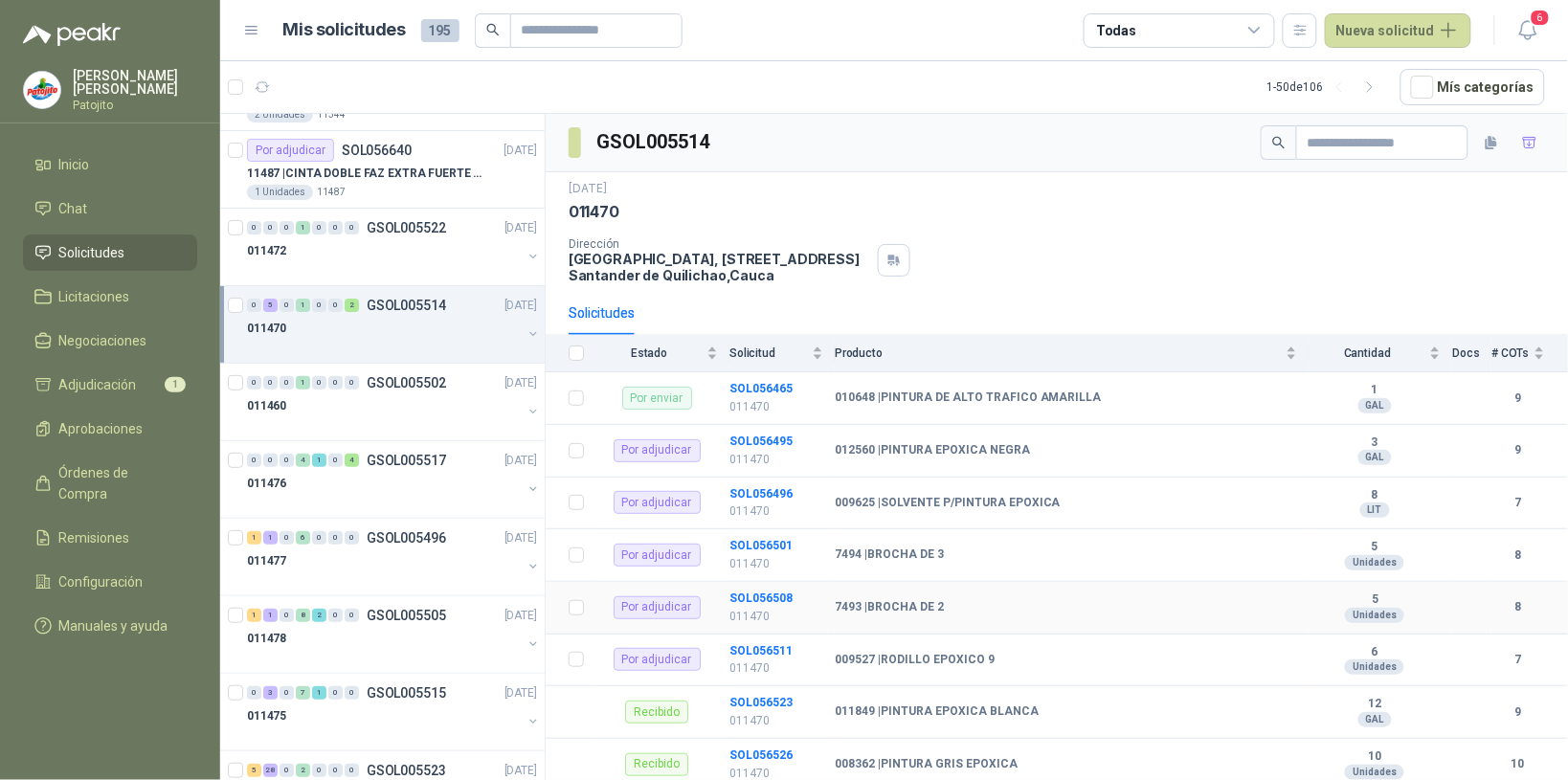
scroll to position [40, 0]
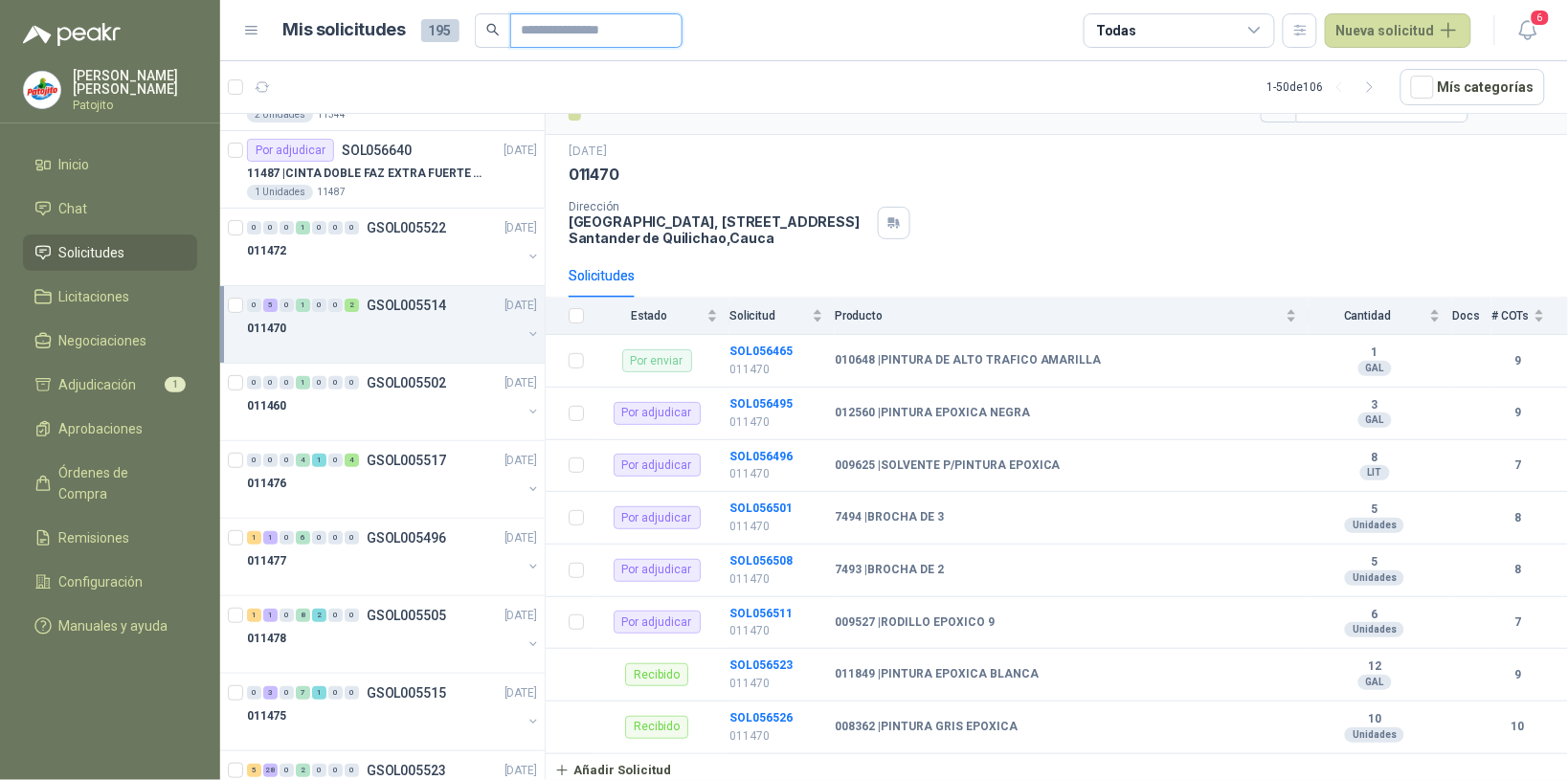
click at [527, 28] on input "text" at bounding box center [588, 30] width 134 height 32
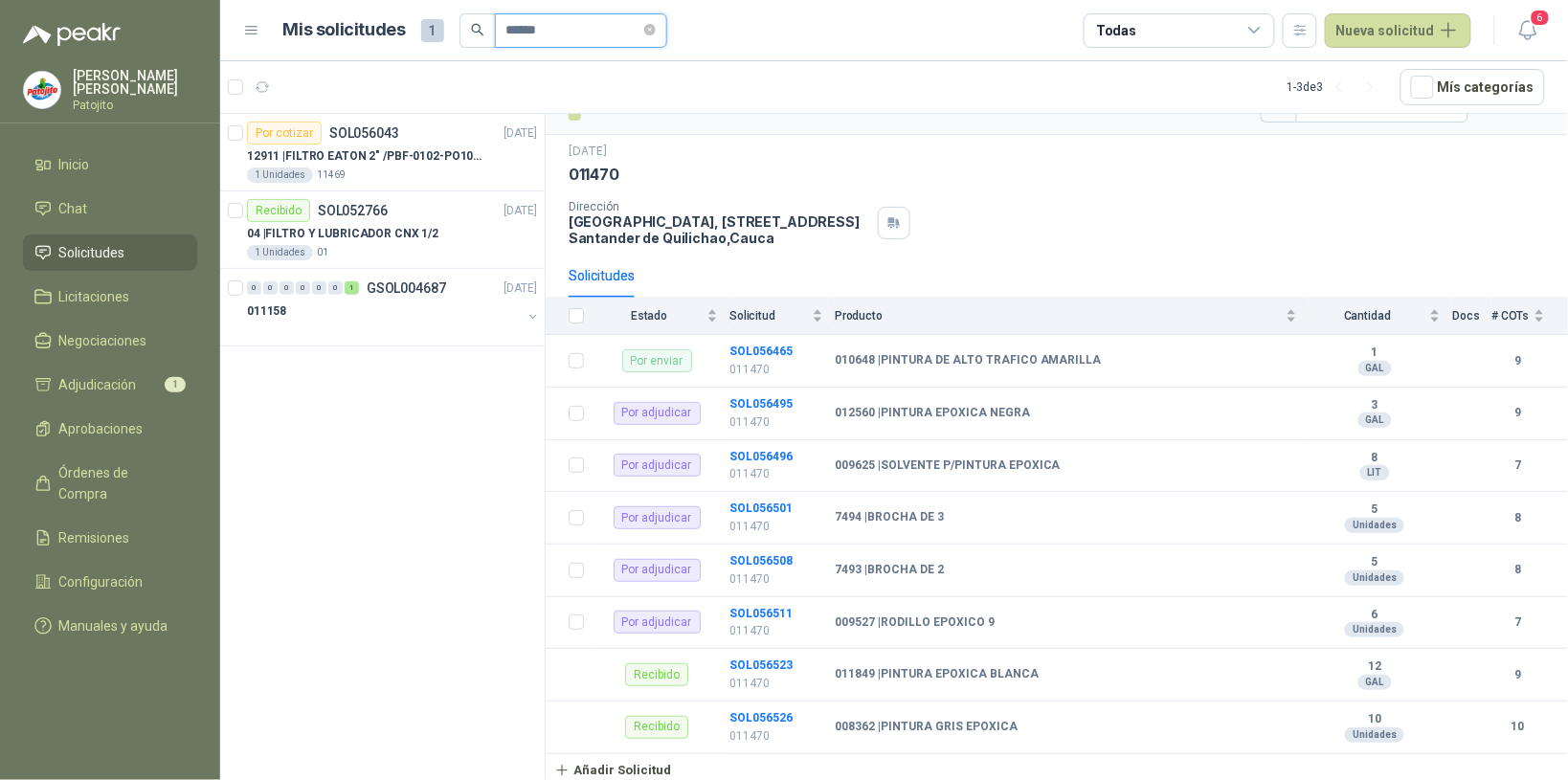
scroll to position [0, 0]
type input "******"
drag, startPoint x: 393, startPoint y: 299, endPoint x: 419, endPoint y: 267, distance: 41.2
click at [393, 299] on div "0 0 0 0 0 0 1 GSOL004687 [DATE]" at bounding box center [393, 288] width 294 height 23
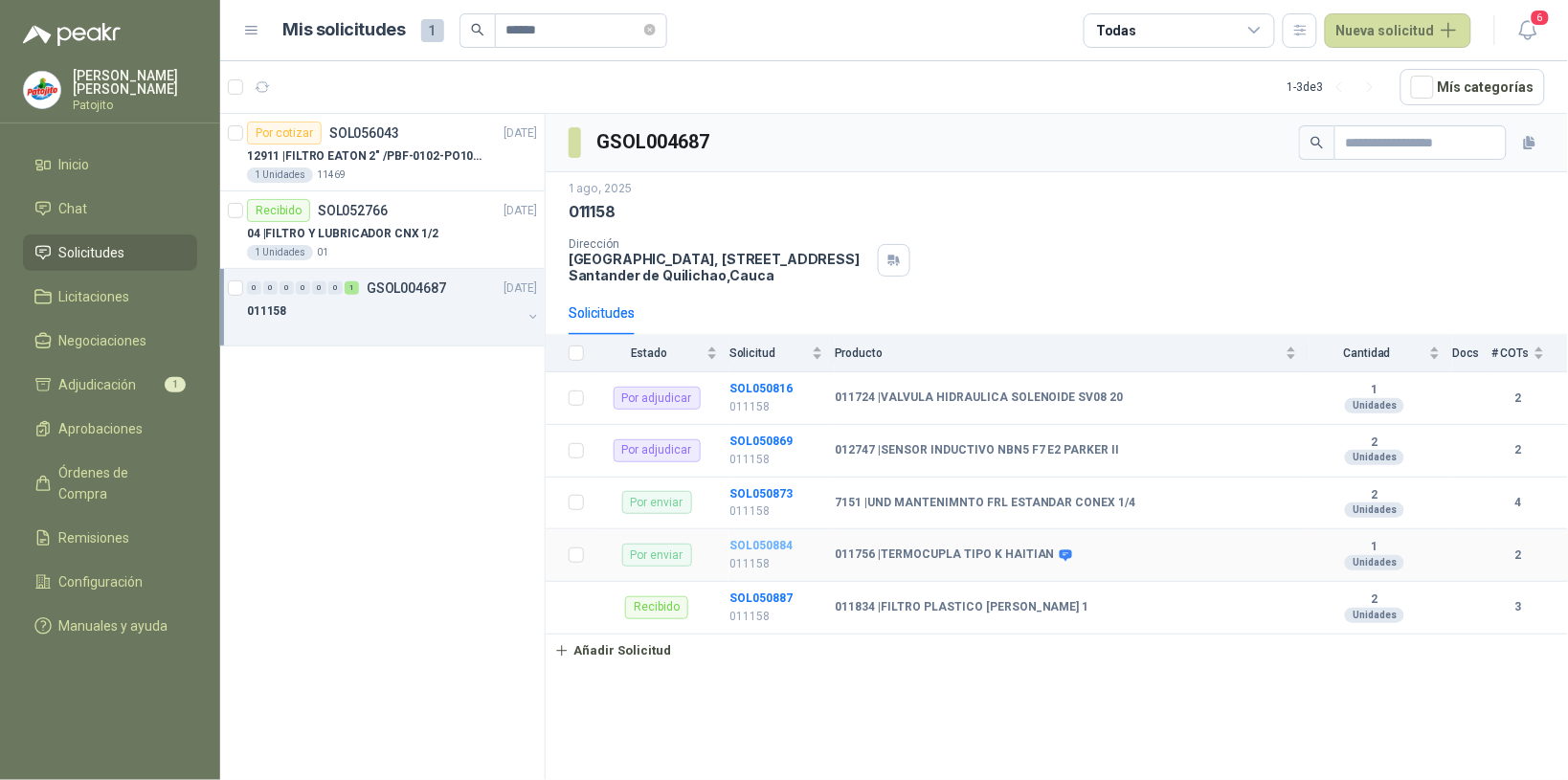
click at [775, 548] on b "SOL050884" at bounding box center [761, 546] width 63 height 14
click at [762, 604] on b "SOL050887" at bounding box center [761, 598] width 63 height 14
